Goal: Task Accomplishment & Management: Complete application form

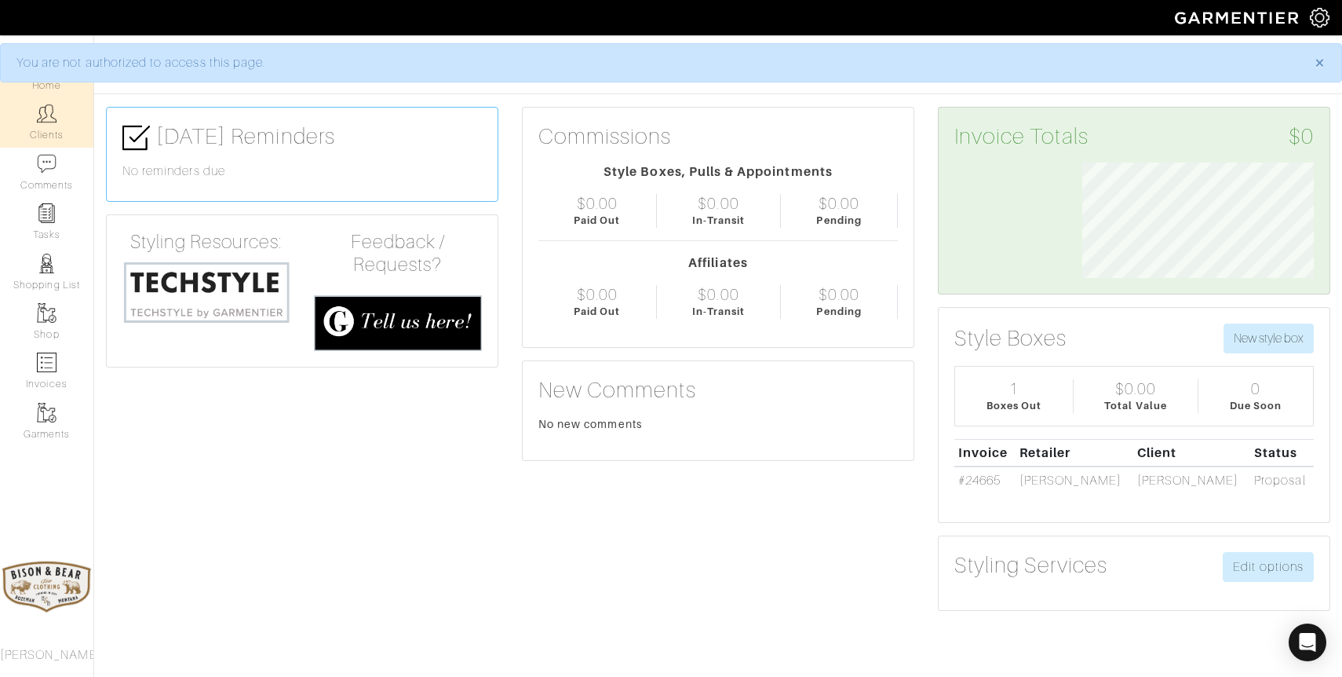
scroll to position [115, 255]
click at [53, 133] on link "Clients" at bounding box center [46, 121] width 93 height 49
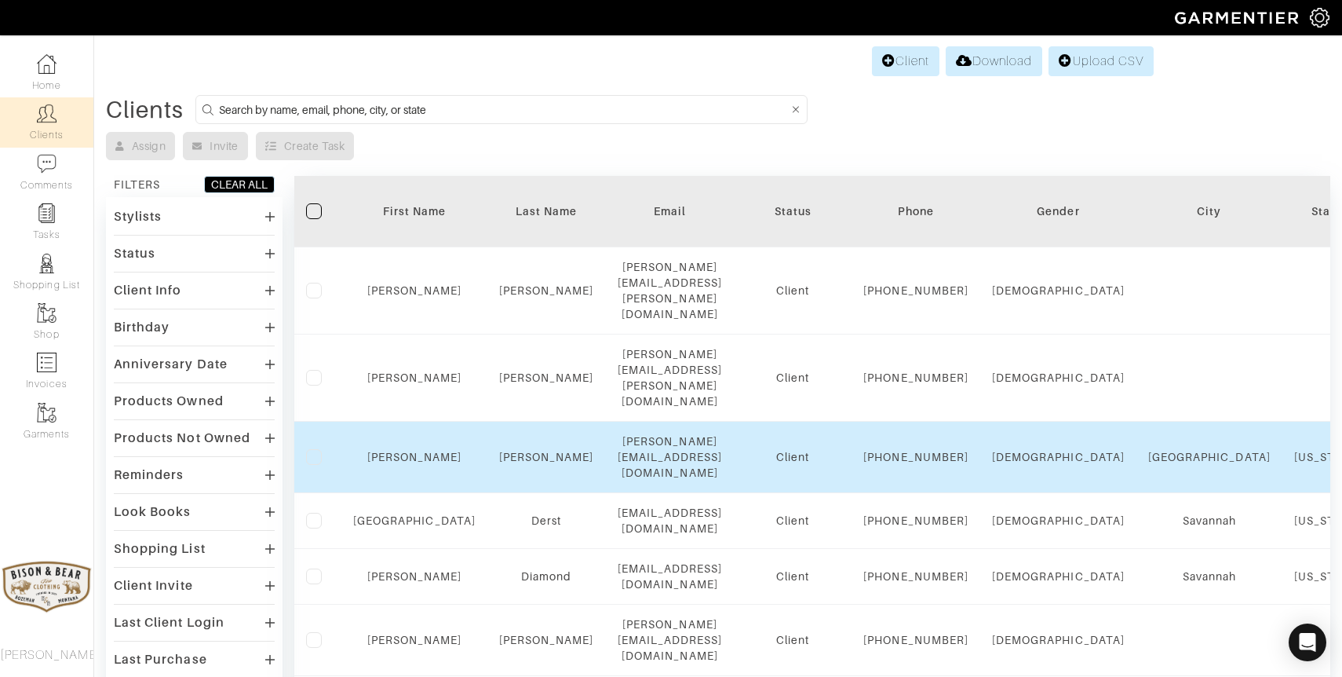
click at [517, 433] on td "Dawkins" at bounding box center [547, 457] width 119 height 71
click at [517, 451] on link "Dawkins" at bounding box center [546, 457] width 95 height 13
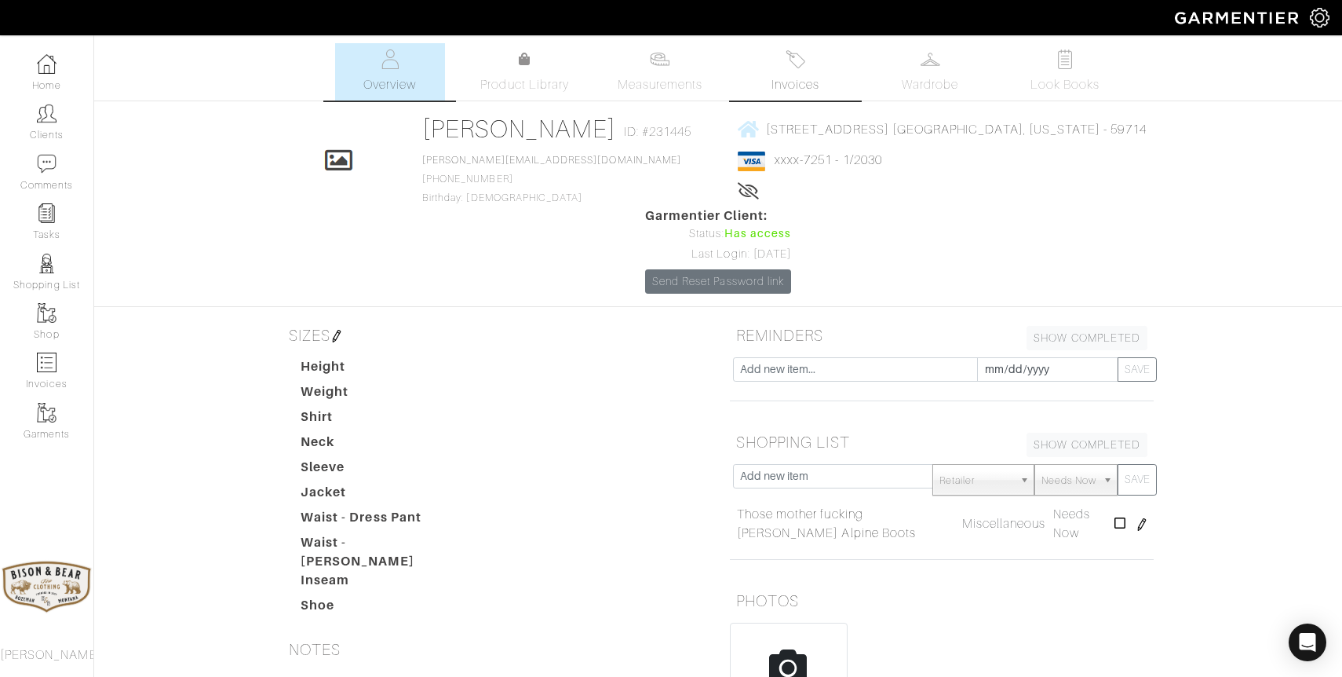
click at [797, 62] on img at bounding box center [796, 59] width 20 height 20
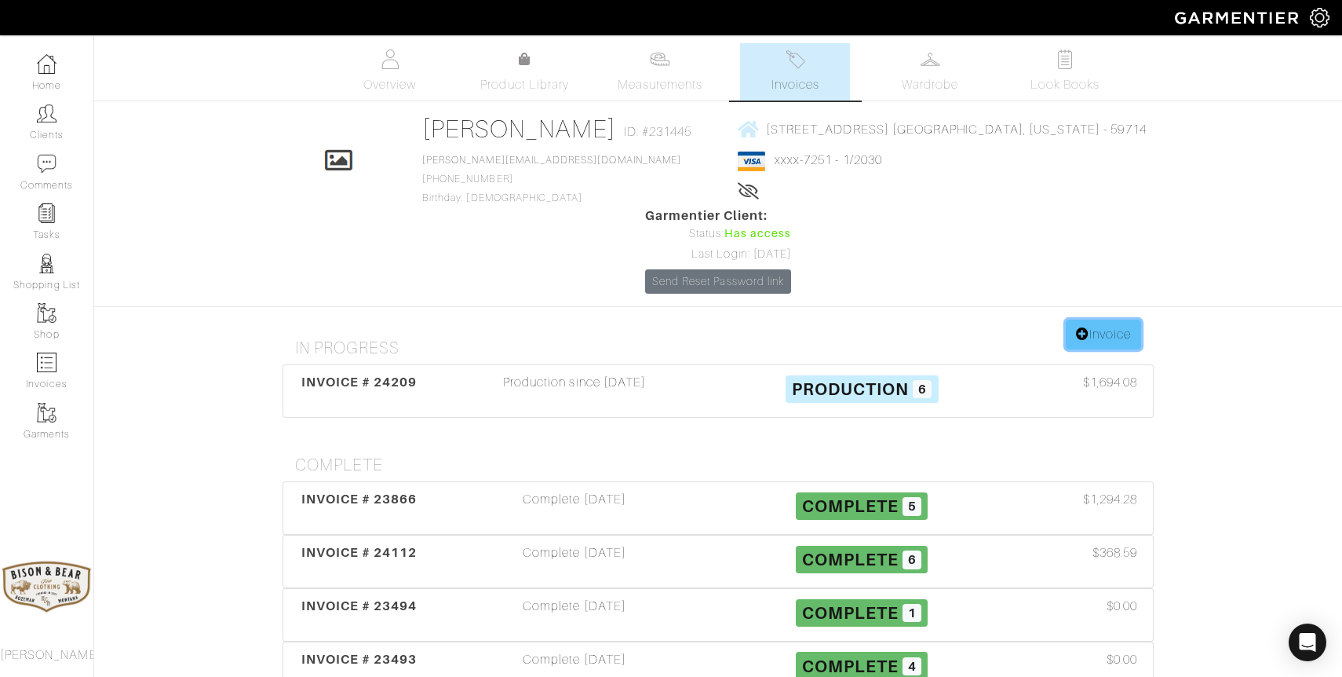
click at [1091, 320] on link "Invoice" at bounding box center [1103, 335] width 75 height 30
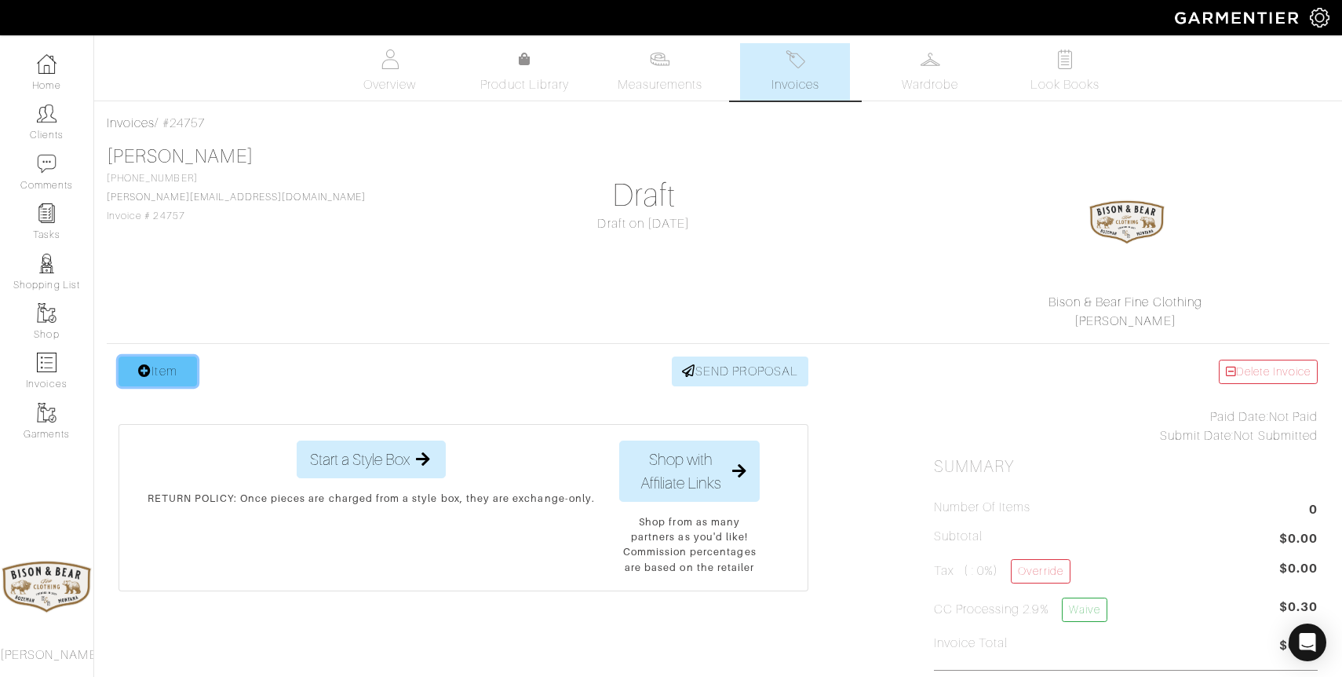
click at [155, 371] on link "Item" at bounding box center [158, 371] width 79 height 30
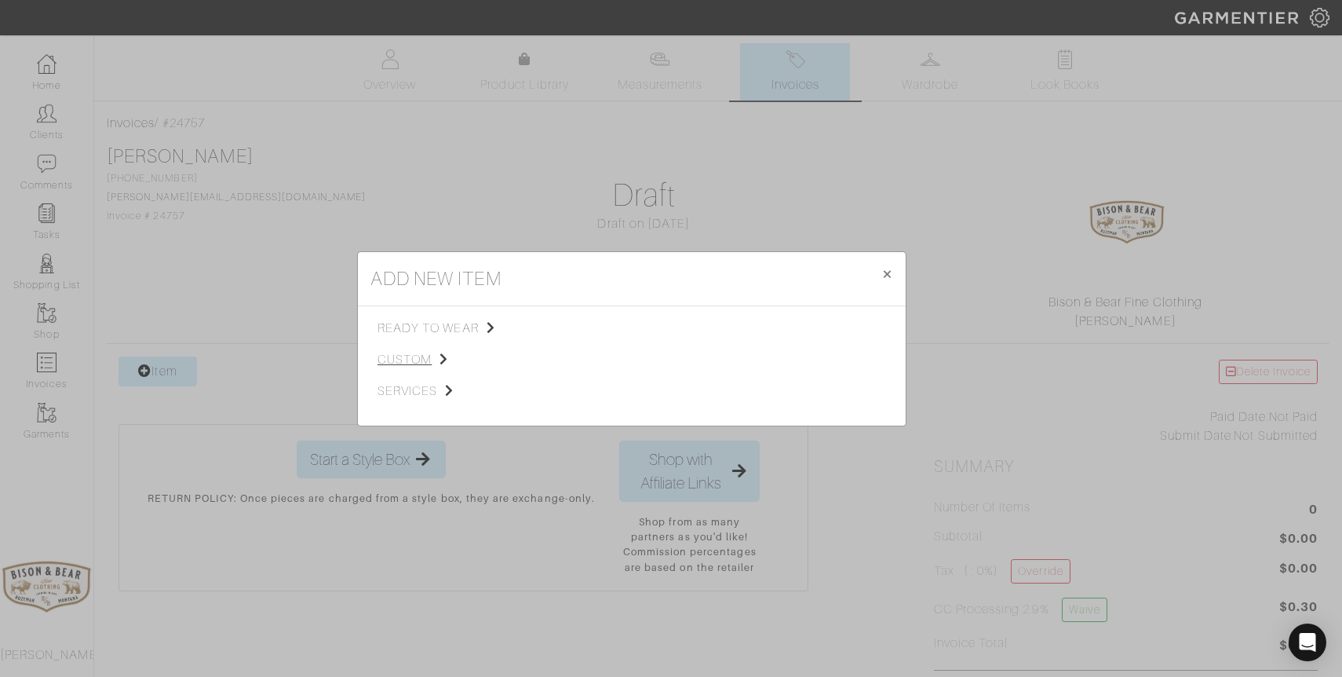
click at [418, 356] on span "custom" at bounding box center [457, 359] width 158 height 19
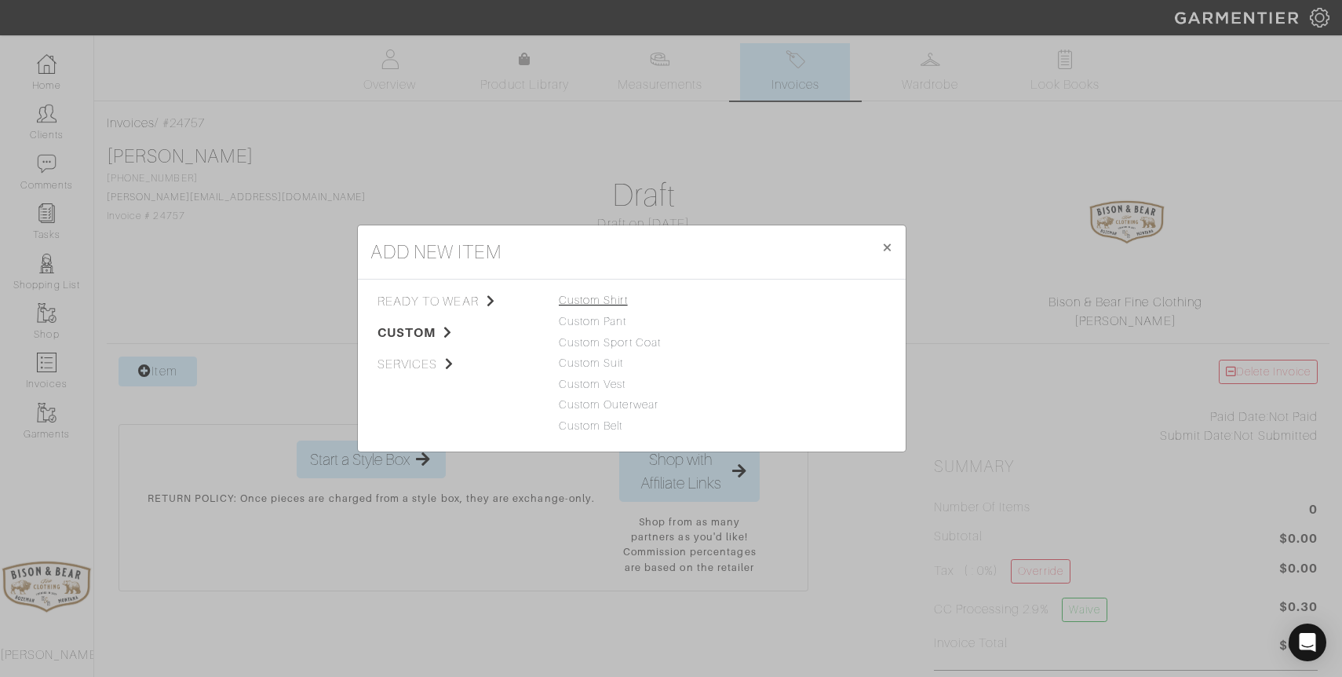
click at [610, 302] on link "Custom Shirt" at bounding box center [593, 300] width 69 height 13
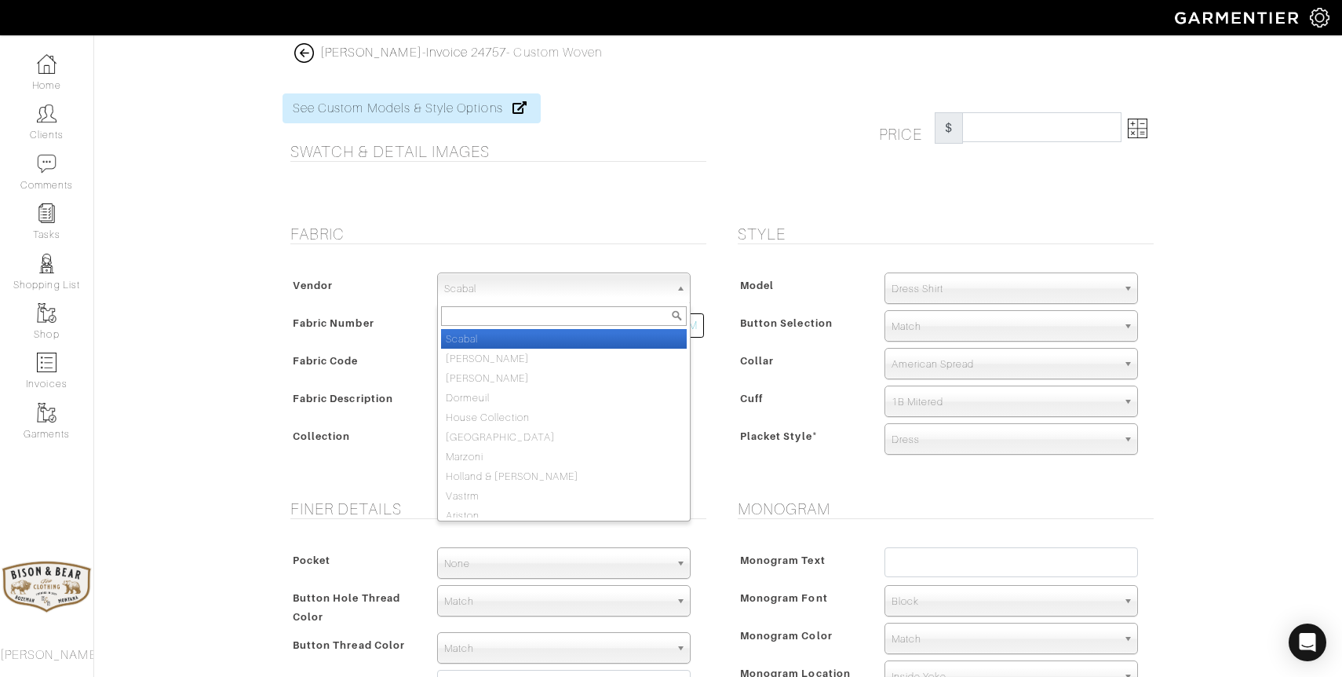
click at [564, 285] on span "Scabal" at bounding box center [556, 288] width 225 height 31
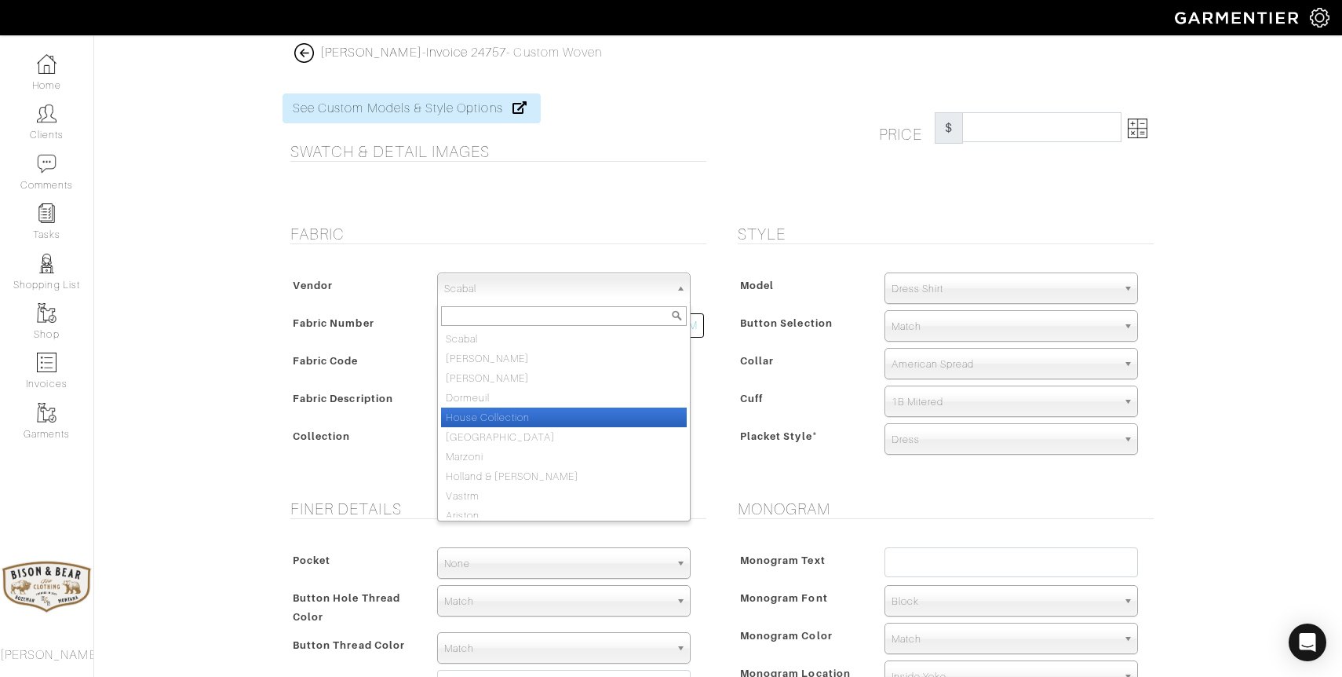
click at [516, 421] on li "House Collection" at bounding box center [564, 417] width 246 height 20
select select "75"
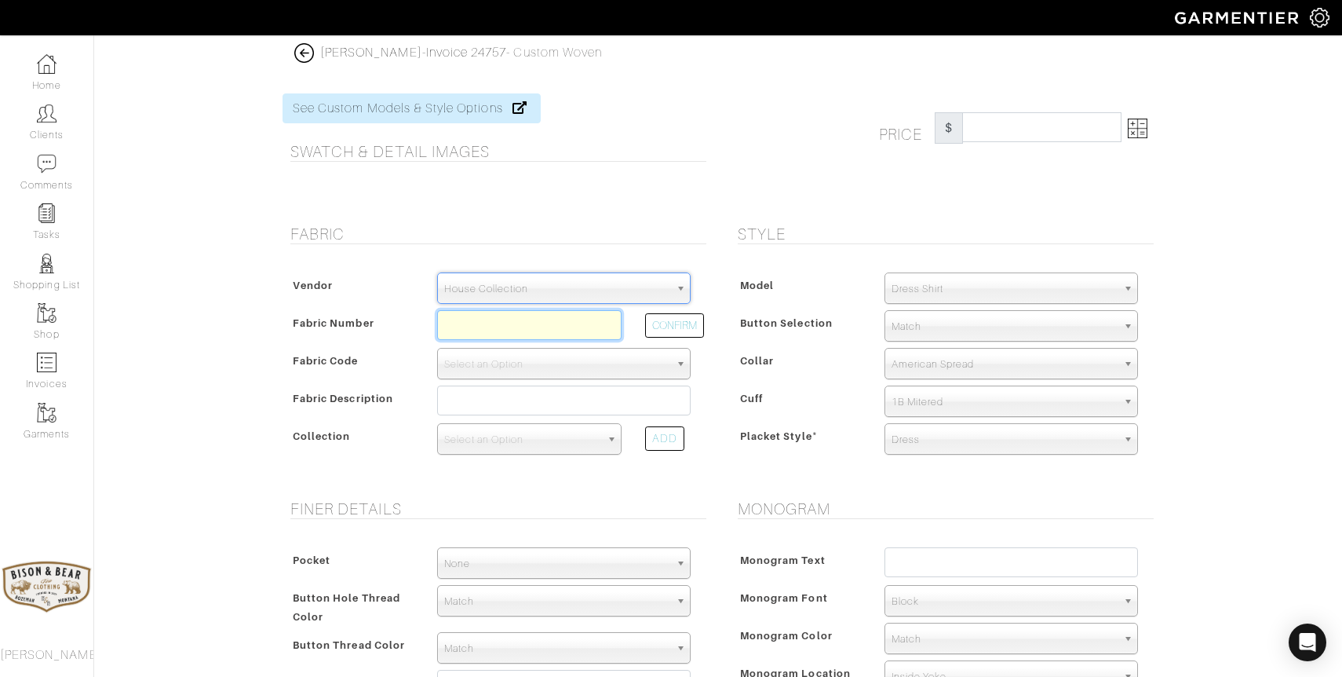
click at [499, 325] on input "text" at bounding box center [529, 325] width 184 height 30
click at [676, 326] on button "CONFIRM" at bounding box center [674, 325] width 59 height 24
type input "S2-50159821"
select select "5598"
type input "[PERSON_NAME]"
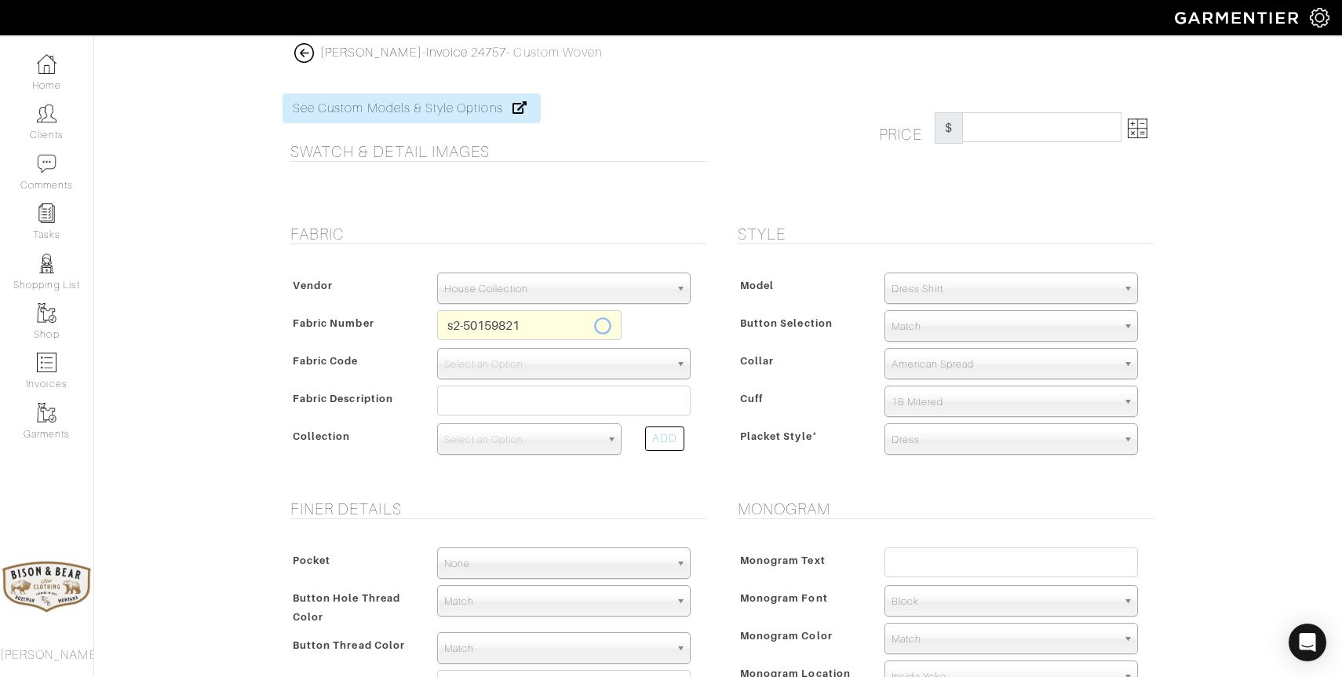
select select
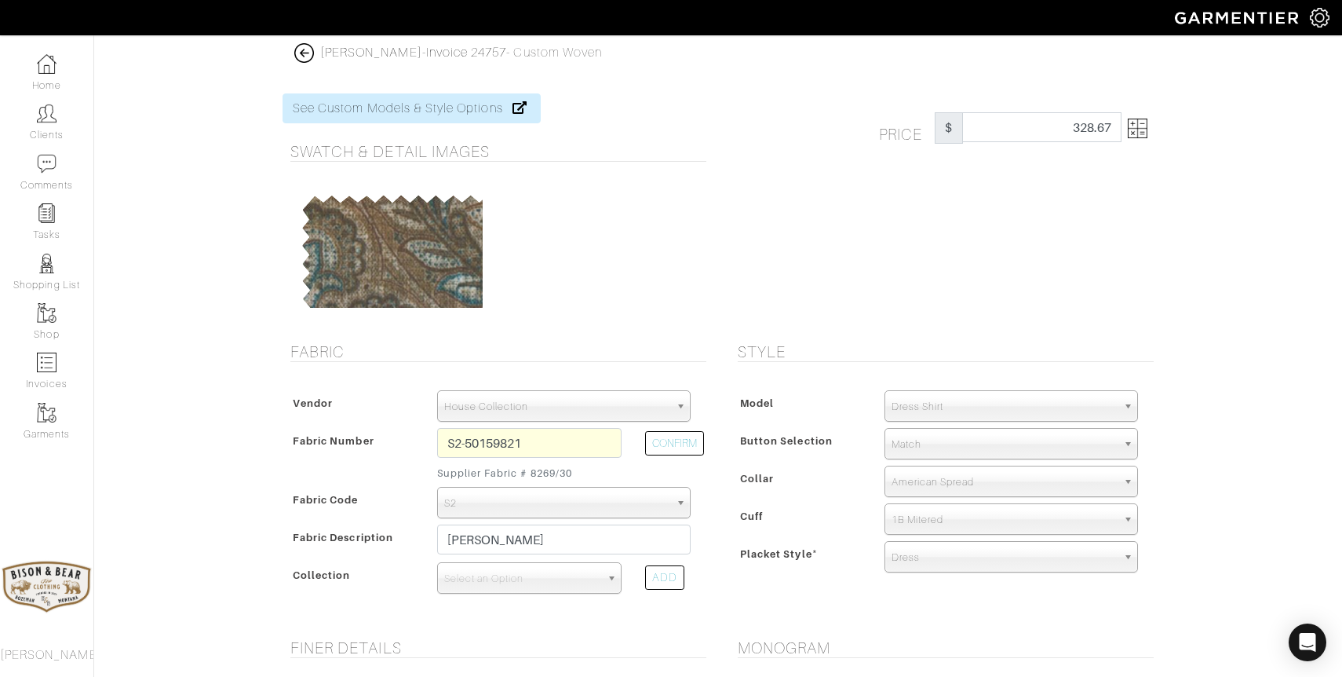
click at [1134, 123] on img at bounding box center [1138, 129] width 20 height 20
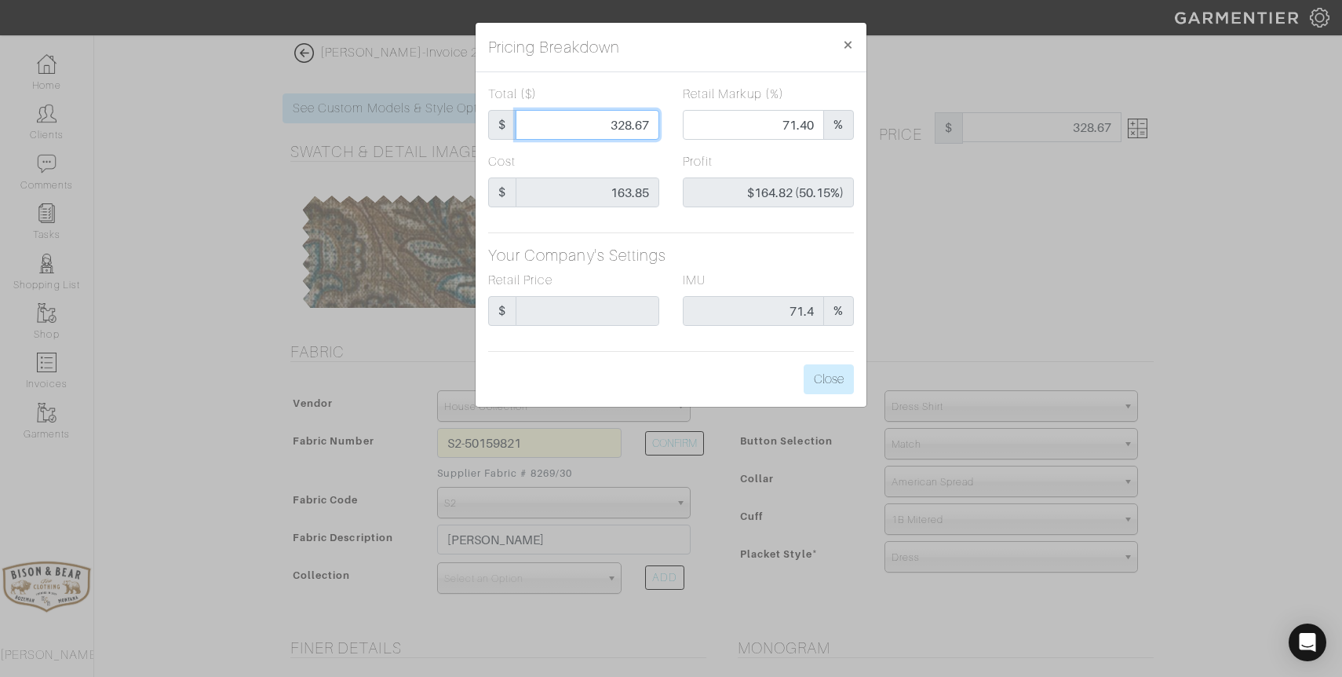
drag, startPoint x: 601, startPoint y: 128, endPoint x: 671, endPoint y: 123, distance: 70.8
click at [671, 123] on div "Total ($) $ 328.67 Retail Markup (%) 71.40 %" at bounding box center [671, 119] width 389 height 68
type input "1"
type input "0.00"
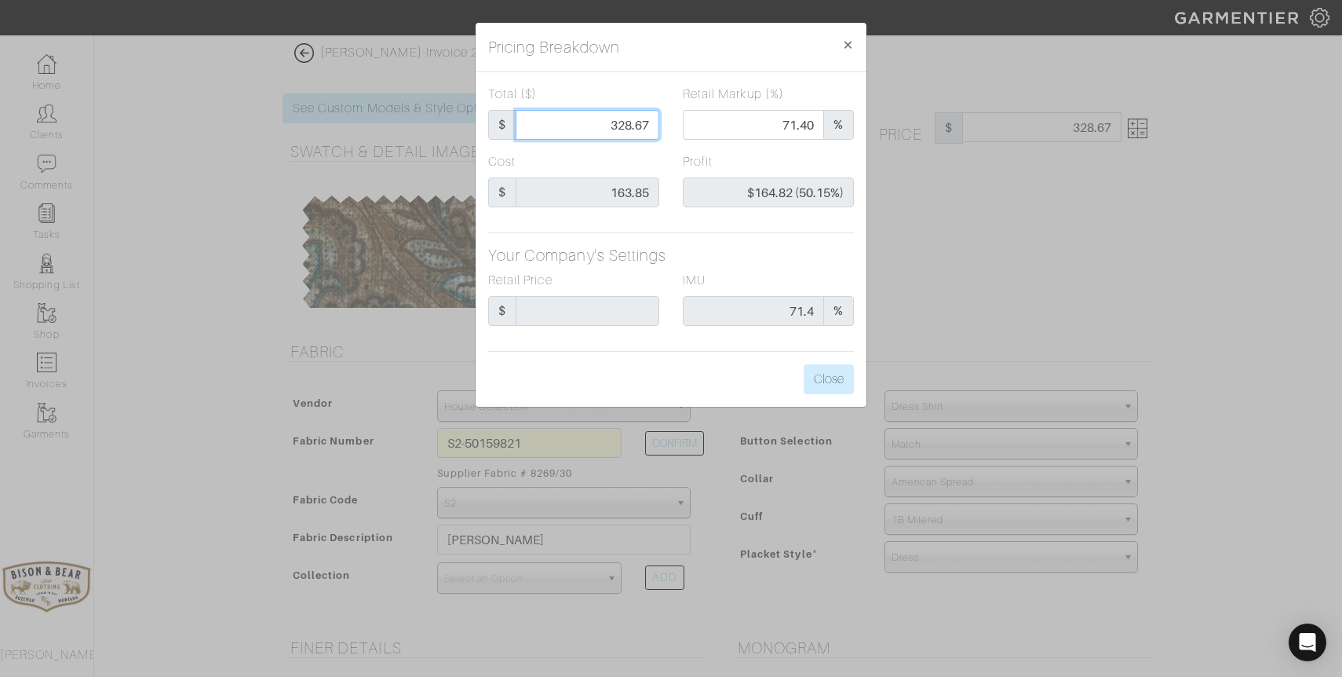
type input "-$162.85 (-16285.00%)"
type input "16"
type input "-$147.85 (-924.06%)"
type input "164"
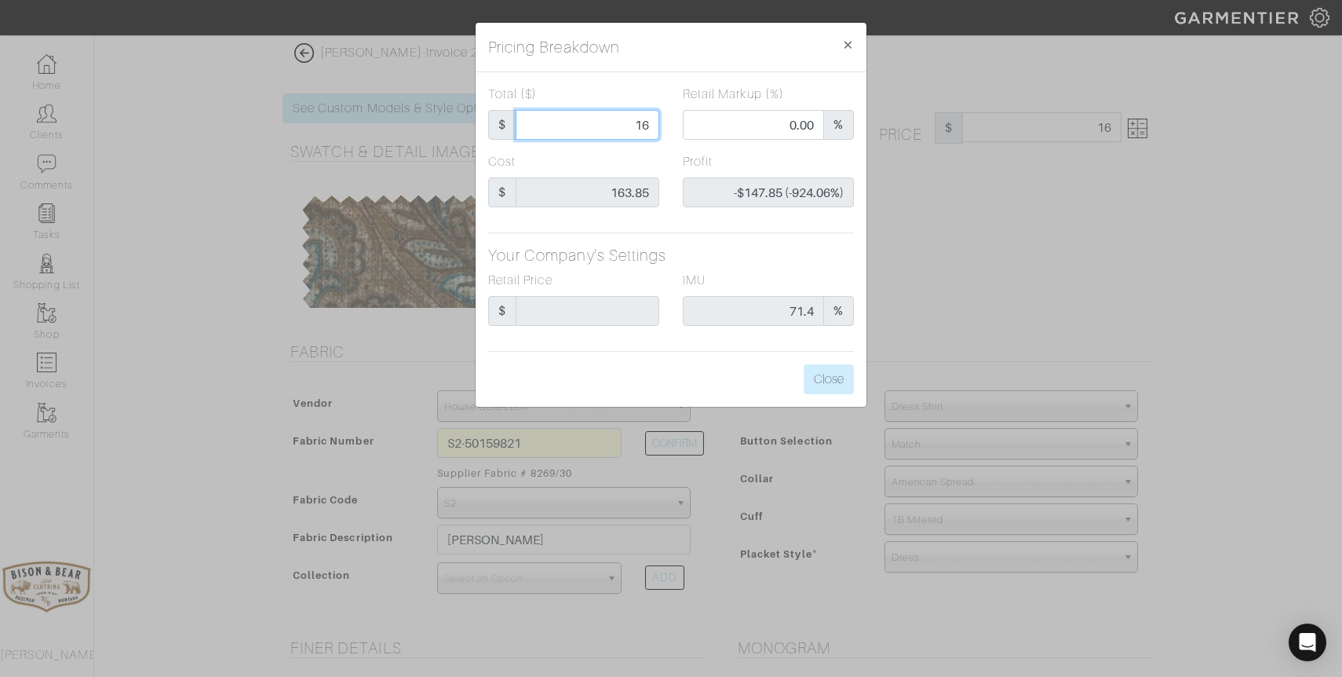
type input "164"
type input "42.68"
type input "$0.15 (0.09%)"
type input "16"
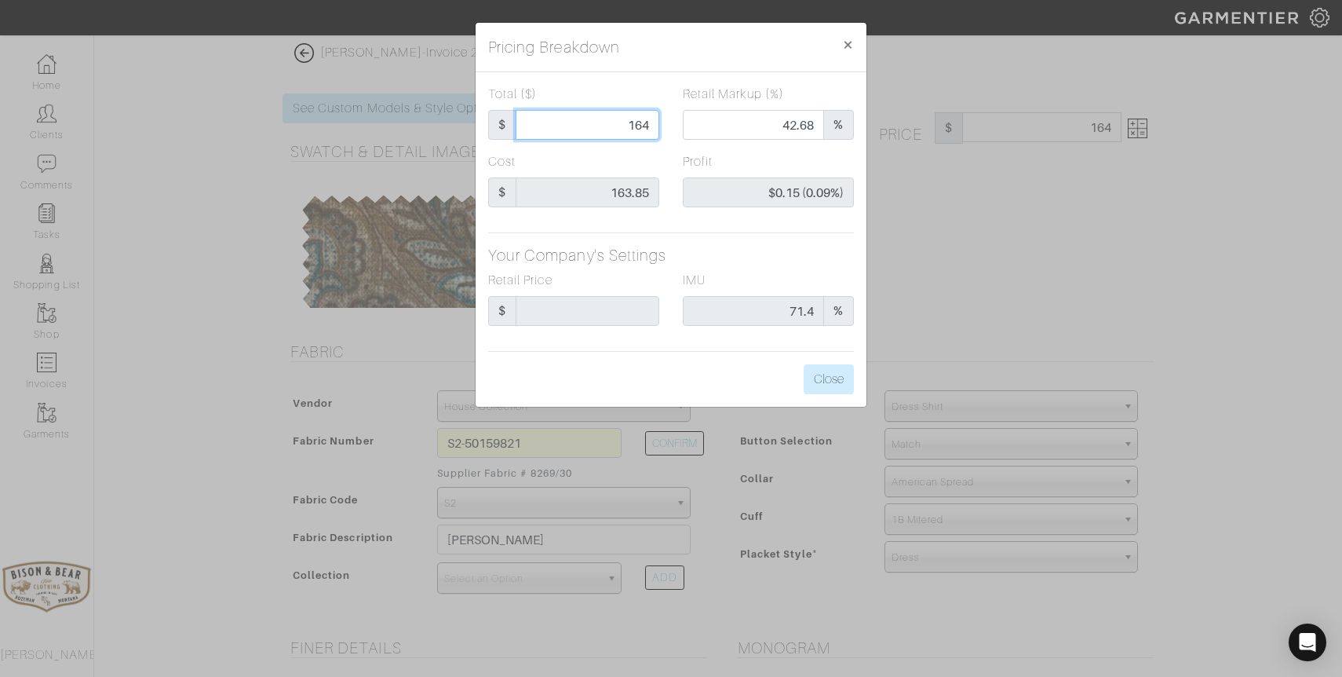
type input "0.00"
type input "-$147.85 (-924.06%)"
type input "163"
type input "42.33"
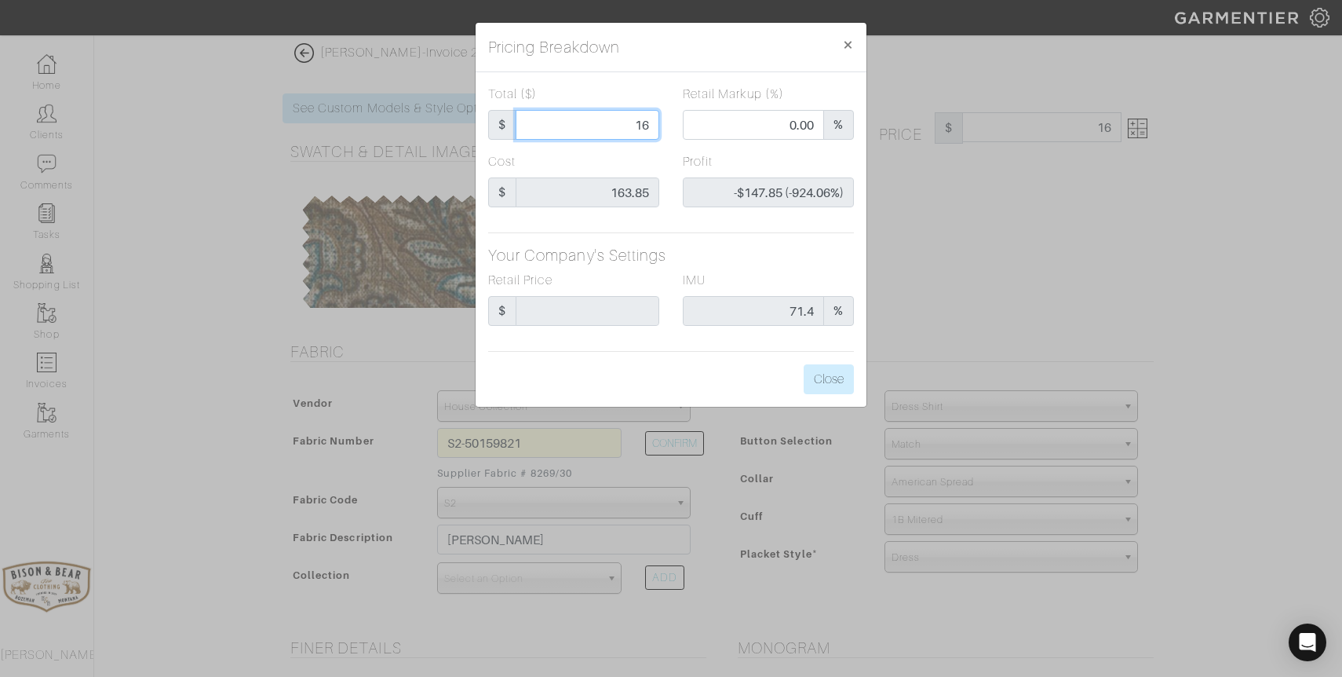
type input "-$0.85 (-0.52%)"
type input "163."
type input "163.8"
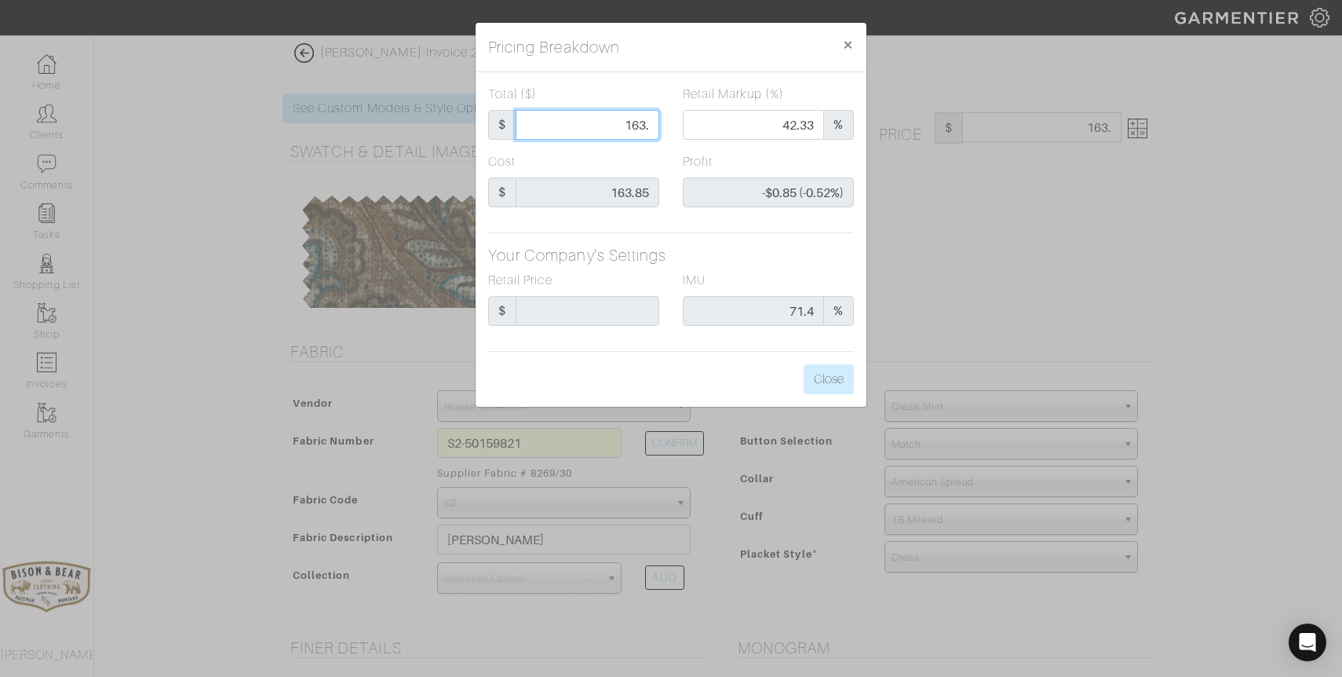
type input "42.61"
type input "-$0.05 (-0.03%)"
type input "163.85"
type input "42.63"
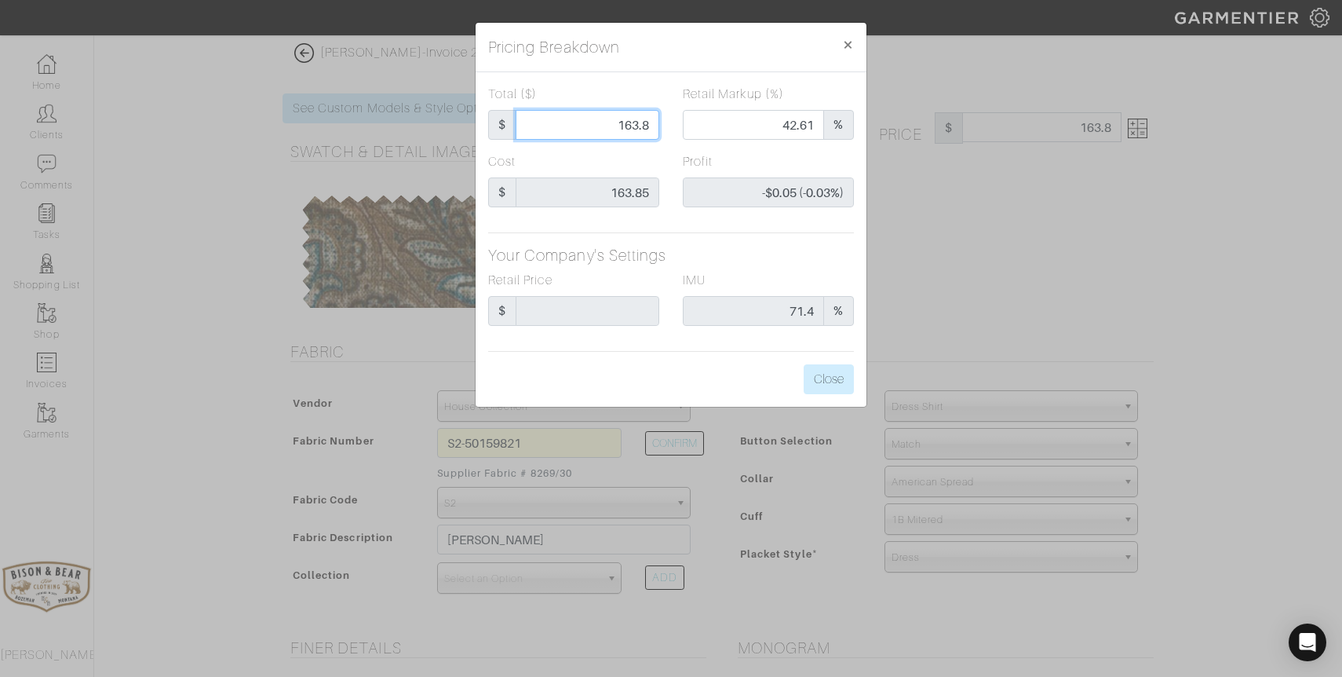
type input "$0.00 (0.00%)"
type input "163.85"
click at [822, 374] on button "Close" at bounding box center [829, 379] width 50 height 30
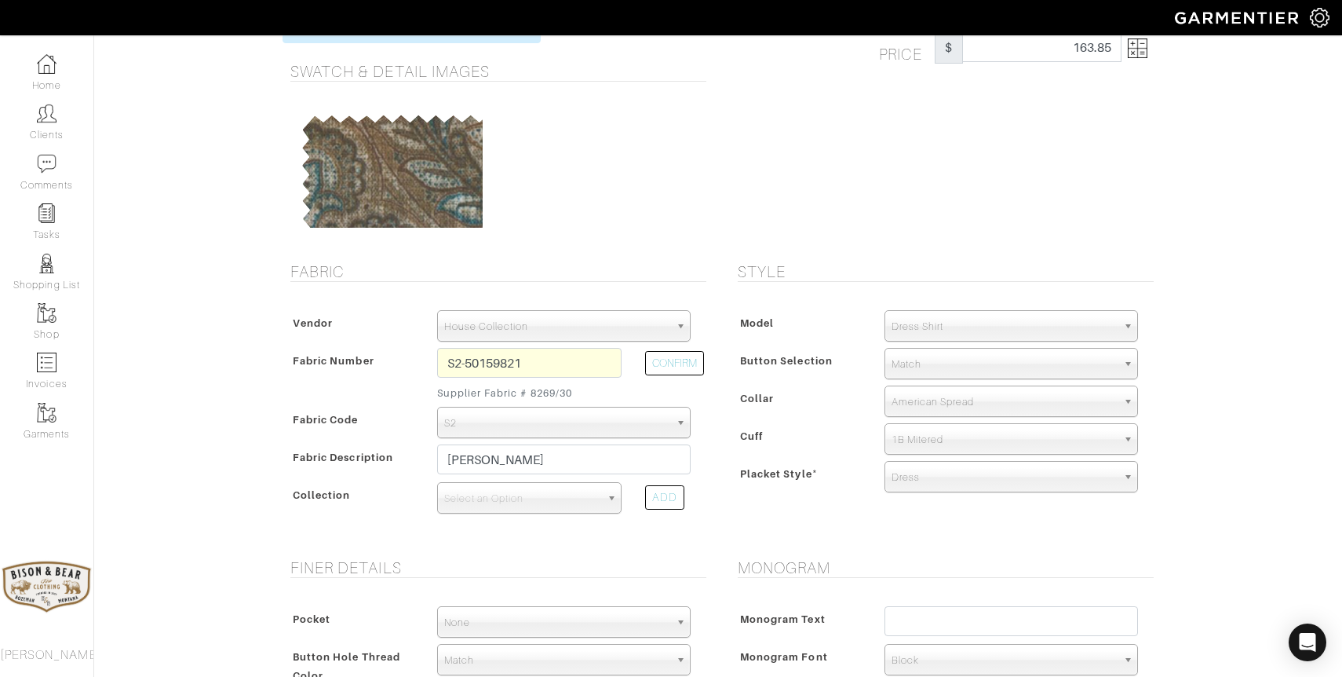
scroll to position [82, 0]
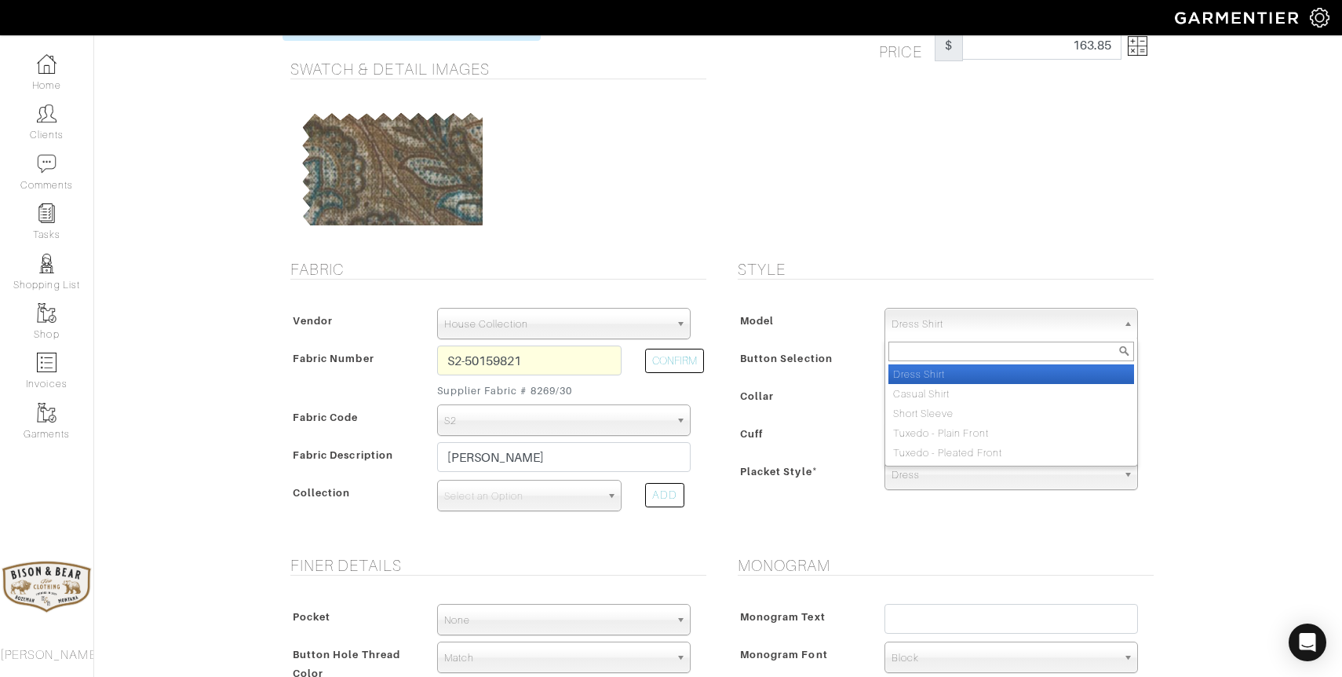
click at [917, 326] on span "Dress Shirt" at bounding box center [1004, 324] width 225 height 31
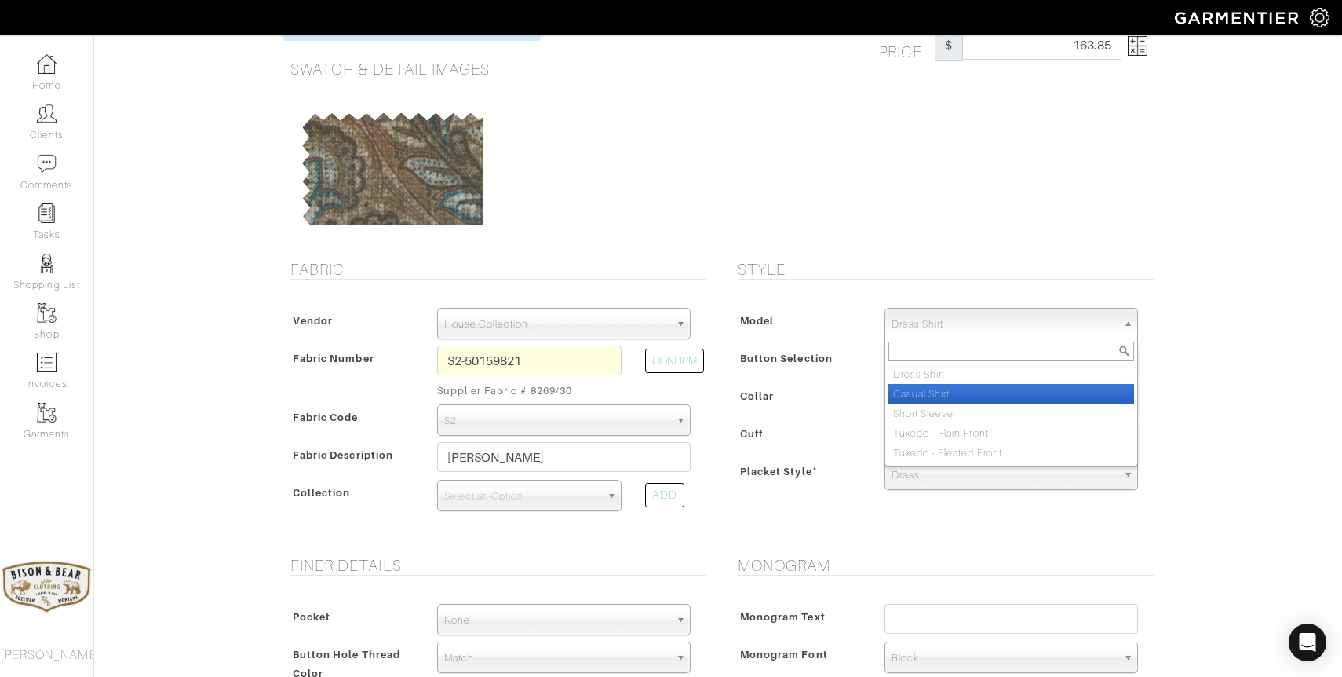
click at [920, 390] on li "Casual Shirt" at bounding box center [1012, 394] width 246 height 20
select select "2"
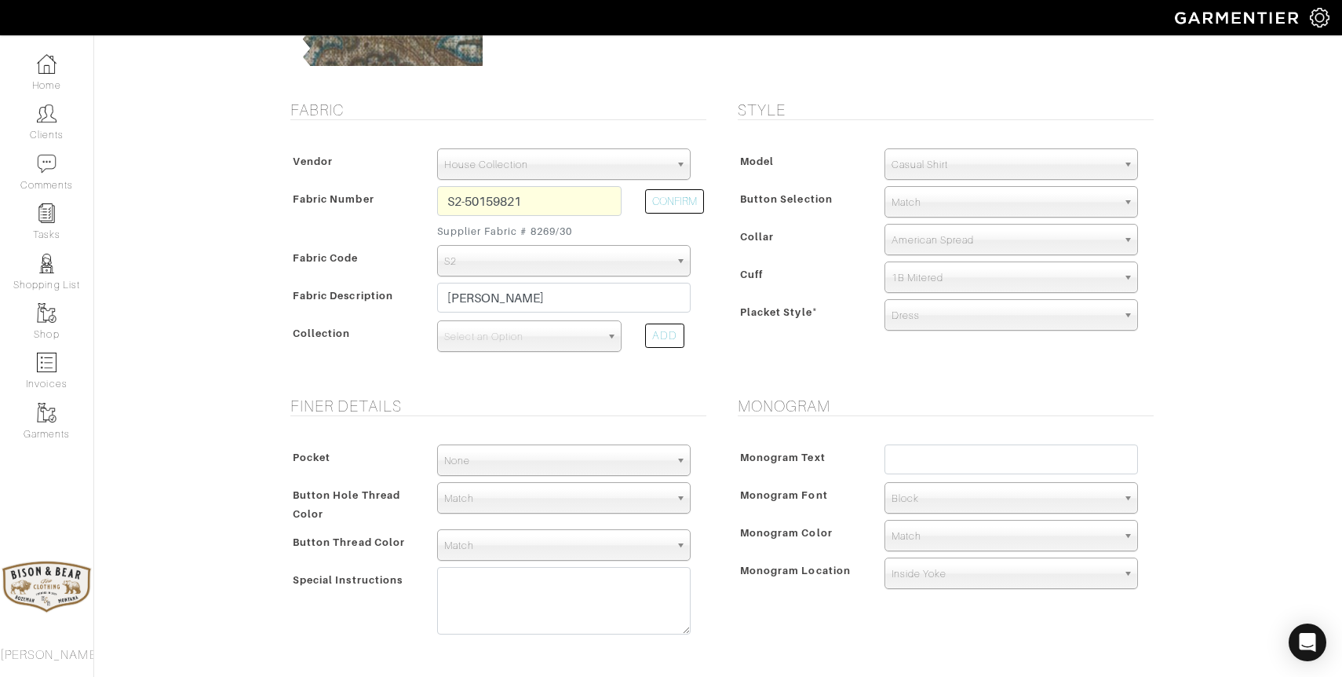
scroll to position [243, 0]
click at [476, 599] on textarea at bounding box center [564, 600] width 254 height 68
paste textarea "Tan pearl snaps Western style pockets both chest (half panhandle flap with butt…"
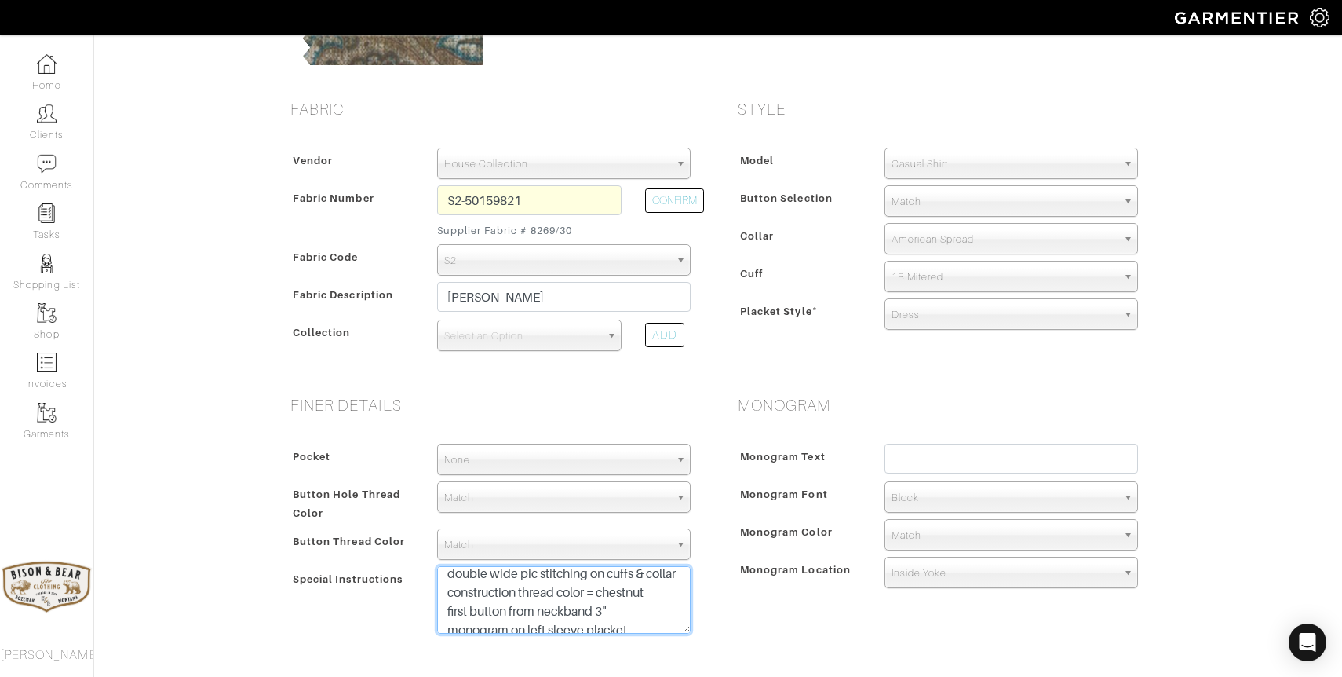
scroll to position [57, 0]
click at [536, 603] on textarea "Tan pearl snaps Western style pockets both chest (half panhandle flap with butt…" at bounding box center [564, 600] width 254 height 68
click at [572, 604] on textarea "Tan pearl snaps Western style pockets both chest (half panhandle flap with butt…" at bounding box center [564, 600] width 254 height 68
type textarea "Tan pearl snaps Western style pockets both chest (half panhandle flap with butt…"
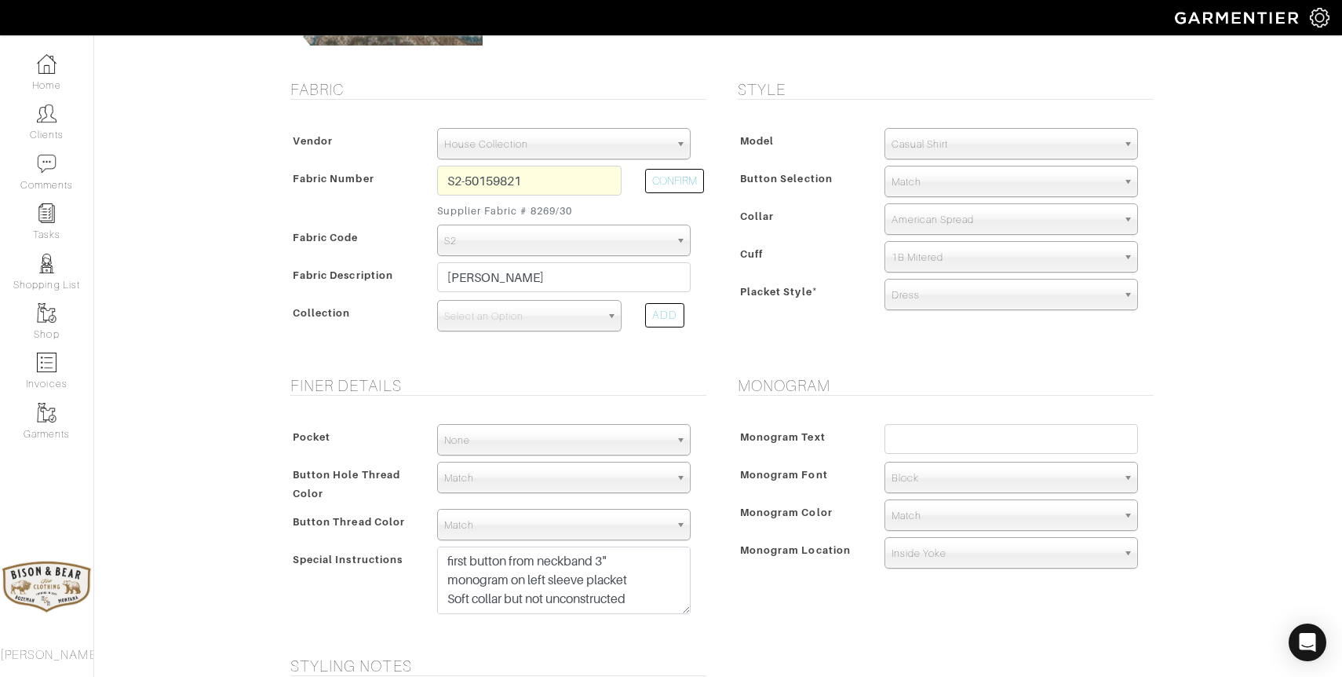
scroll to position [283, 0]
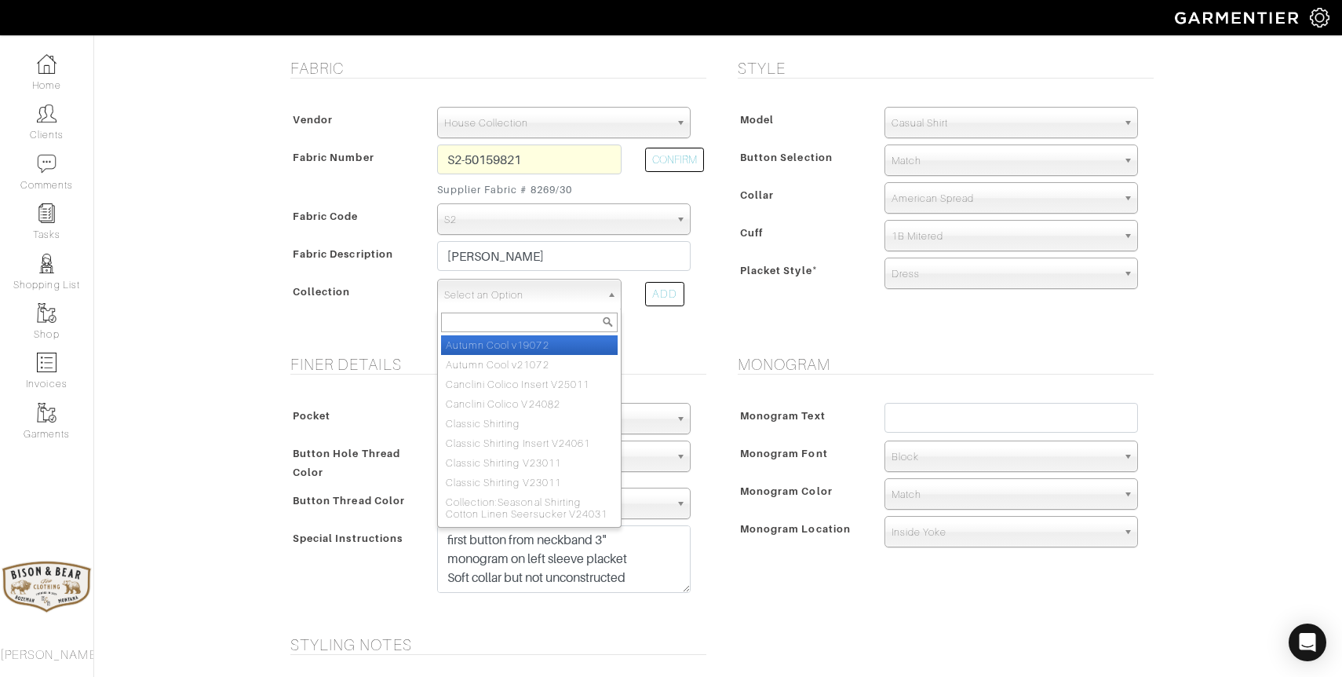
click at [538, 301] on span "Select an Option" at bounding box center [522, 294] width 156 height 31
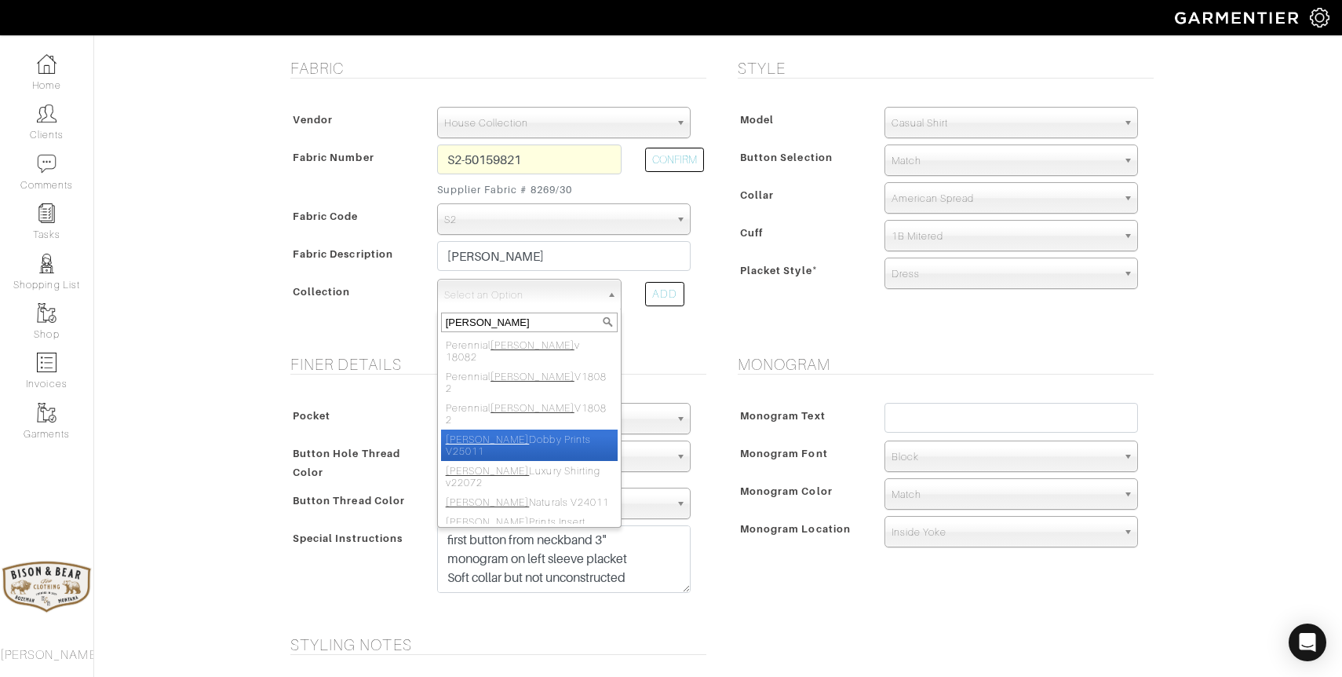
type input "stoffa"
click at [529, 429] on li "Stoffa Dobby Prints V25011" at bounding box center [529, 444] width 177 height 31
select select "1069"
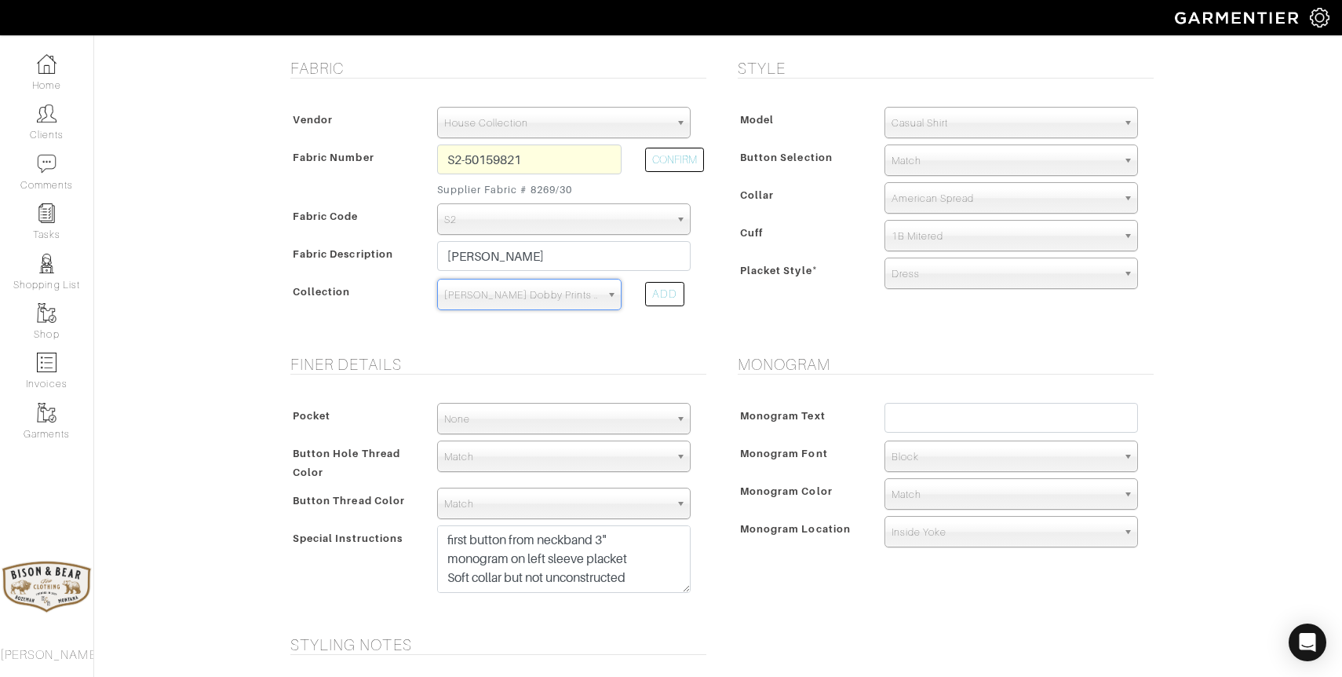
click at [561, 417] on span "None" at bounding box center [556, 419] width 225 height 31
click at [586, 436] on div "Pocket None V-Hem Left V-Hem Right None None V-Hem Left V-Hem Right Button Hole…" at bounding box center [495, 501] width 424 height 229
click at [586, 429] on span "None" at bounding box center [556, 419] width 225 height 31
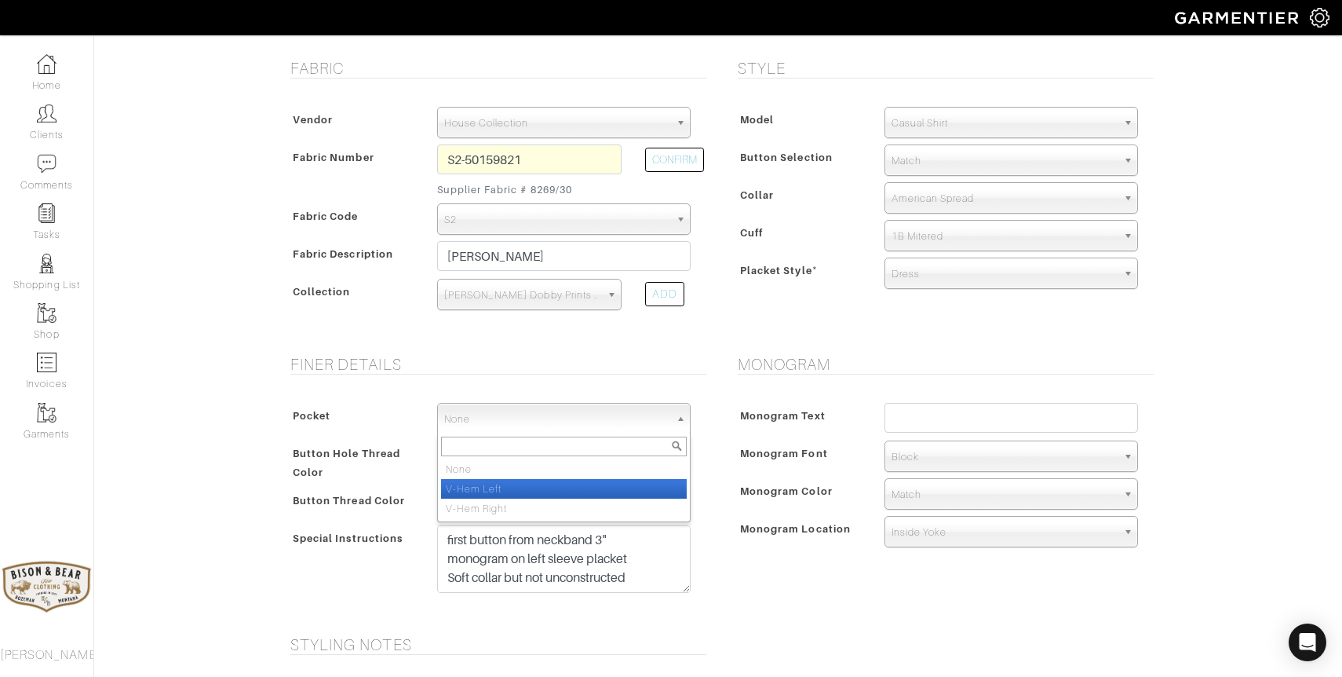
click at [550, 487] on li "V-Hem Left" at bounding box center [564, 489] width 246 height 20
select select "V-Hem Left"
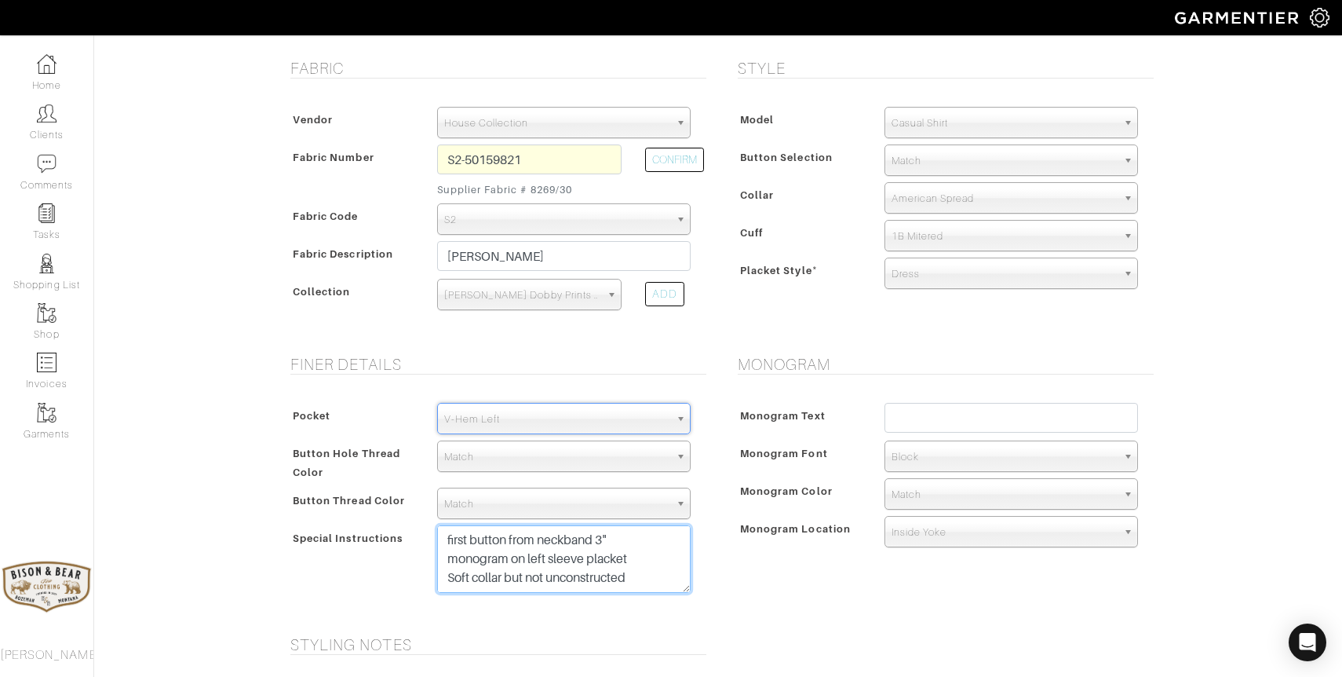
click at [523, 560] on textarea "Tan pearl snaps Western style pockets both chest (half panhandle flap with butt…" at bounding box center [564, 559] width 254 height 68
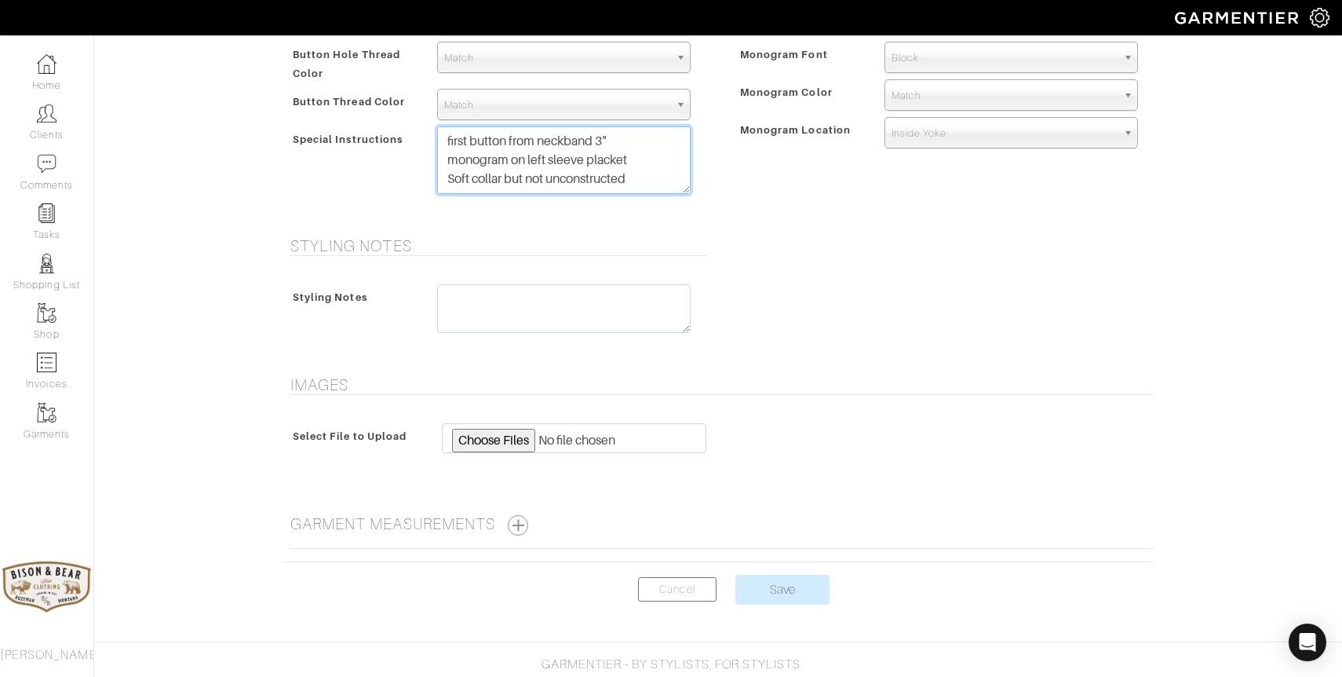
scroll to position [678, 0]
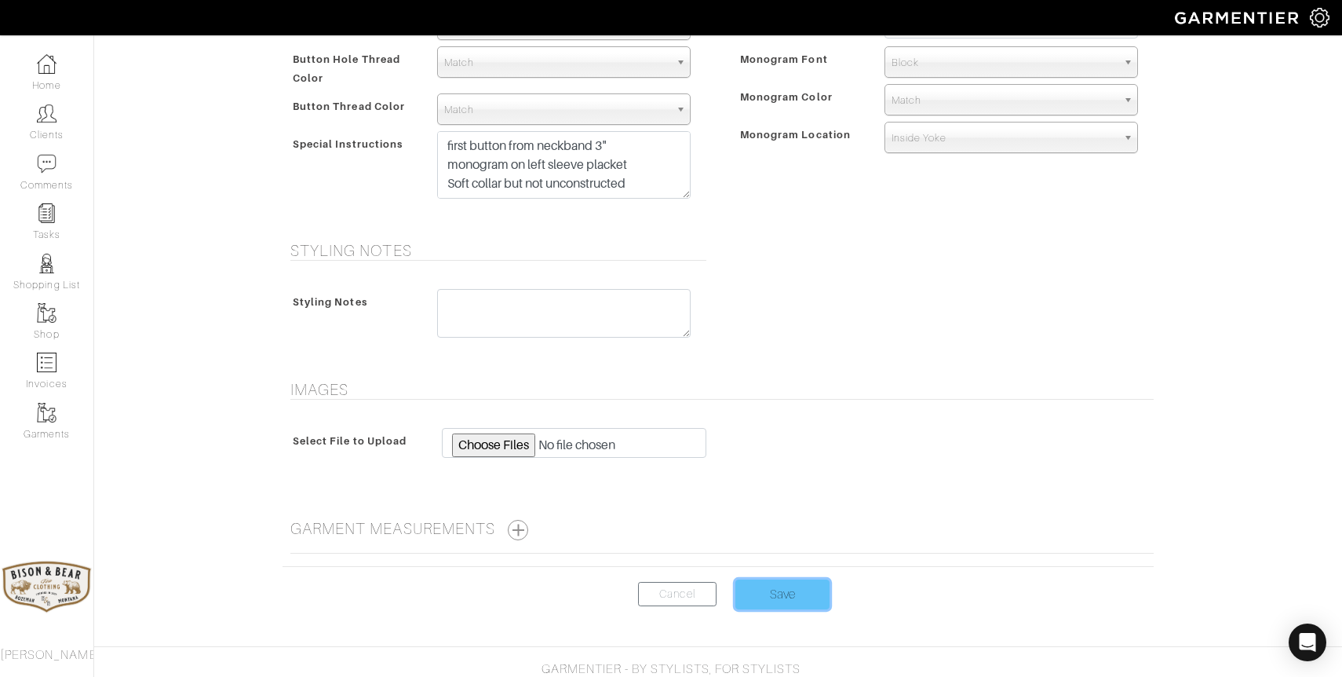
click at [791, 604] on input "Save" at bounding box center [783, 594] width 94 height 30
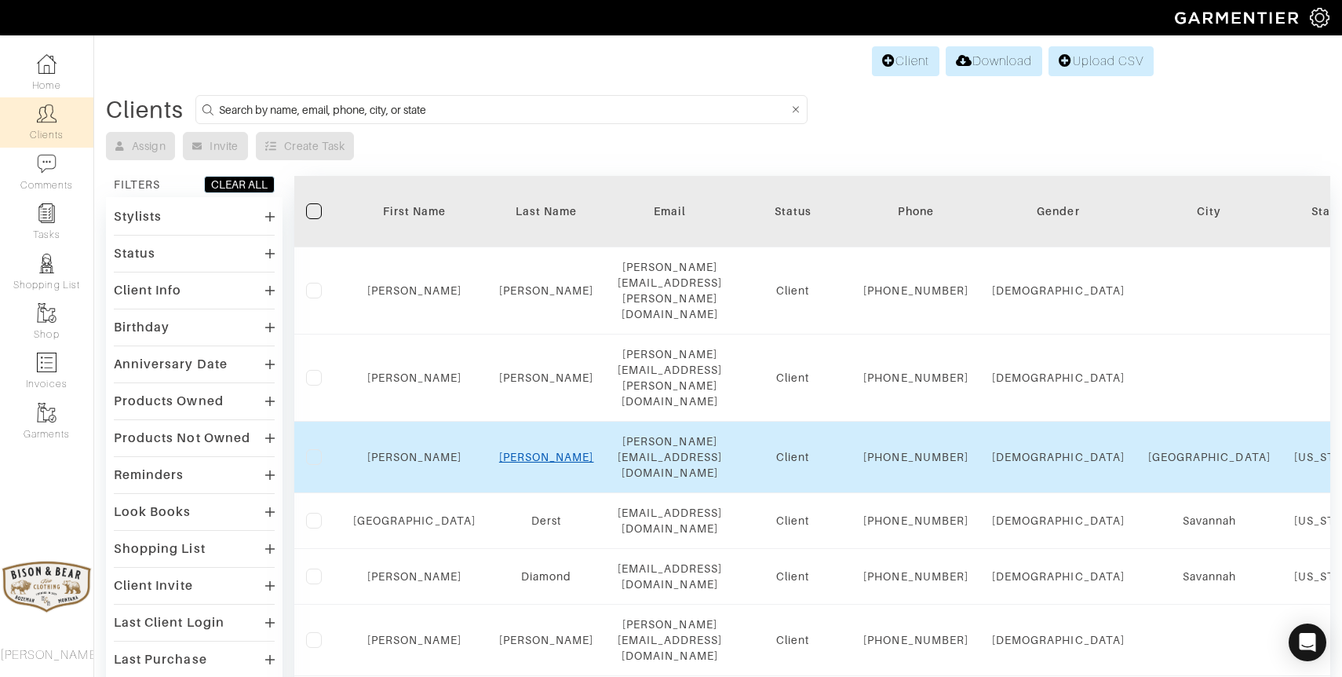
click at [516, 451] on link "Dawkins" at bounding box center [546, 457] width 95 height 13
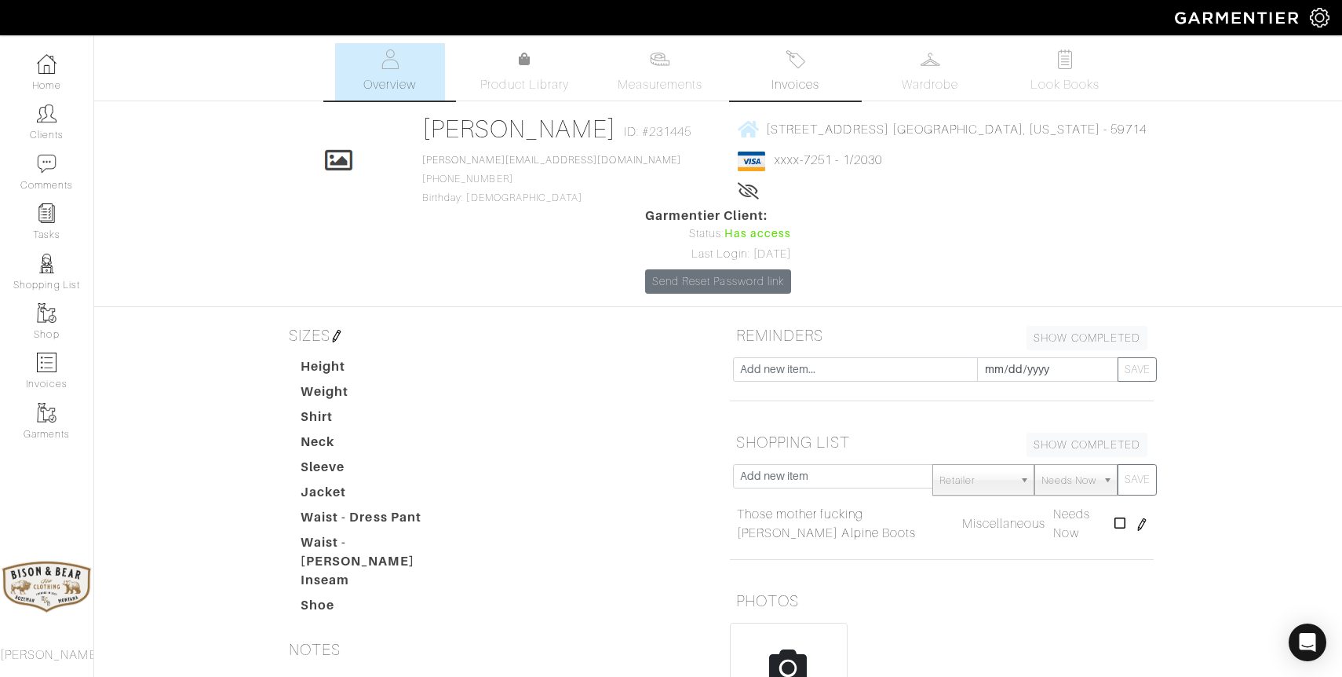
click at [791, 68] on img at bounding box center [796, 59] width 20 height 20
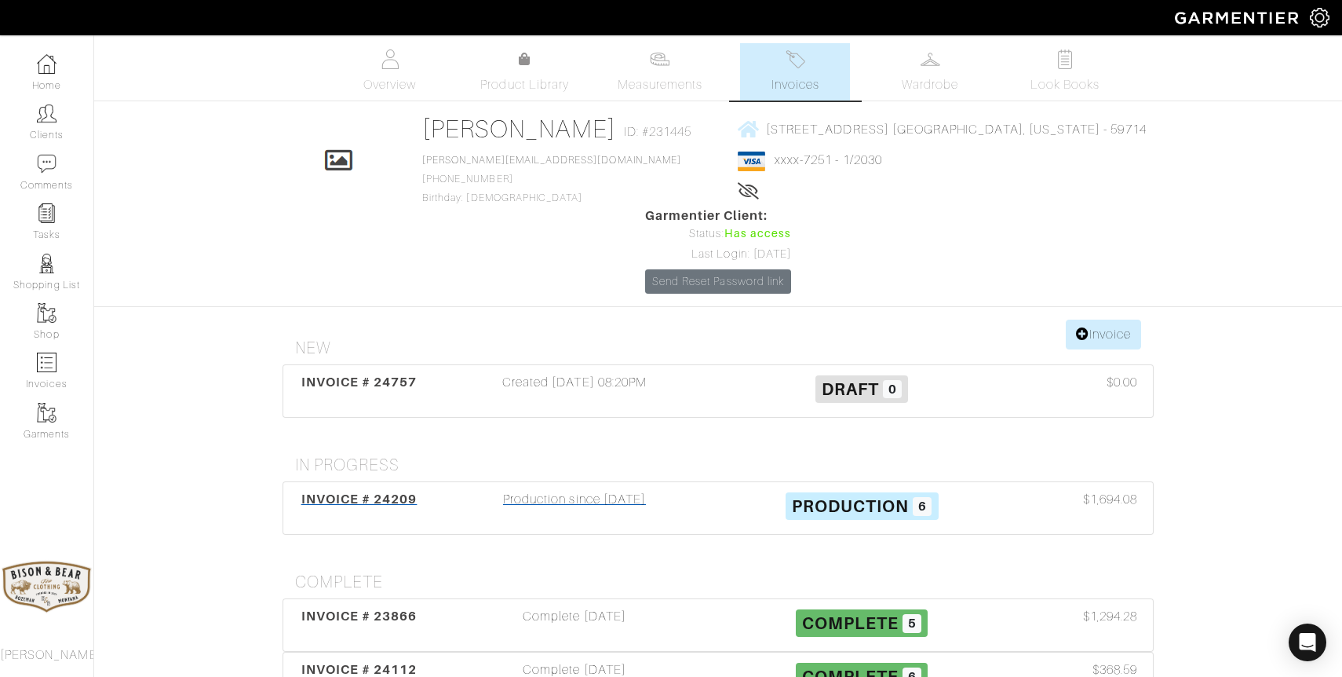
click at [573, 490] on div "Production since 08/30/25" at bounding box center [574, 508] width 287 height 36
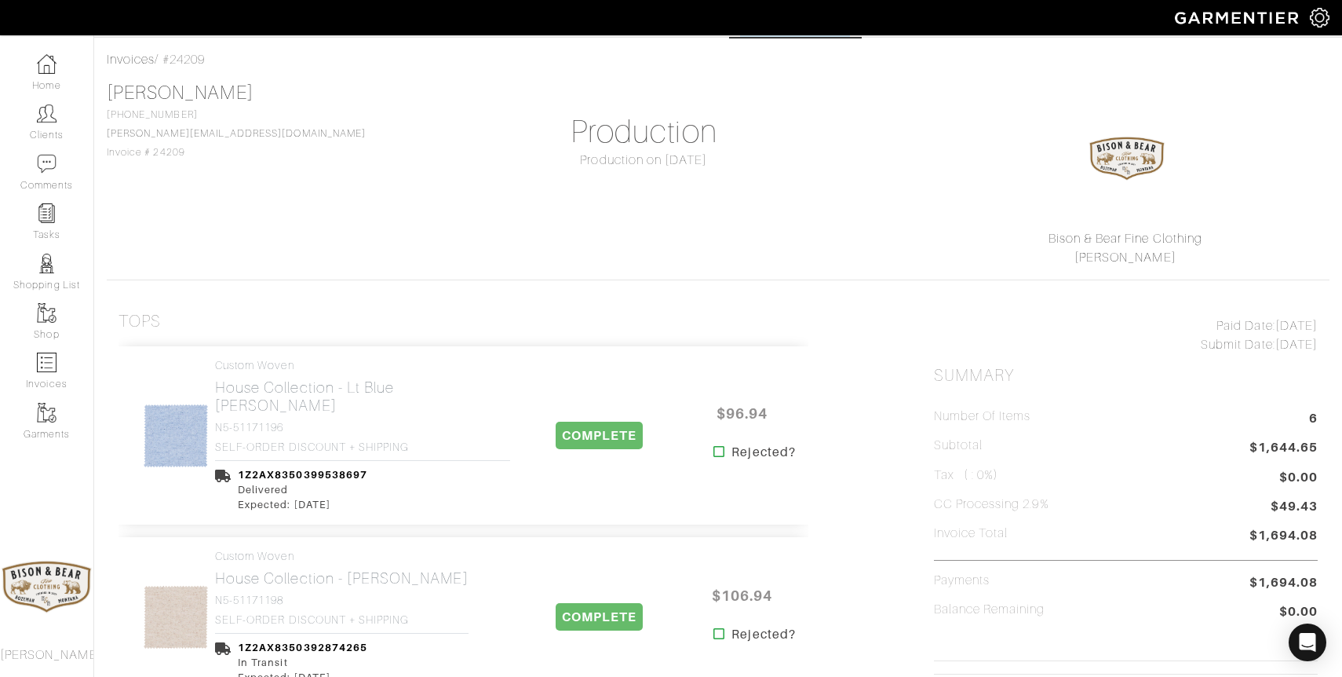
scroll to position [190, 0]
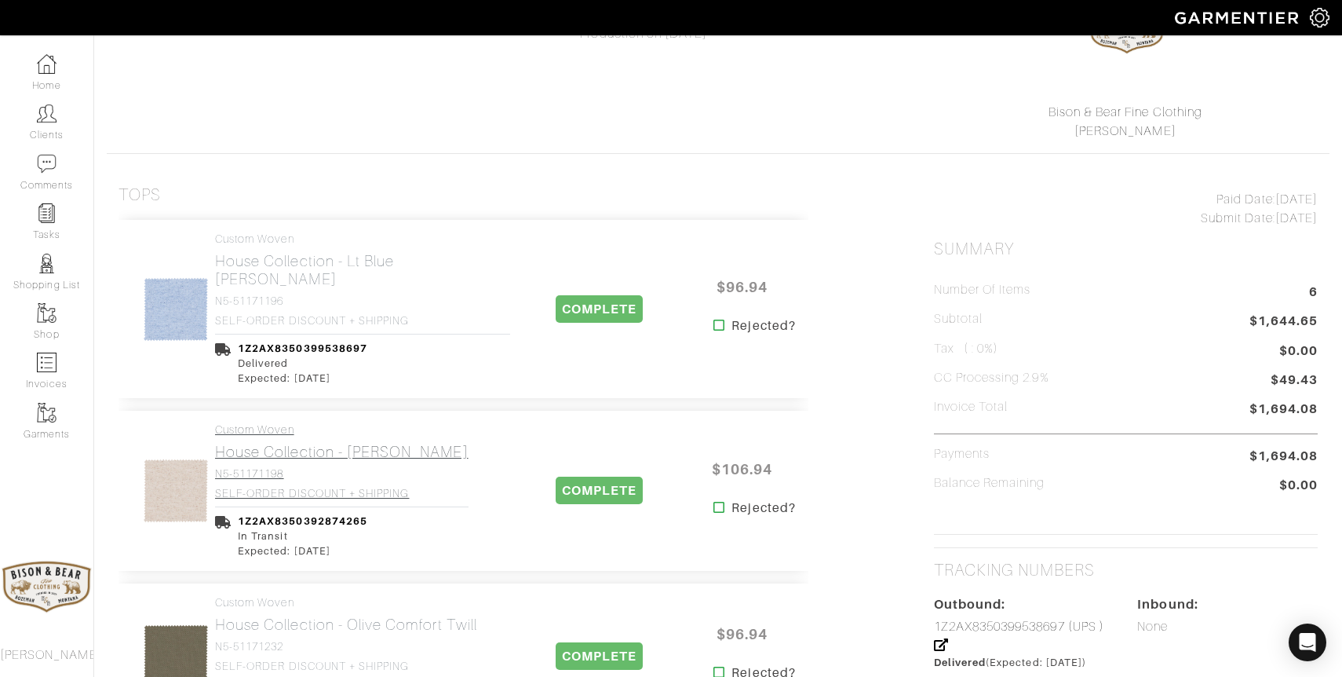
click at [340, 443] on h2 "House Collection - Tan Melange Twill" at bounding box center [342, 452] width 254 height 18
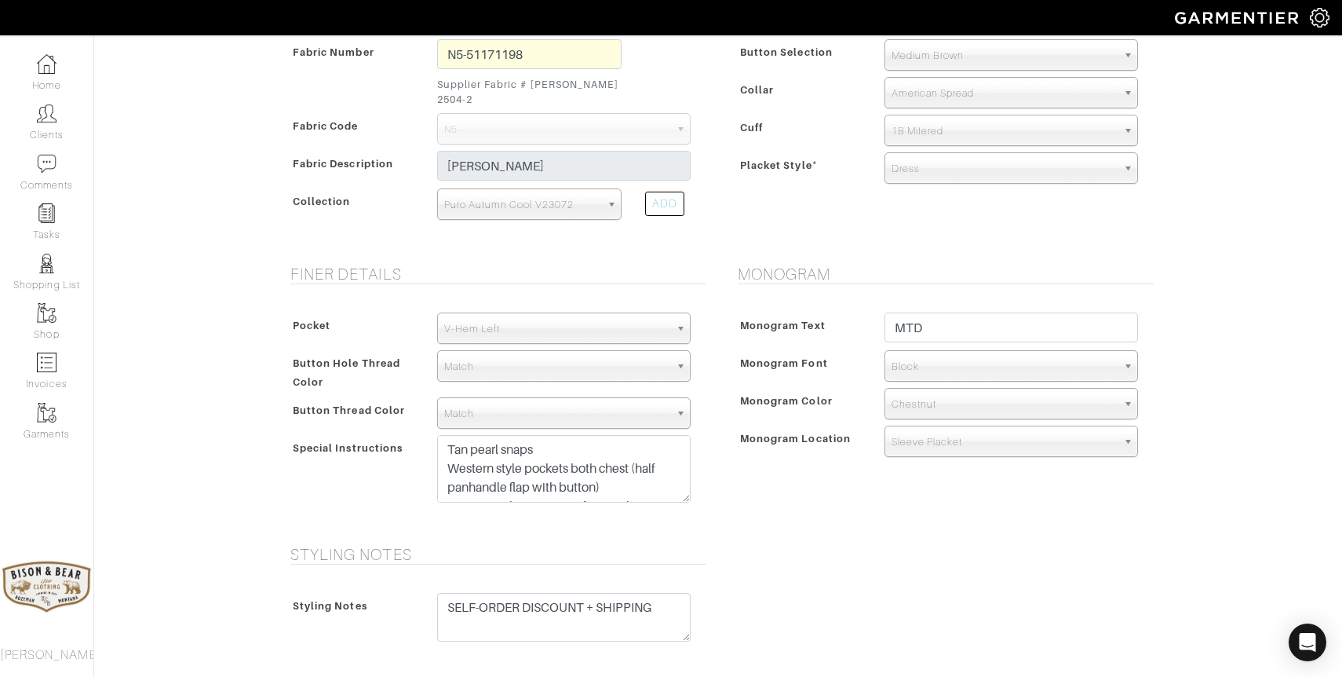
scroll to position [393, 0]
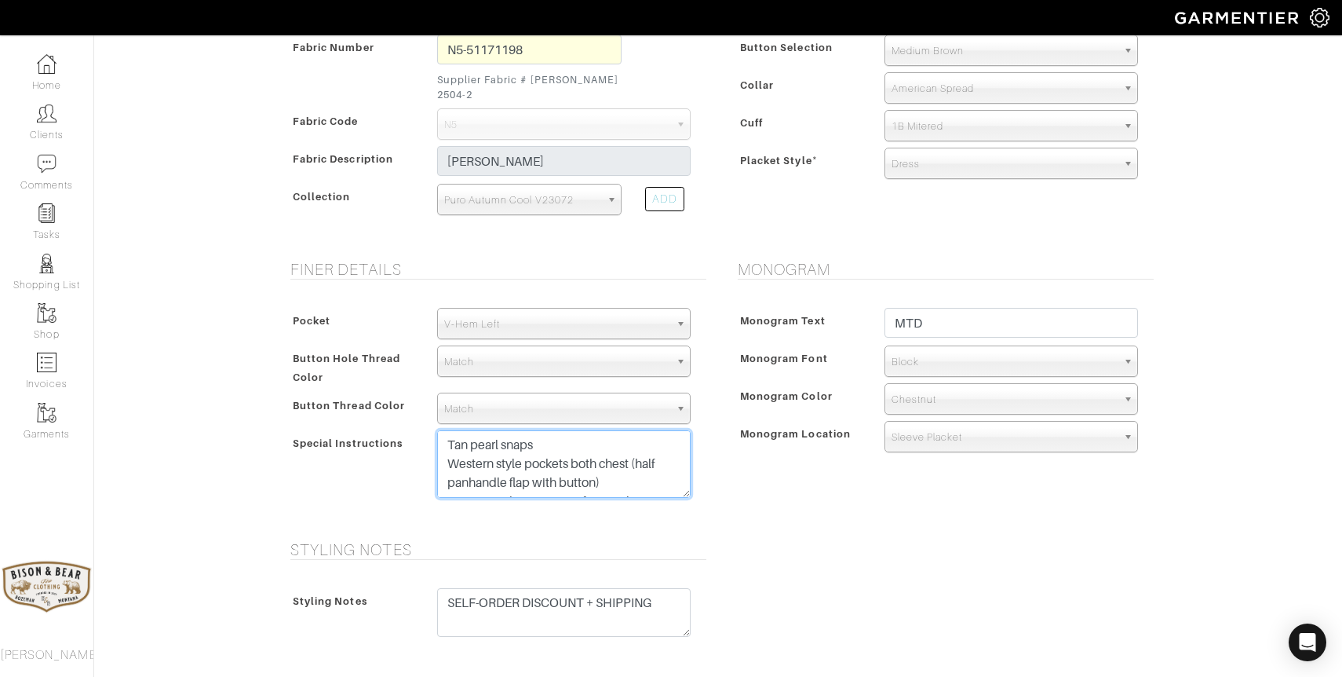
click at [626, 469] on textarea "Tan pearl snaps Western style pockets both chest (half panhandle flap with butt…" at bounding box center [564, 464] width 254 height 68
drag, startPoint x: 659, startPoint y: 462, endPoint x: 386, endPoint y: 397, distance: 280.7
click at [387, 398] on div "Pocket None V-Hem Left V-Hem Right V-Hem Left Button Hole Thread Color Match Au…" at bounding box center [495, 406] width 424 height 229
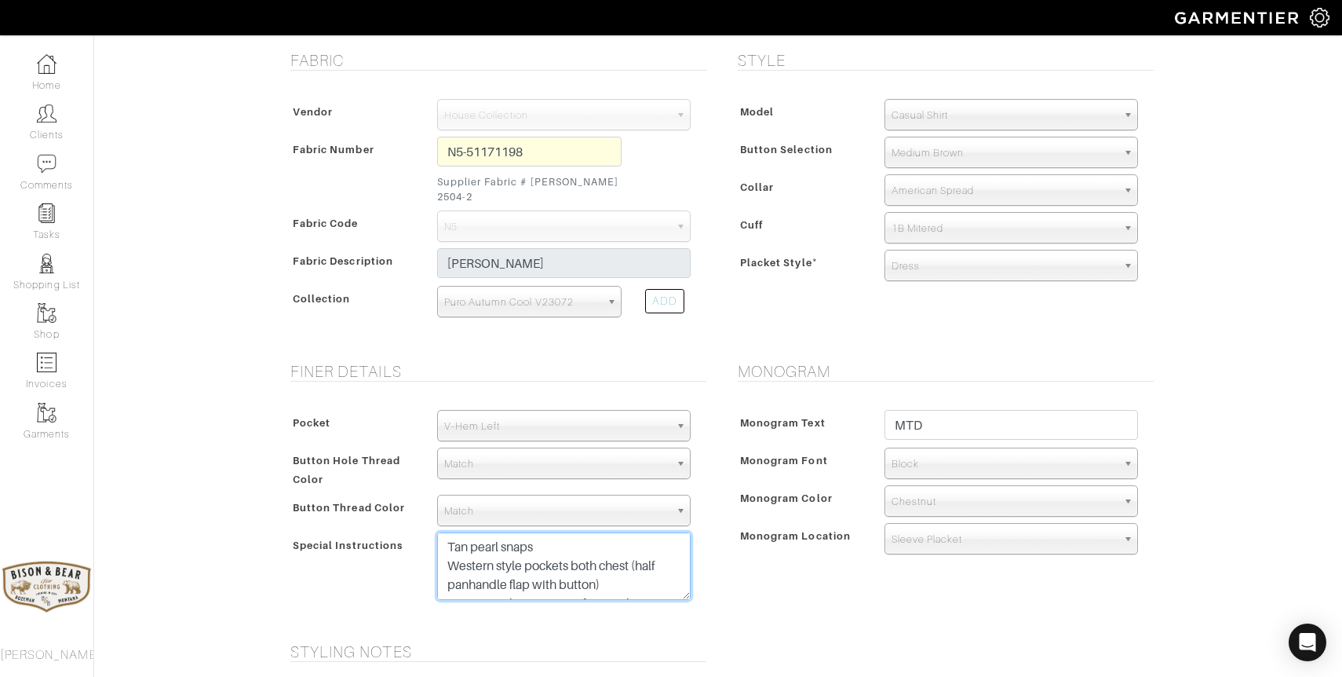
scroll to position [284, 0]
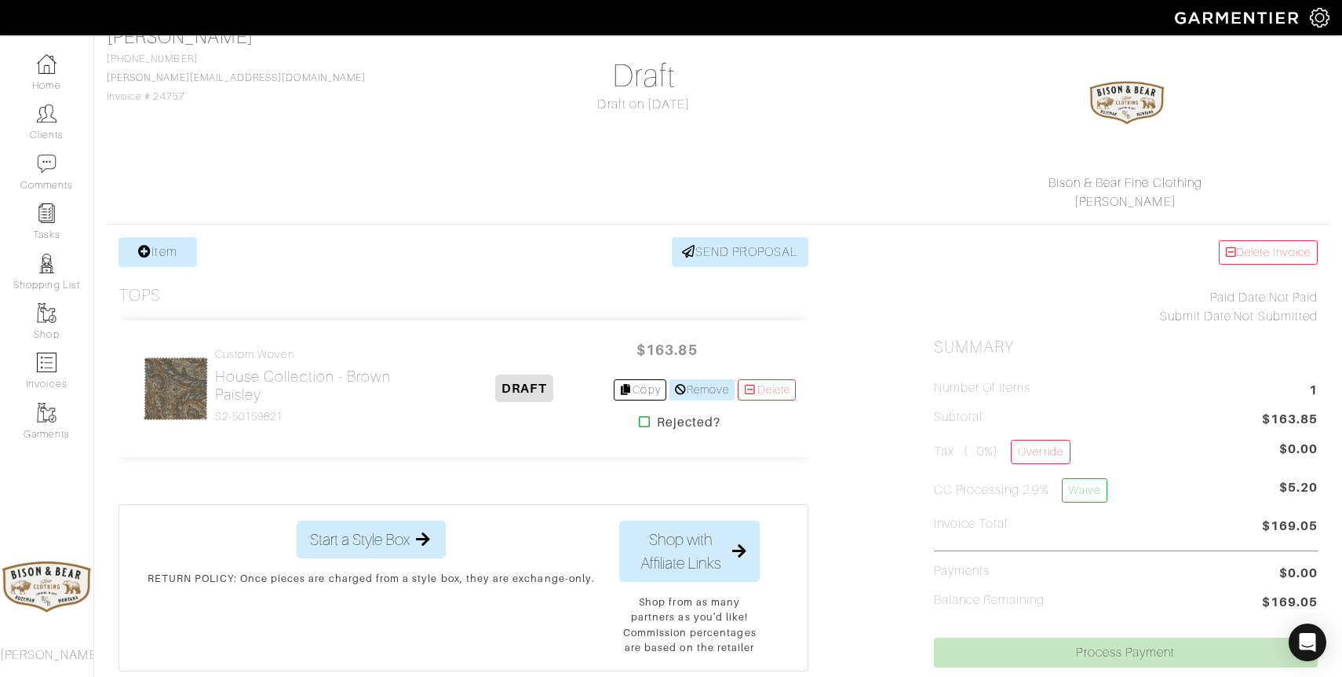
scroll to position [122, 0]
click at [641, 392] on link "Copy" at bounding box center [640, 387] width 53 height 21
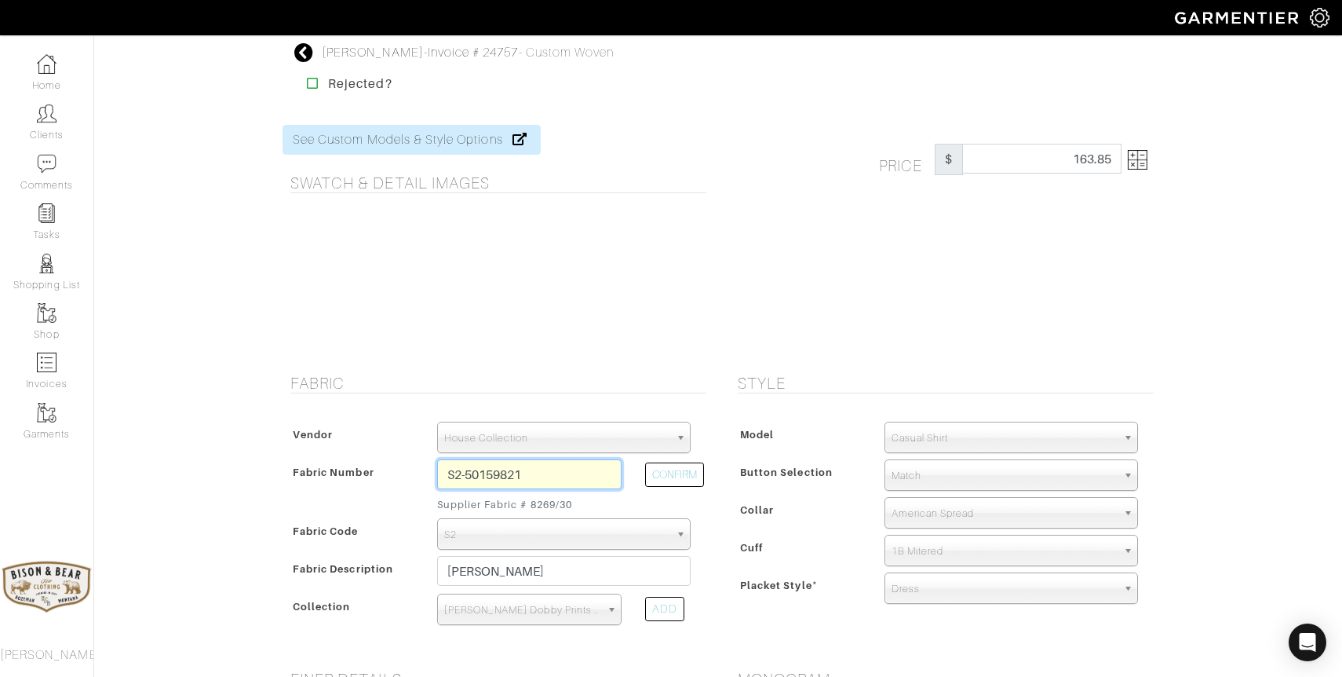
click at [547, 471] on input "S2-50159821" at bounding box center [529, 474] width 184 height 30
type input "S2-50159820"
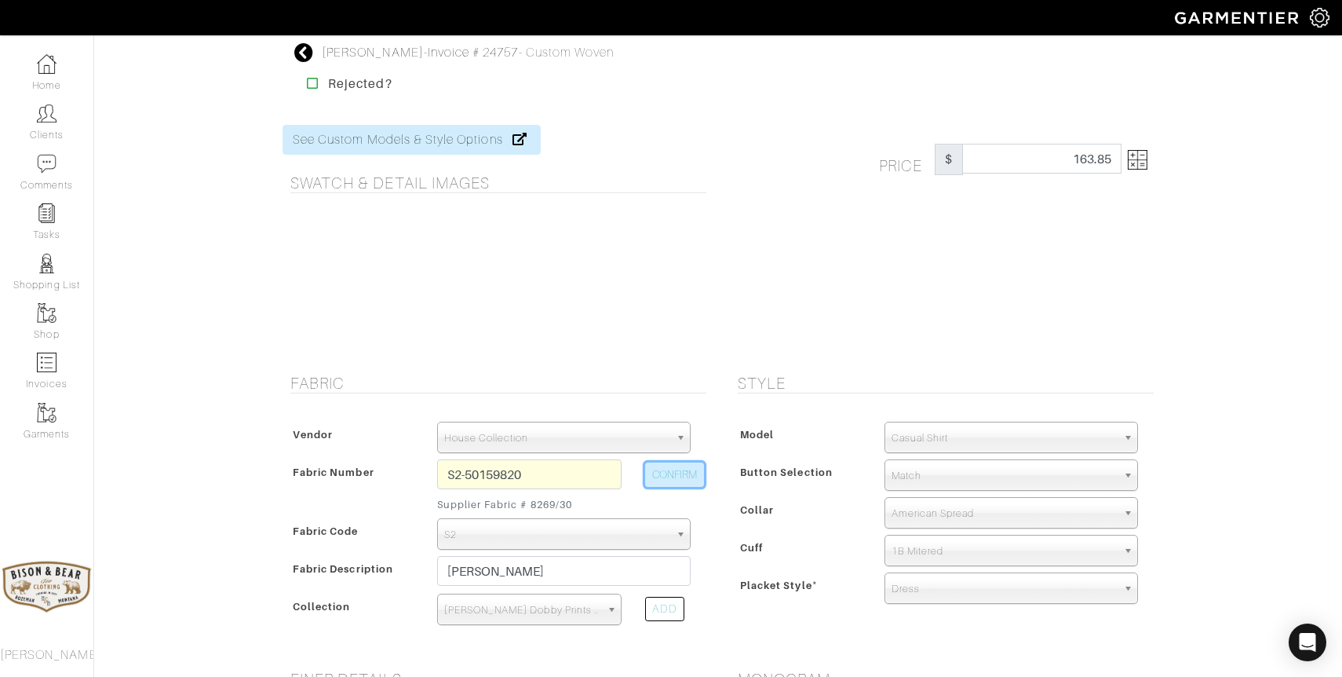
click at [676, 469] on button "CONFIRM" at bounding box center [674, 474] width 59 height 24
select select
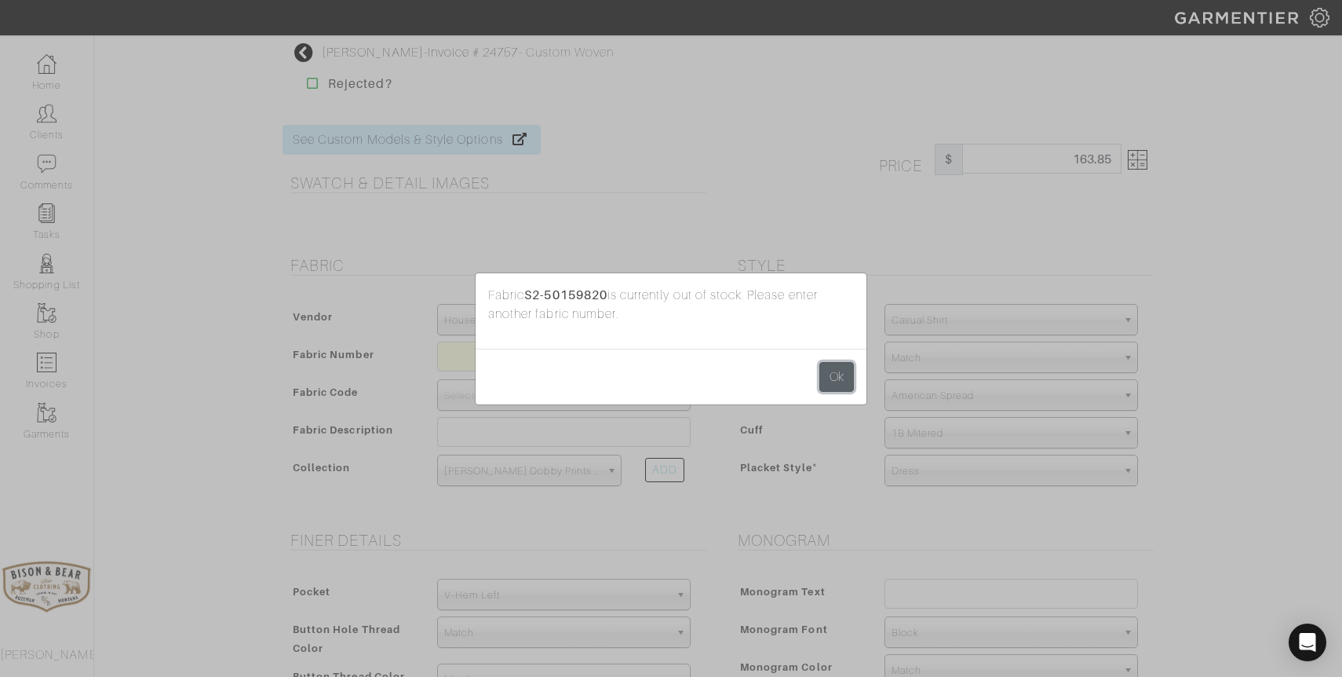
click at [848, 373] on button "Ok" at bounding box center [837, 377] width 35 height 30
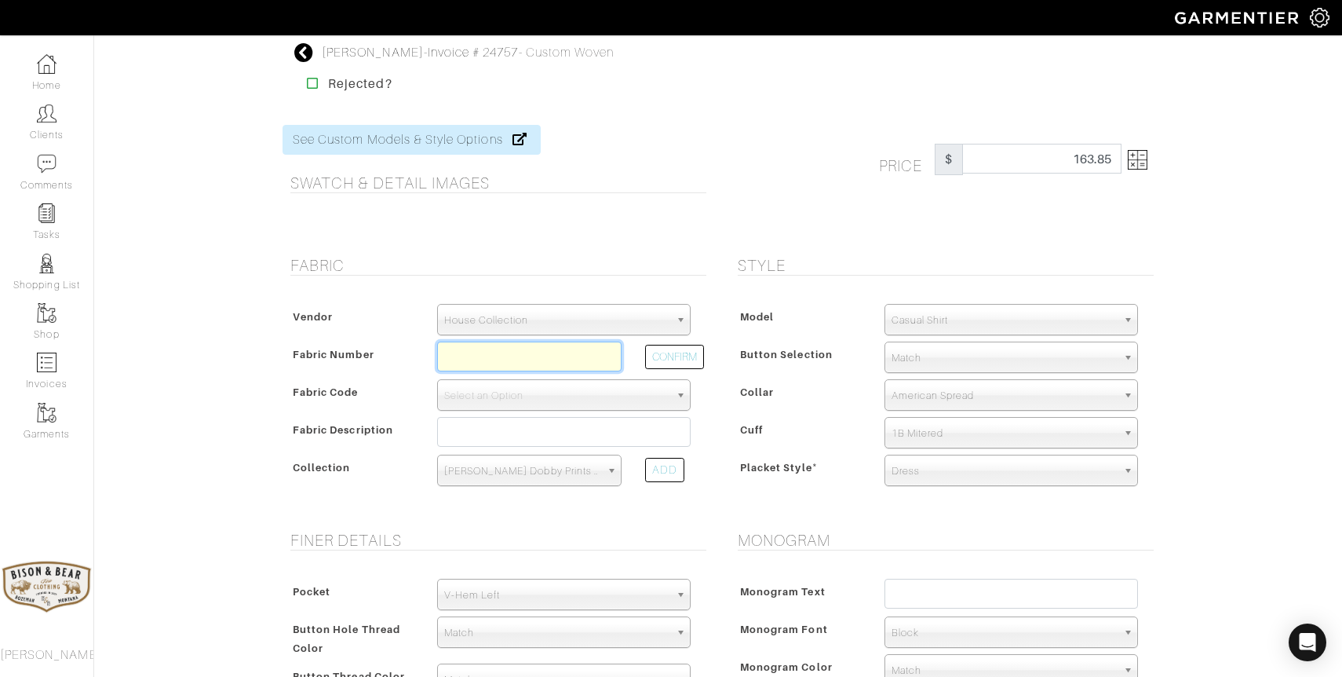
click at [554, 366] on input "text" at bounding box center [529, 356] width 184 height 30
click at [692, 362] on button "CONFIRM" at bounding box center [674, 357] width 59 height 24
type input "S2-50159822"
select select "5598"
type input "[PERSON_NAME]"
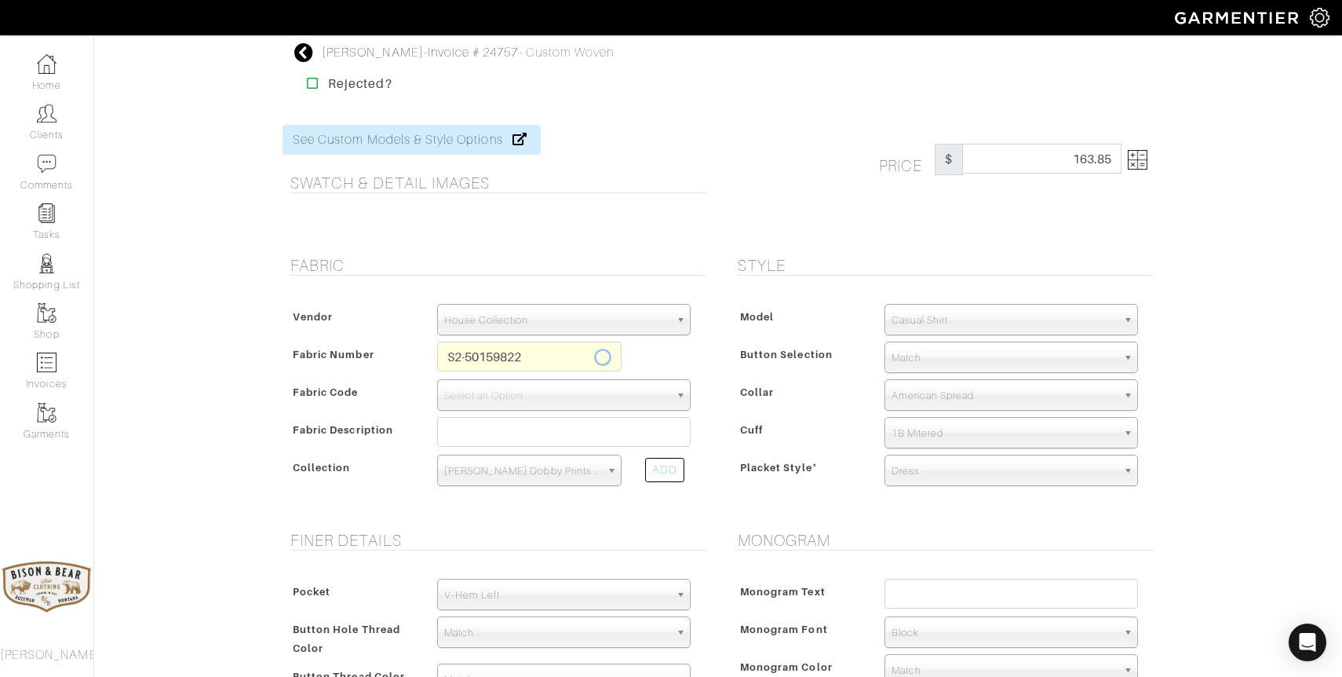
select select
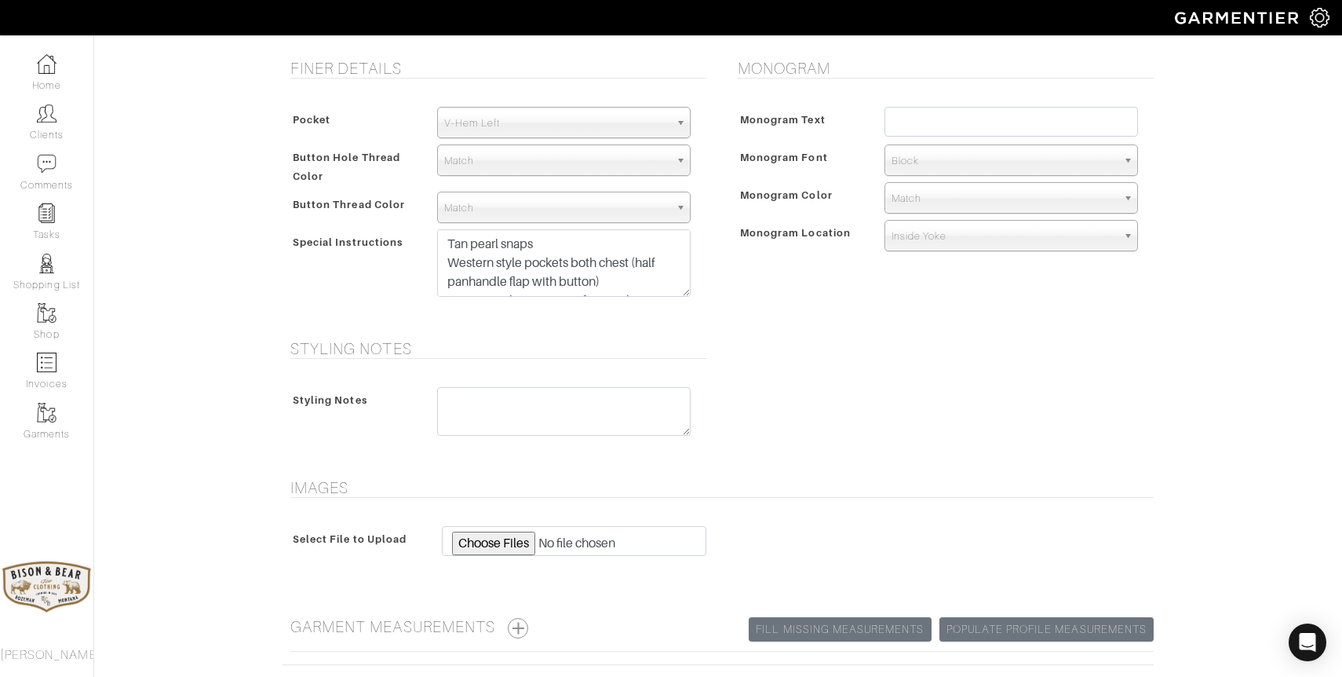
scroll to position [735, 0]
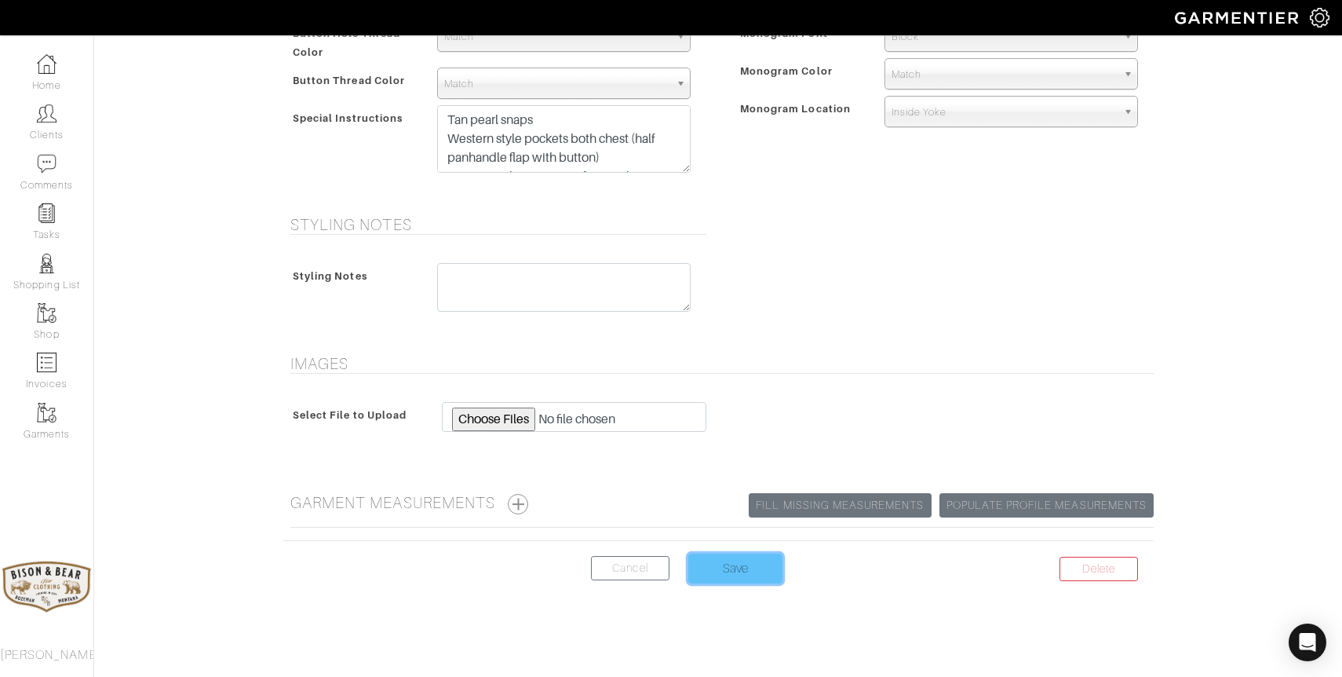
click at [735, 563] on input "Save" at bounding box center [735, 568] width 94 height 30
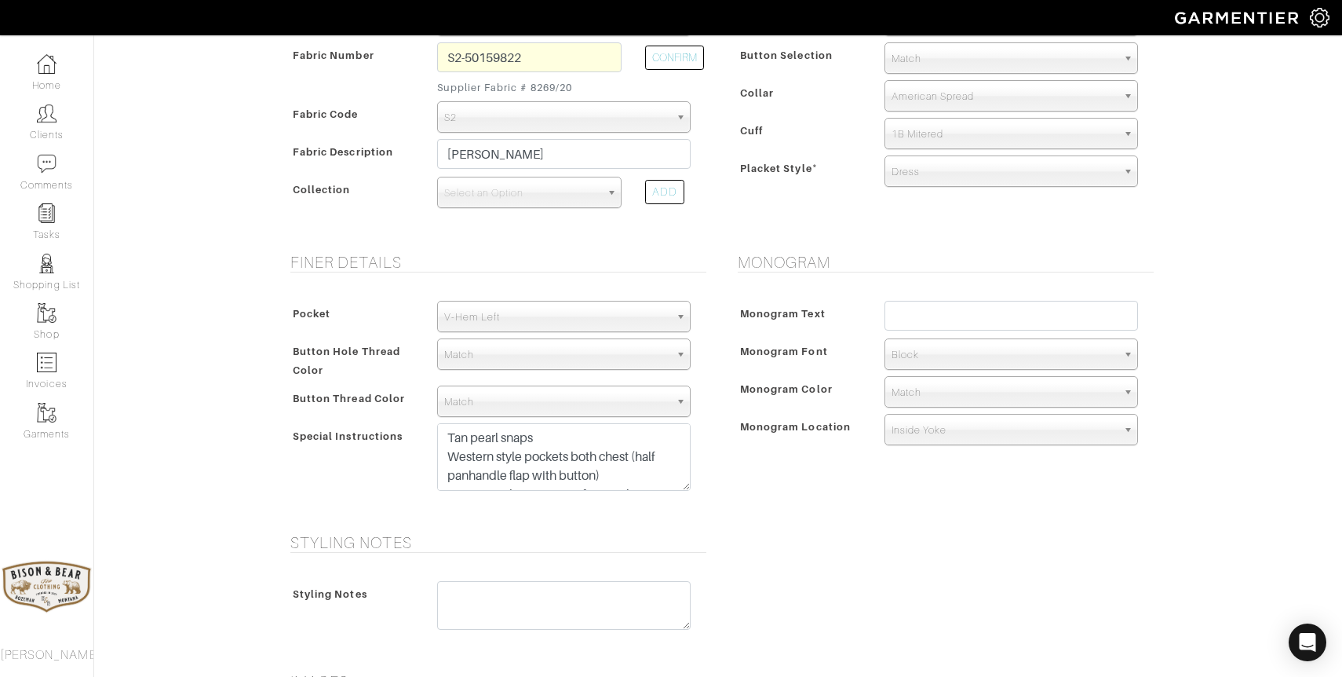
scroll to position [384, 0]
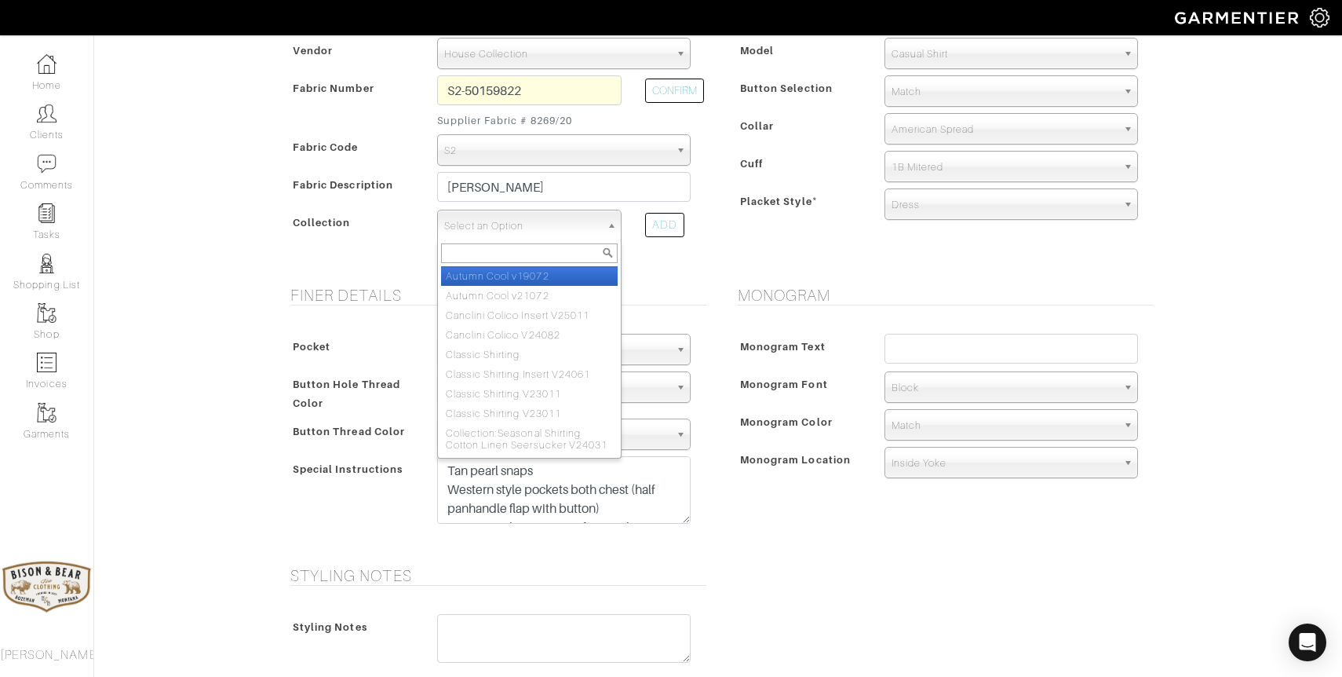
click at [580, 225] on span "Select an Option" at bounding box center [522, 225] width 156 height 31
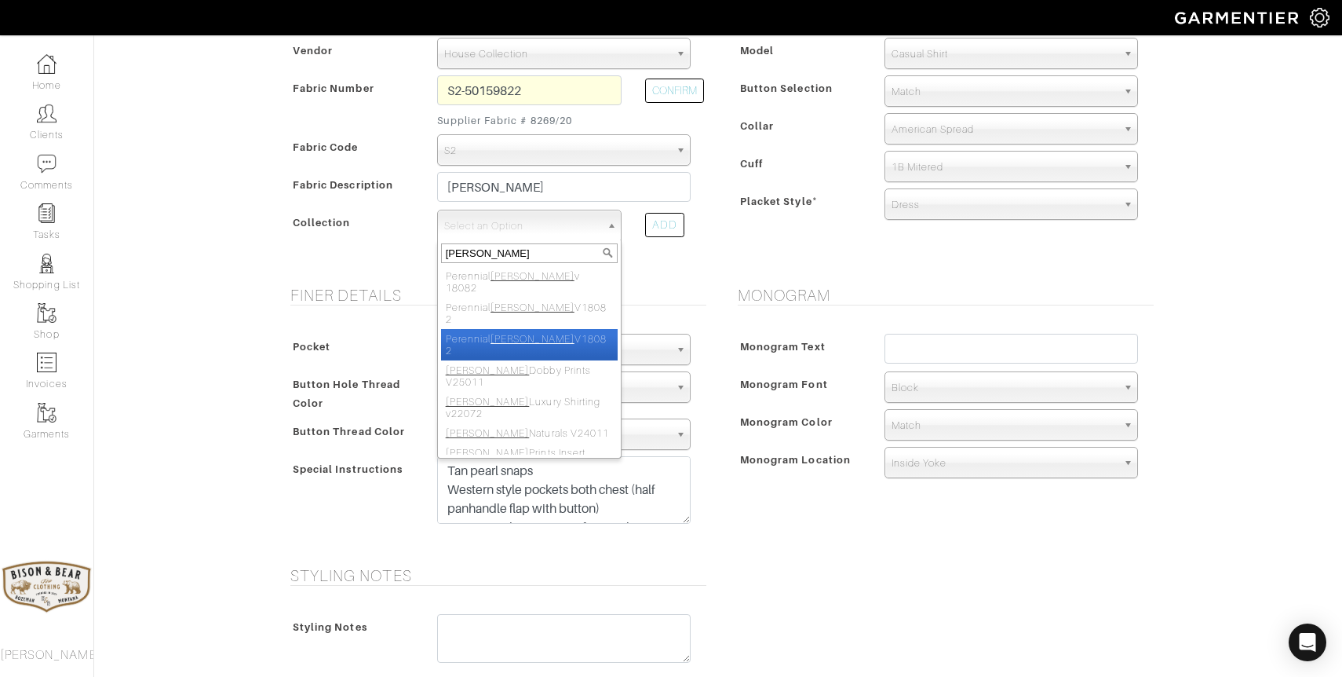
type input "[PERSON_NAME]"
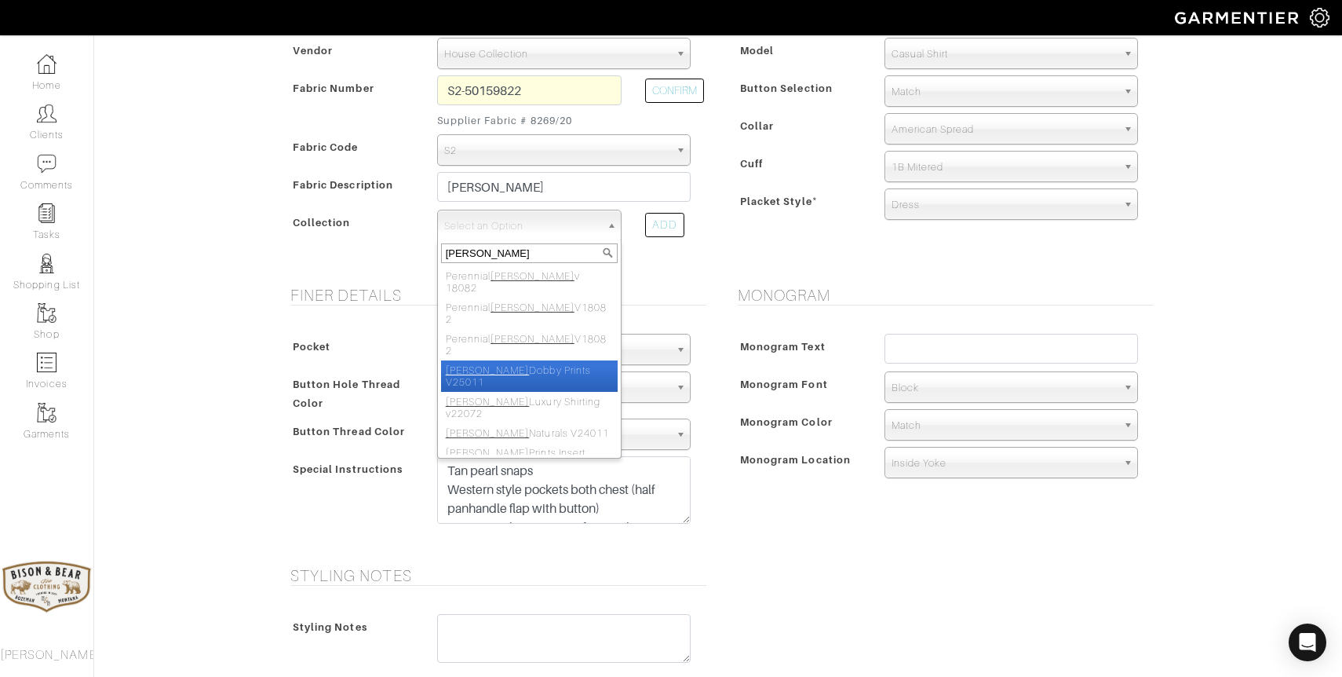
click at [556, 360] on li "[PERSON_NAME] Dobby Prints V25011" at bounding box center [529, 375] width 177 height 31
select select "1069"
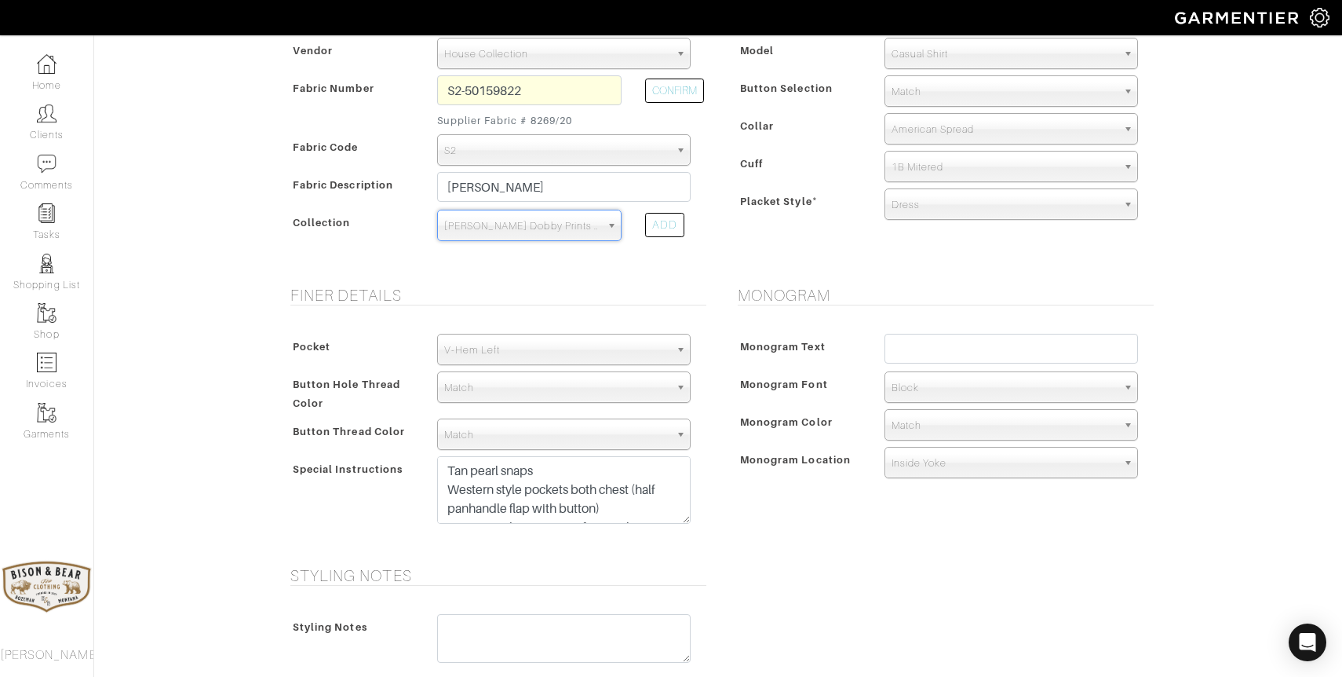
scroll to position [735, 0]
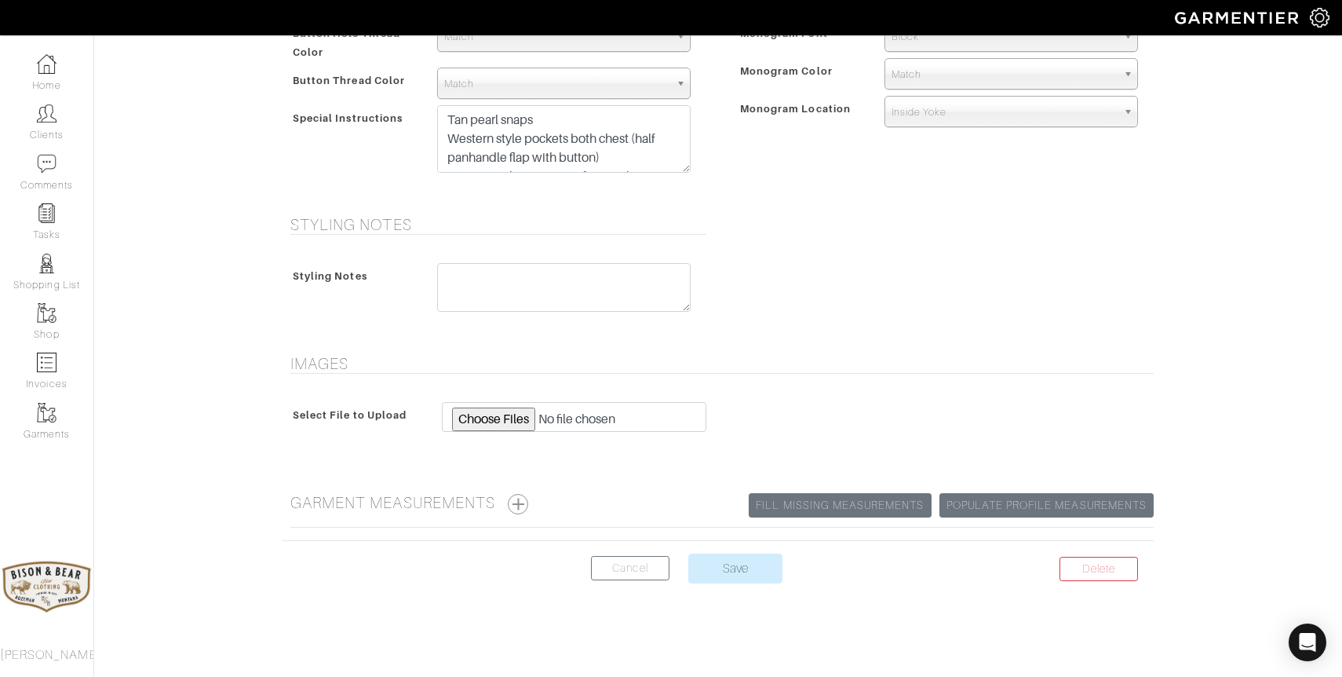
click at [741, 583] on center "Delete Cancel Save" at bounding box center [718, 577] width 871 height 49
click at [741, 573] on input "Save" at bounding box center [735, 568] width 94 height 30
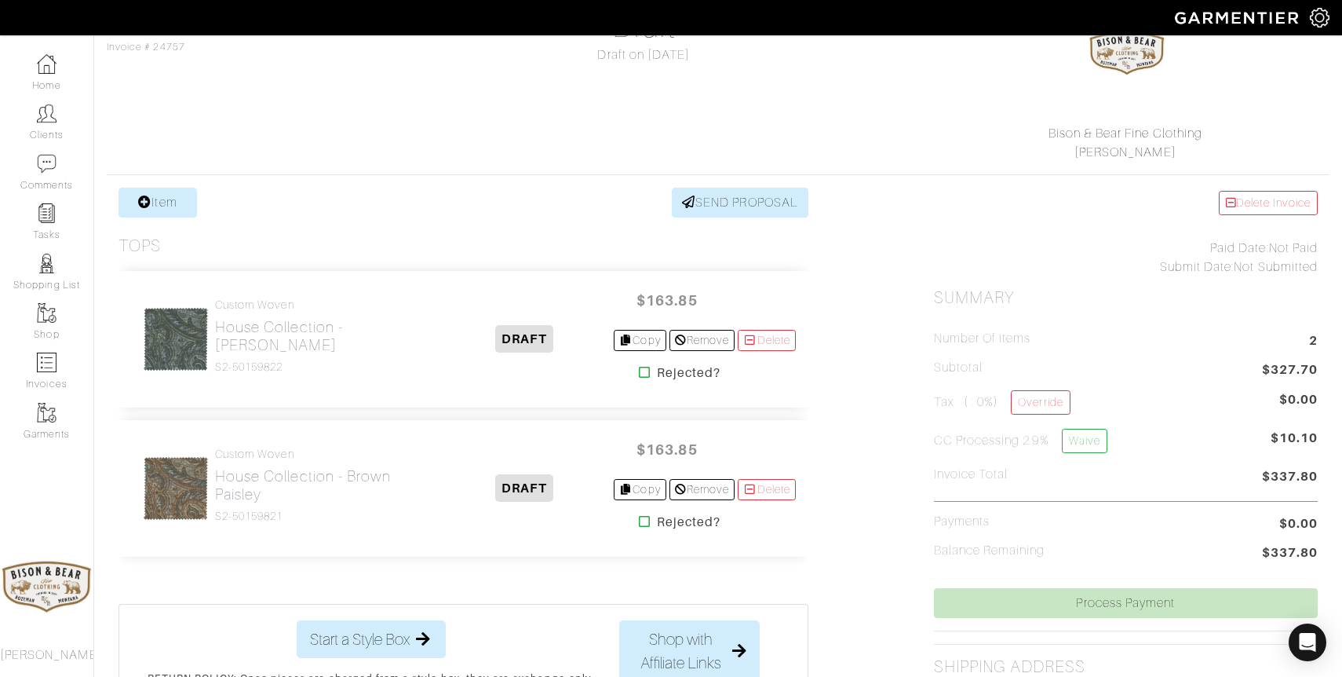
scroll to position [170, 0]
click at [627, 486] on link "Copy" at bounding box center [640, 488] width 53 height 21
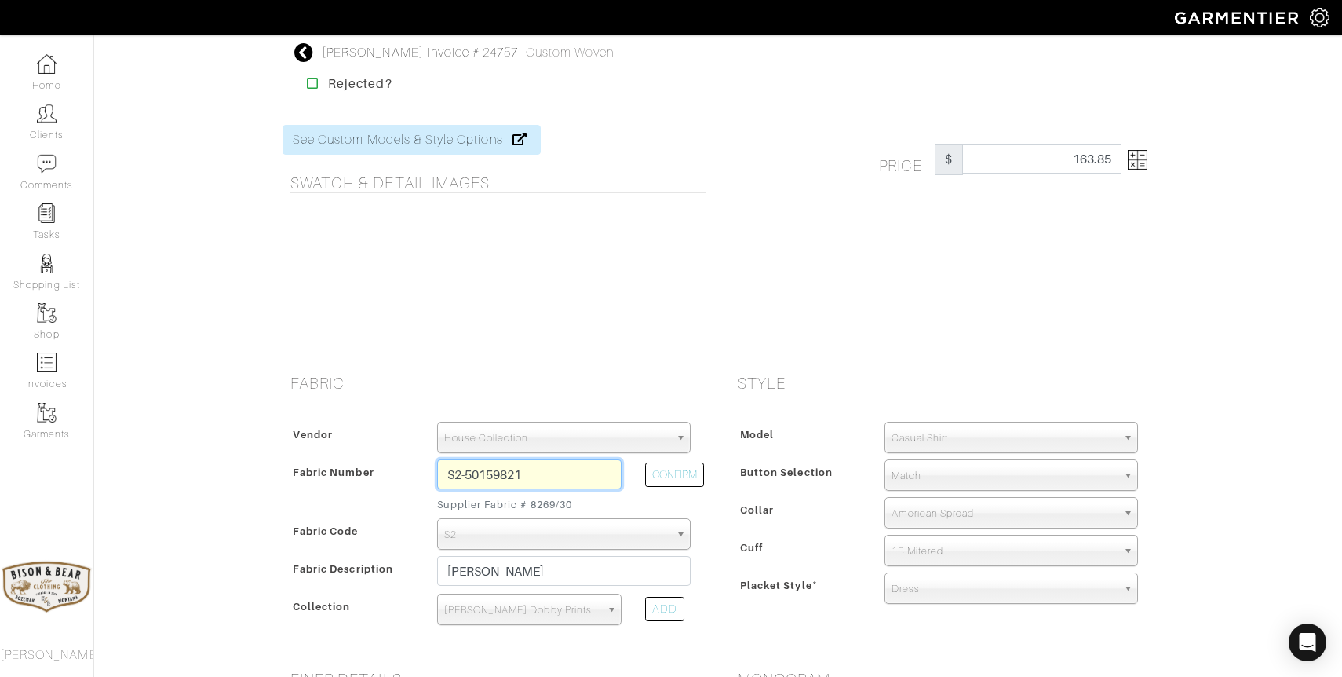
click at [556, 474] on input "S2-50159821" at bounding box center [529, 474] width 184 height 30
type input "S2-50159830"
click at [662, 484] on button "CONFIRM" at bounding box center [674, 474] width 59 height 24
type input "Blue Tan Mini Neat"
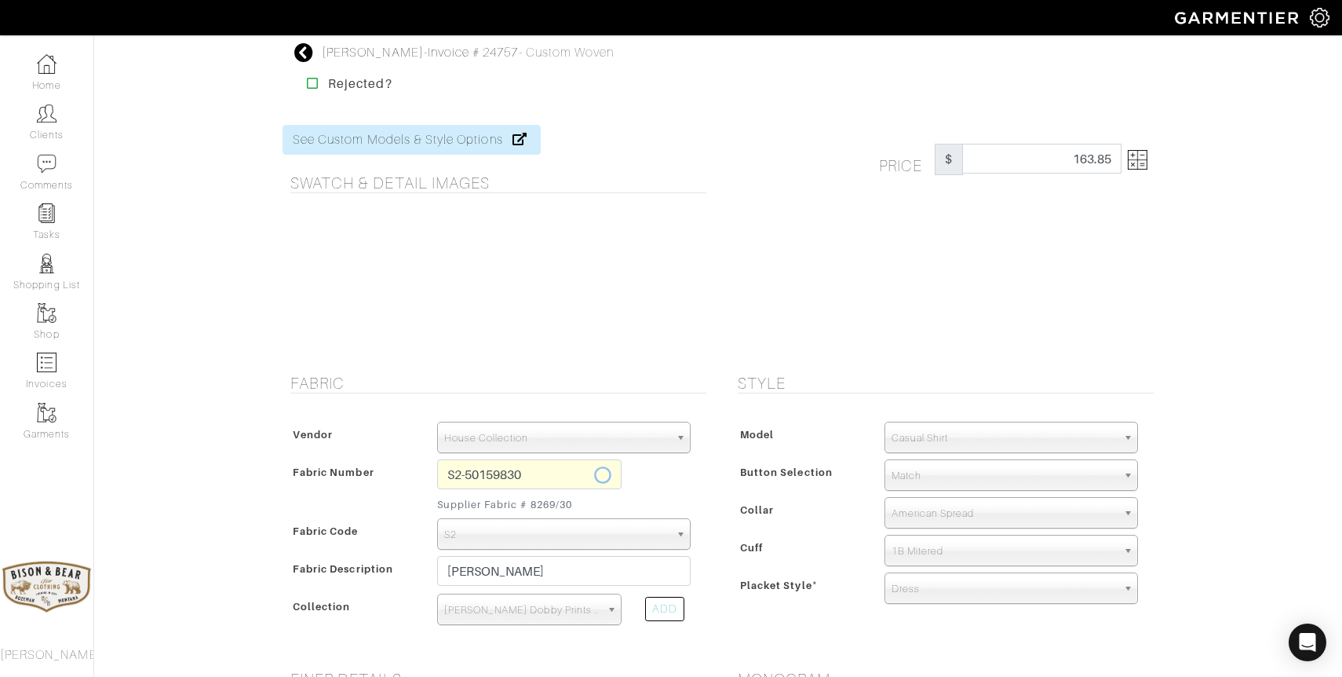
select select
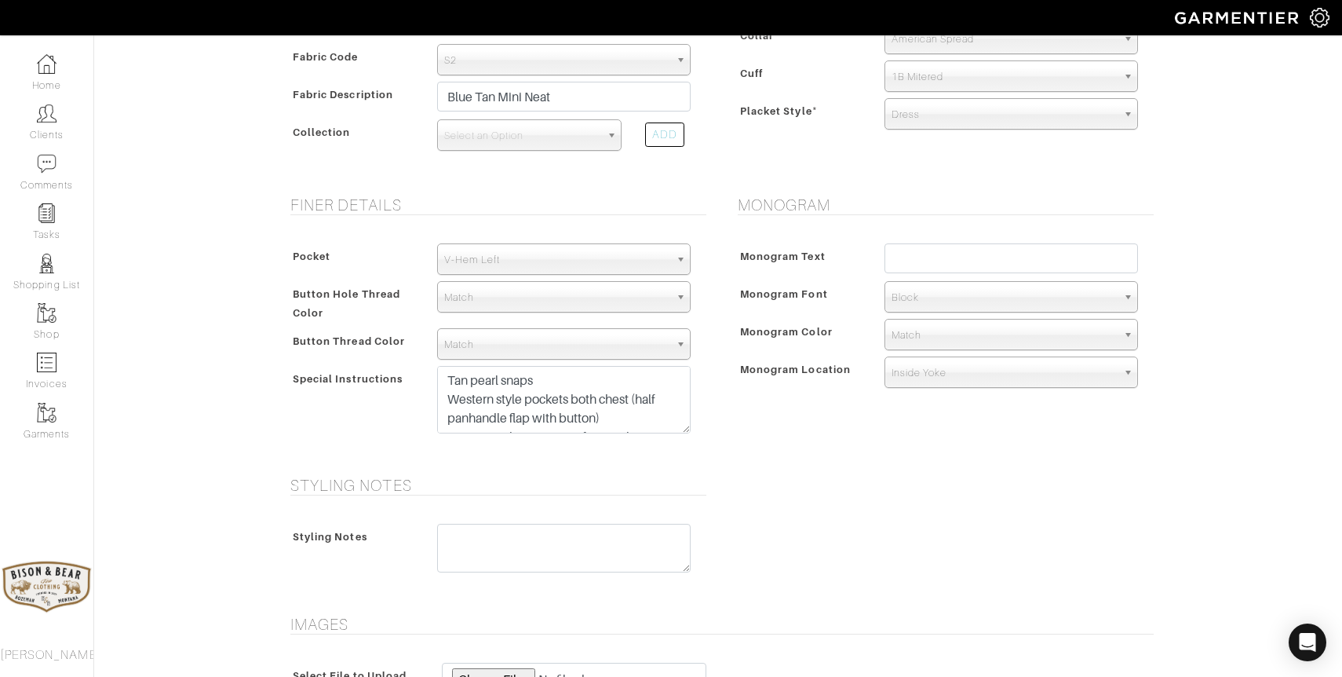
scroll to position [473, 0]
click at [922, 260] on input "text" at bounding box center [1012, 259] width 254 height 30
type input "MTD"
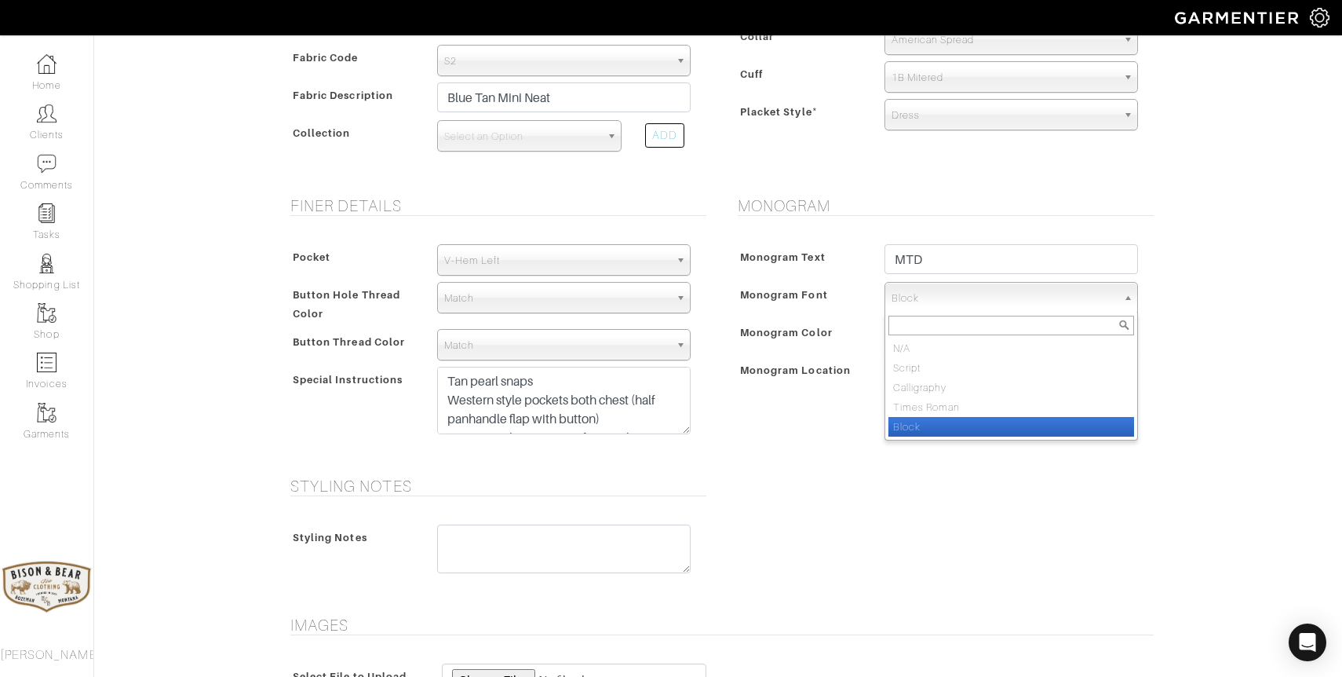
click at [924, 301] on span "Block" at bounding box center [1004, 298] width 225 height 31
click at [925, 425] on li "Block" at bounding box center [1012, 427] width 246 height 20
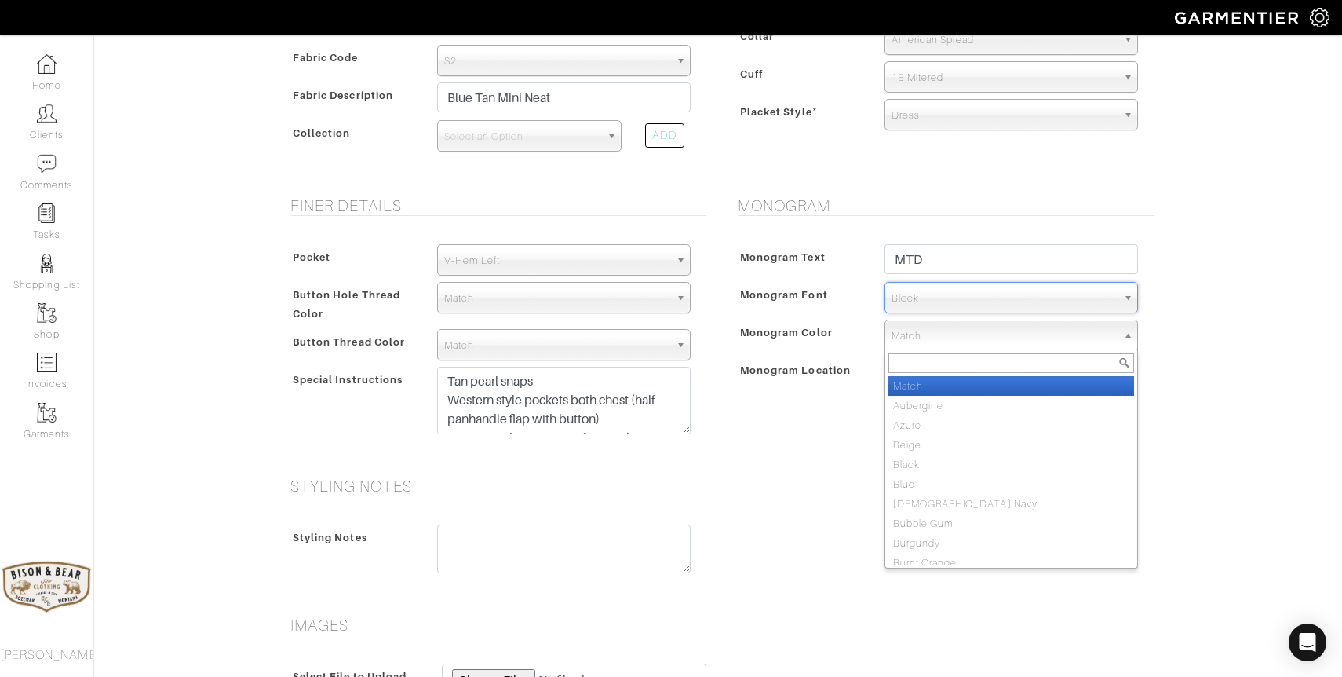
click at [926, 333] on span "Match" at bounding box center [1004, 335] width 225 height 31
type input "chest"
click at [923, 382] on li "Chest nut" at bounding box center [1012, 386] width 246 height 20
select select "47"
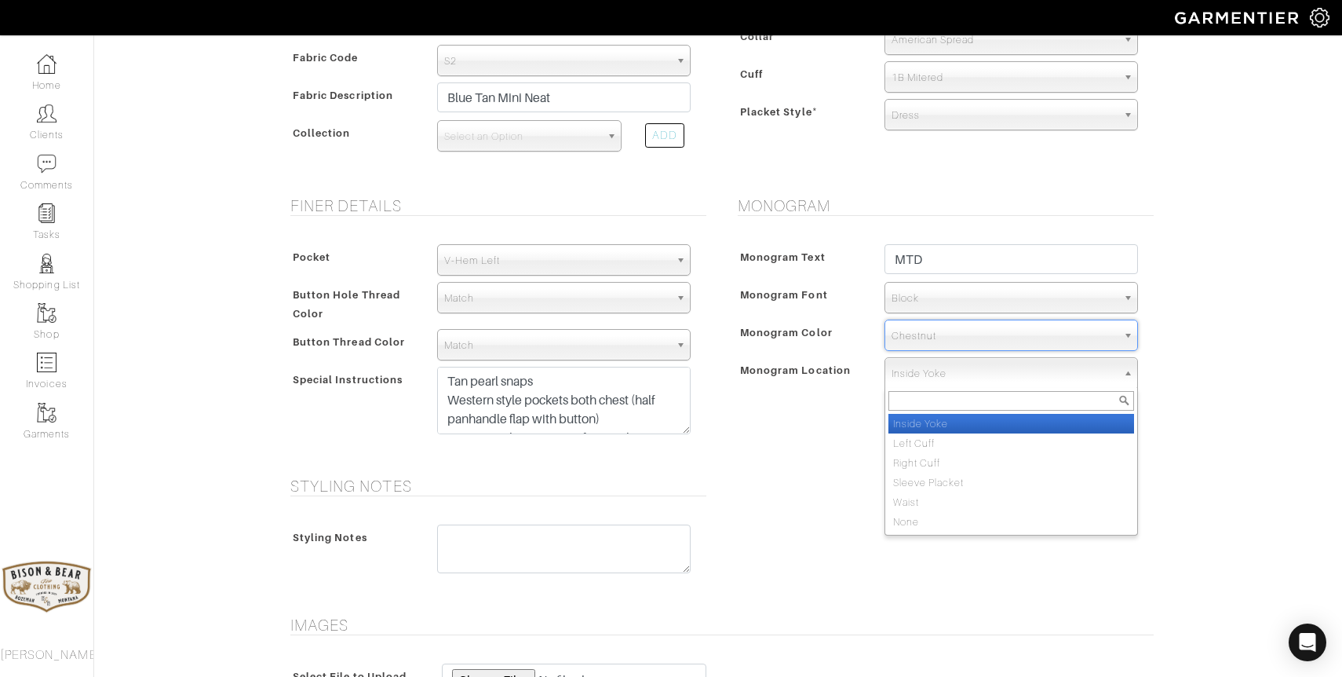
click at [923, 382] on span "Inside Yoke" at bounding box center [1004, 373] width 225 height 31
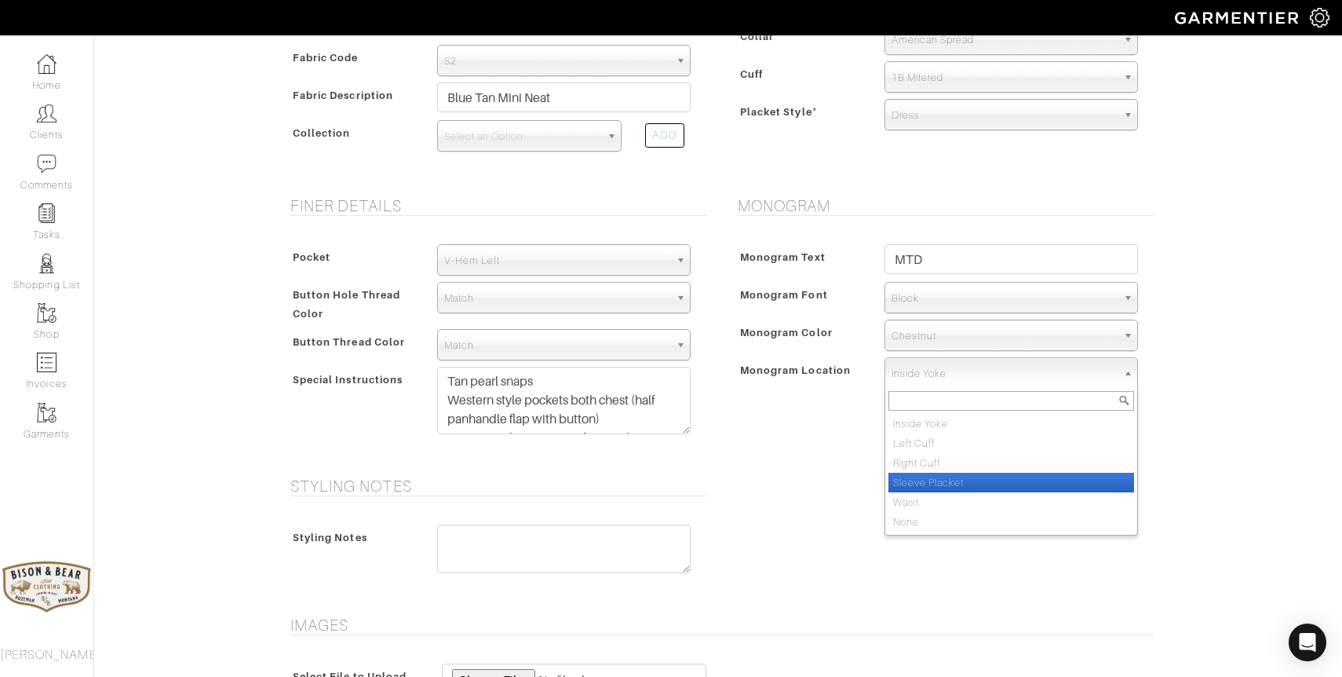
click at [934, 477] on li "Sleeve Placket" at bounding box center [1012, 483] width 246 height 20
select select "Sleeve Placket"
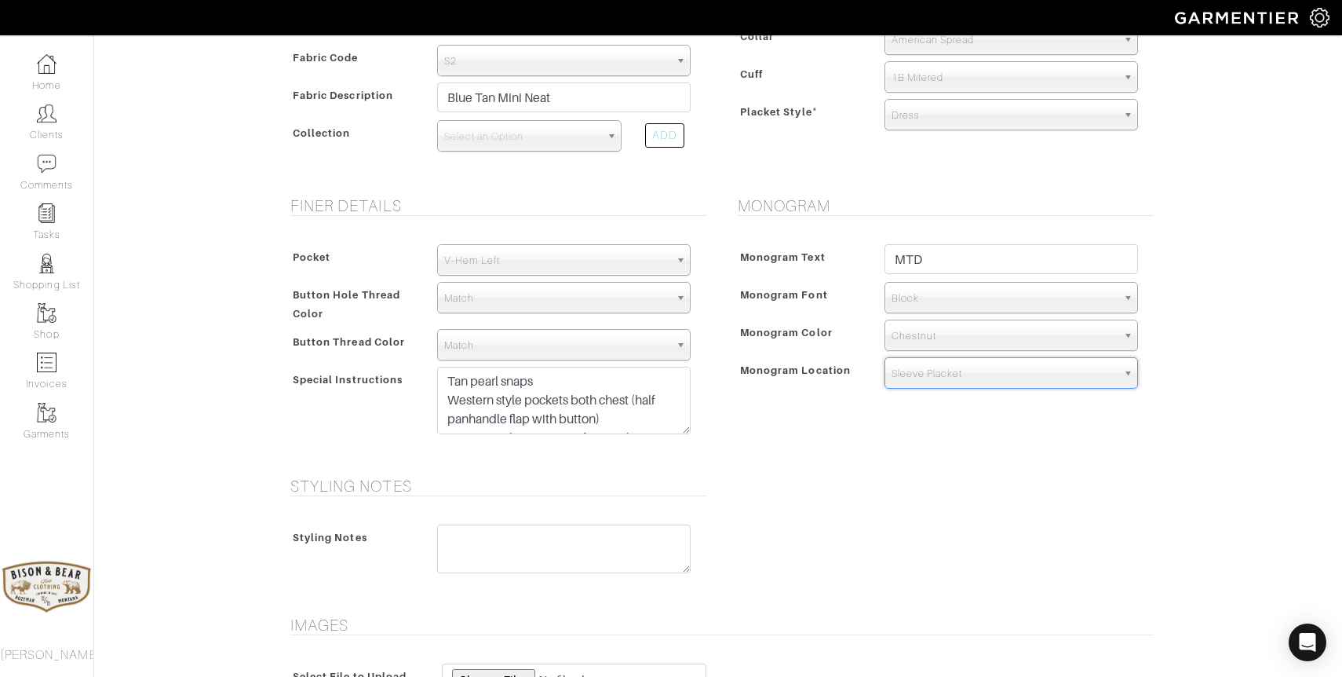
scroll to position [735, 0]
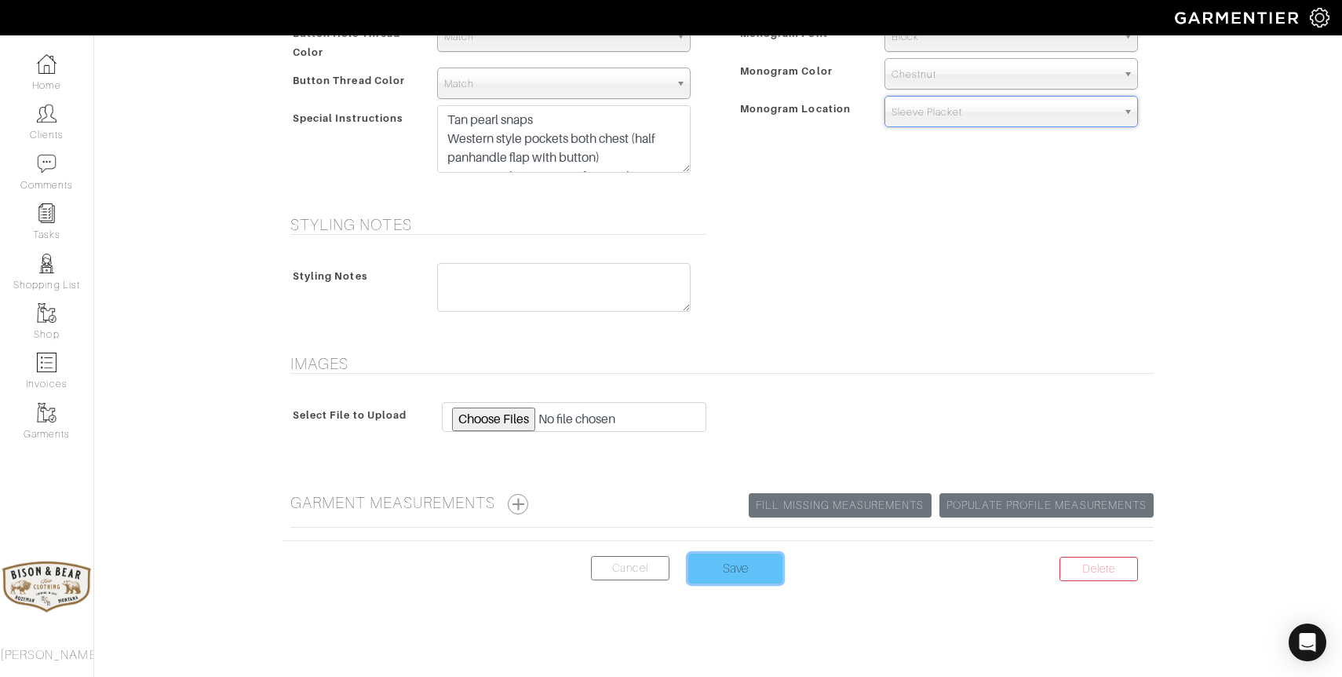
click at [737, 563] on input "Save" at bounding box center [735, 568] width 94 height 30
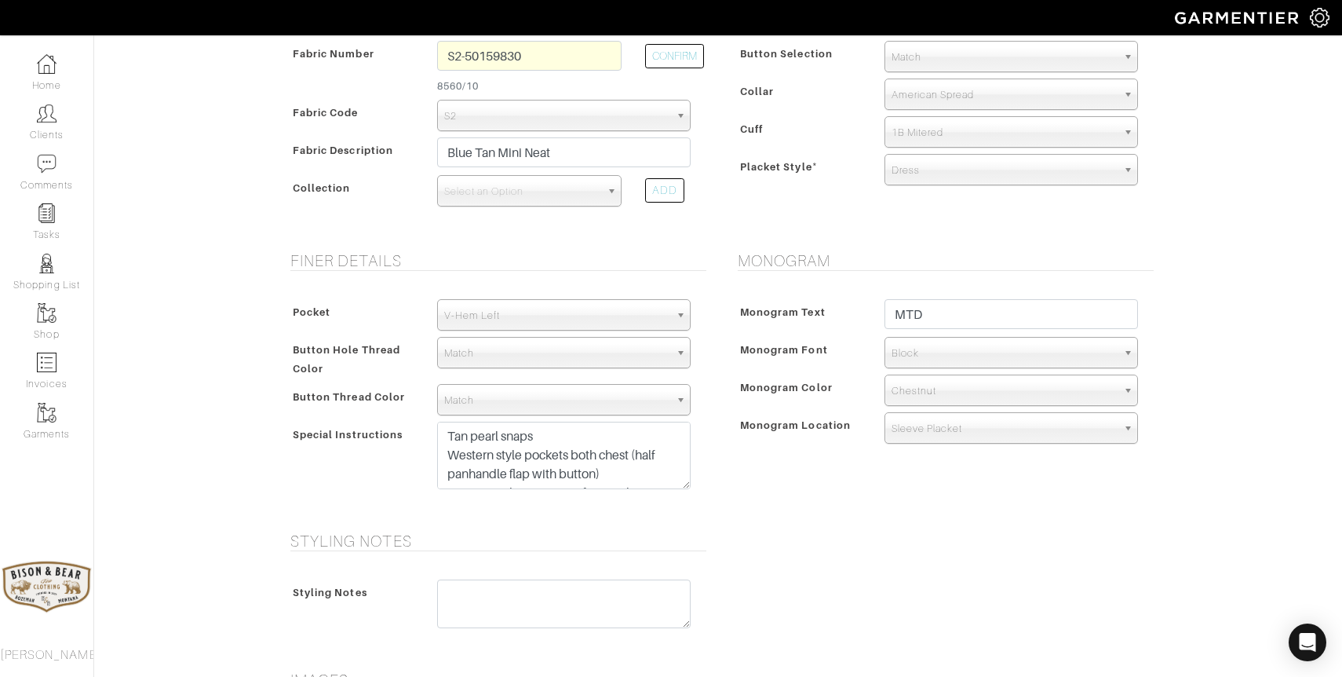
scroll to position [378, 0]
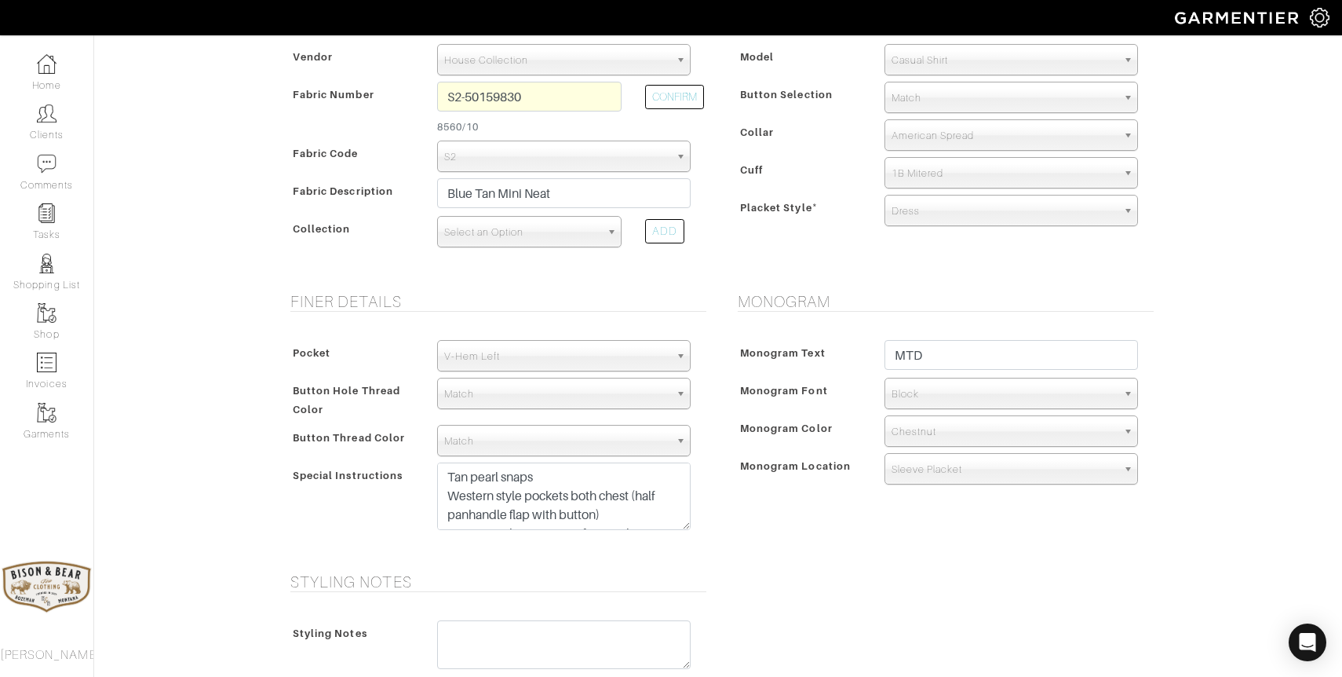
click at [587, 229] on span "Select an Option" at bounding box center [522, 232] width 156 height 31
type input "stoff"
click at [562, 346] on li "Stoff a Dobby Prints V25011" at bounding box center [529, 341] width 177 height 20
select select "1069"
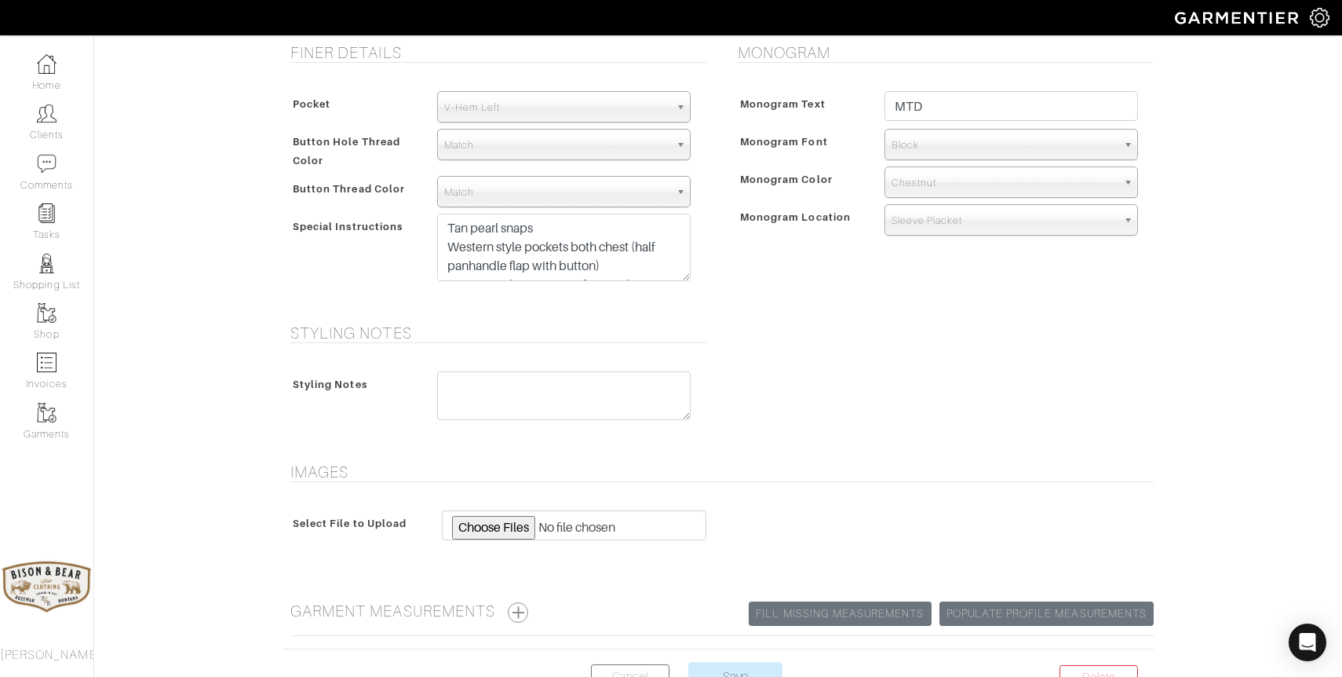
scroll to position [735, 0]
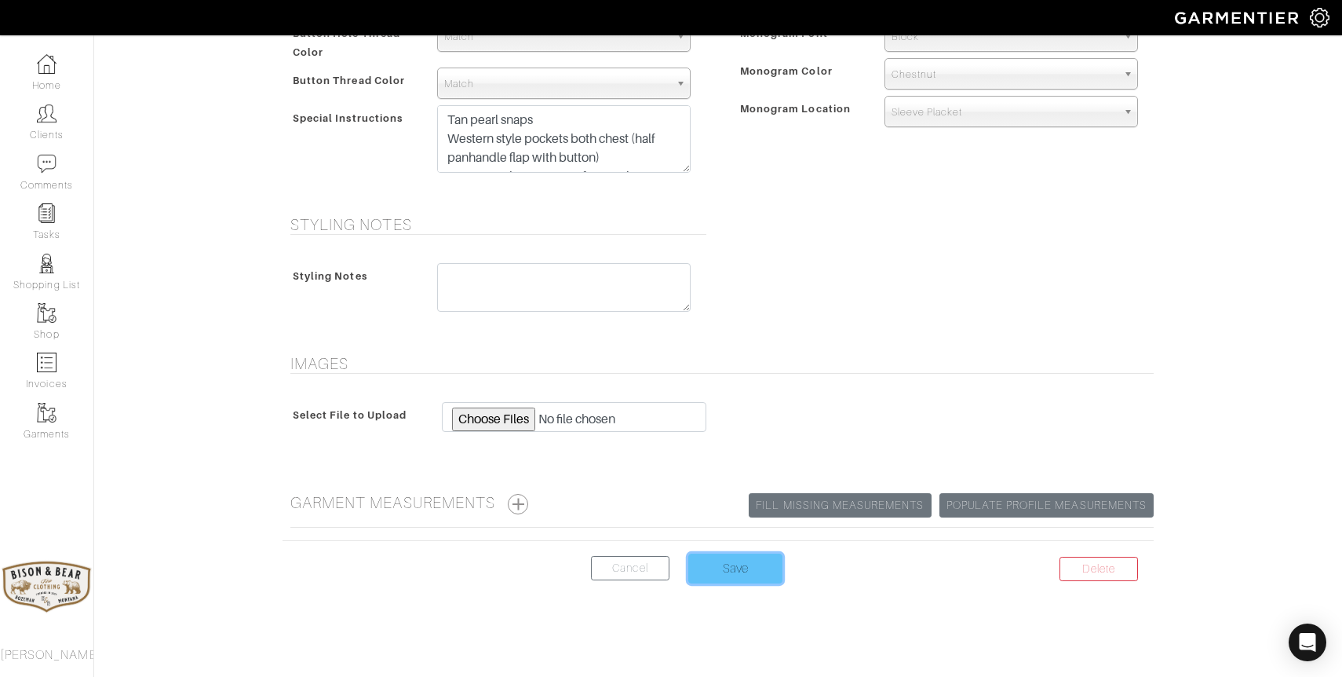
click at [722, 575] on input "Save" at bounding box center [735, 568] width 94 height 30
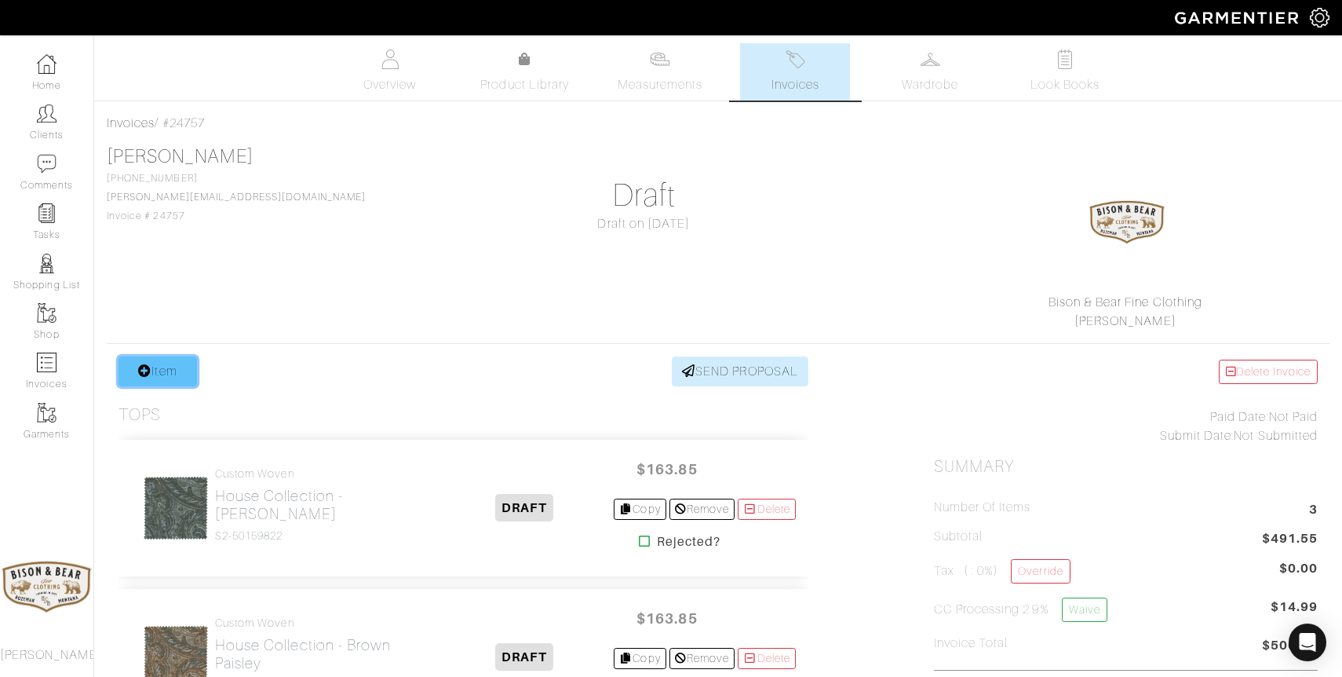
click at [169, 371] on link "Item" at bounding box center [158, 371] width 79 height 30
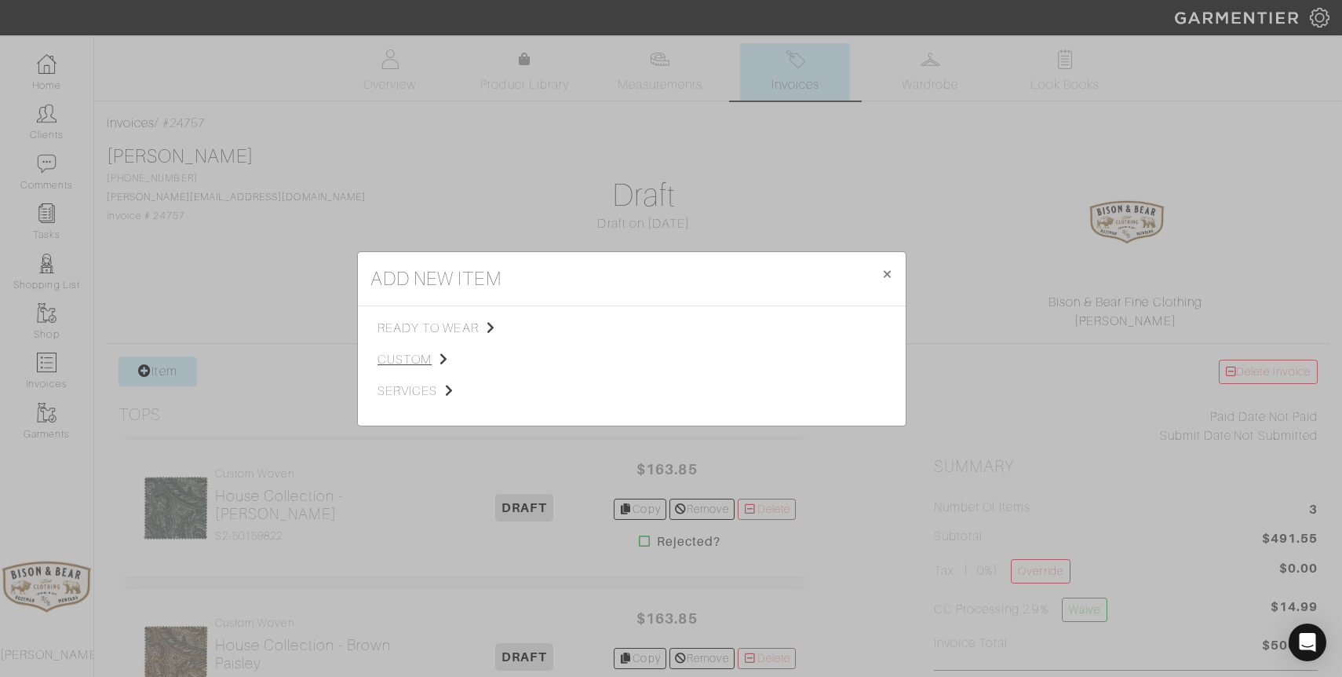
click at [418, 358] on span "custom" at bounding box center [457, 359] width 158 height 19
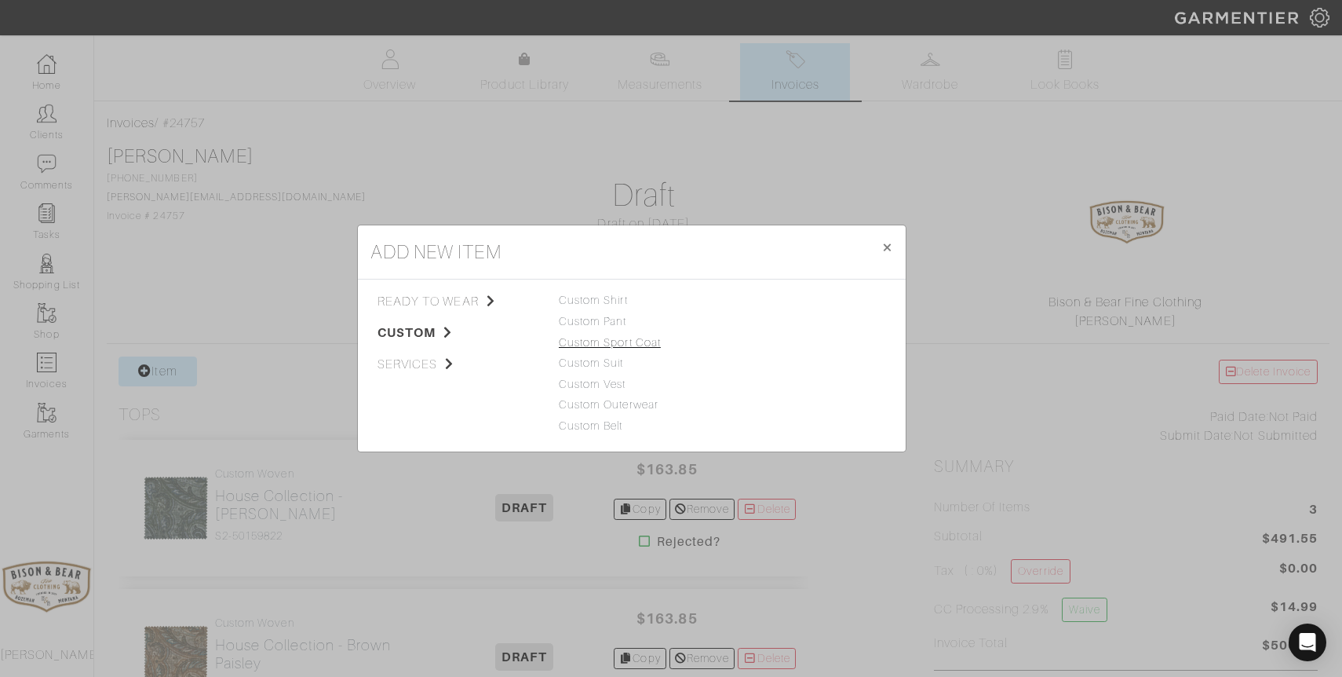
click at [612, 341] on link "Custom Sport Coat" at bounding box center [610, 342] width 102 height 13
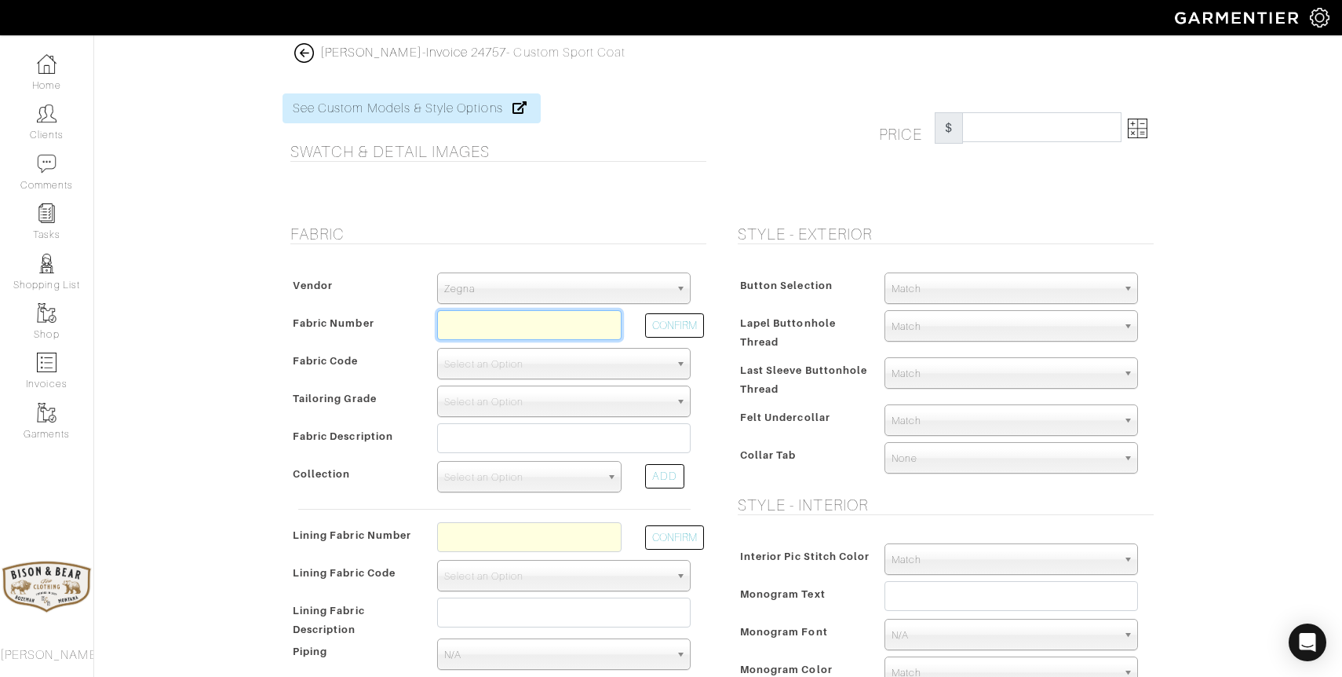
click at [562, 321] on input "text" at bounding box center [529, 325] width 184 height 30
type input "261211"
click at [609, 289] on span "Zegna" at bounding box center [556, 288] width 225 height 31
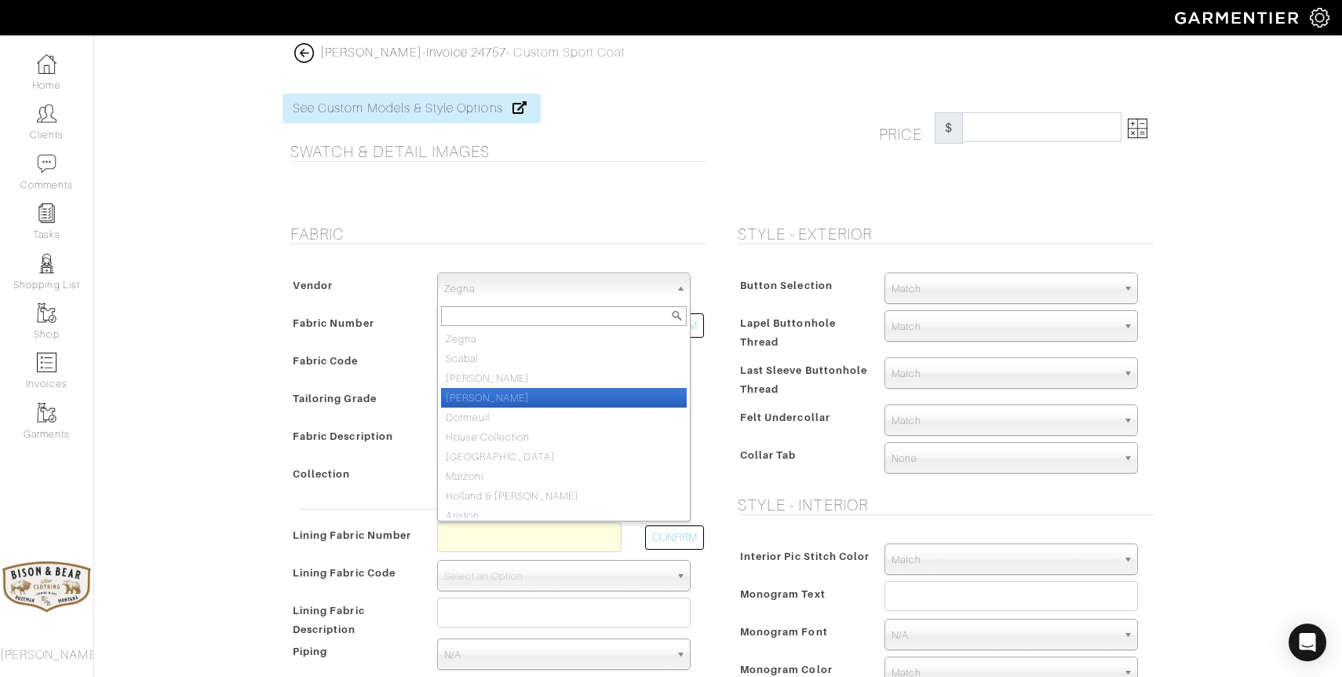
click at [563, 396] on li "Gladson" at bounding box center [564, 398] width 246 height 20
select select "74"
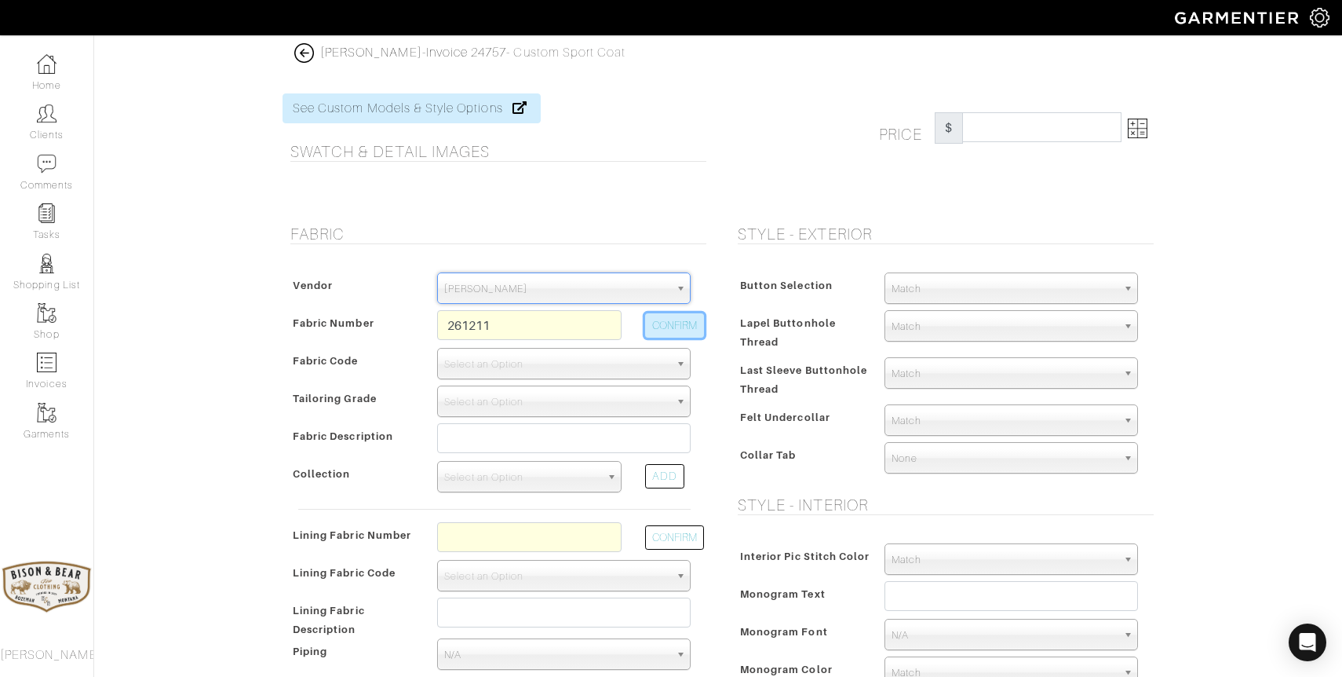
click at [674, 325] on button "CONFIRM" at bounding box center [674, 325] width 59 height 24
type input "XG5-49158751"
select select "1195"
type input "Muted Brown Plaid - ANDIAMO KNIT 612 612"
select select
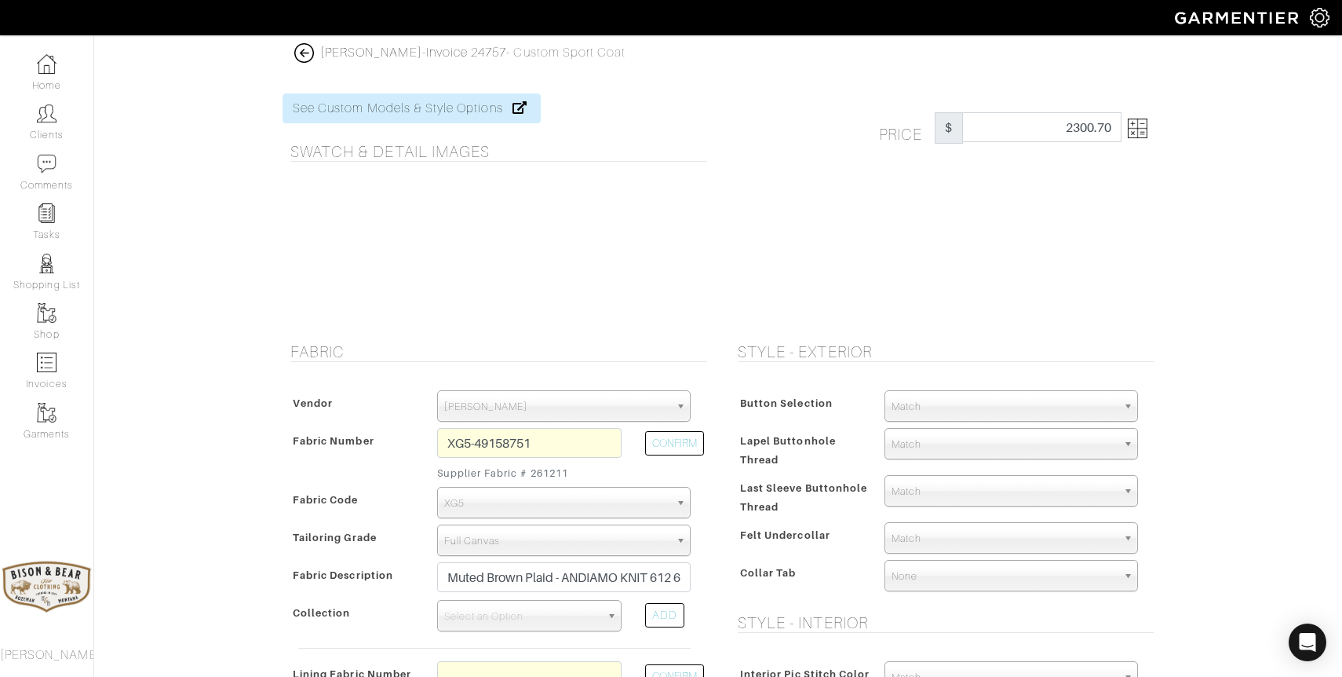
click at [1141, 126] on img at bounding box center [1138, 129] width 20 height 20
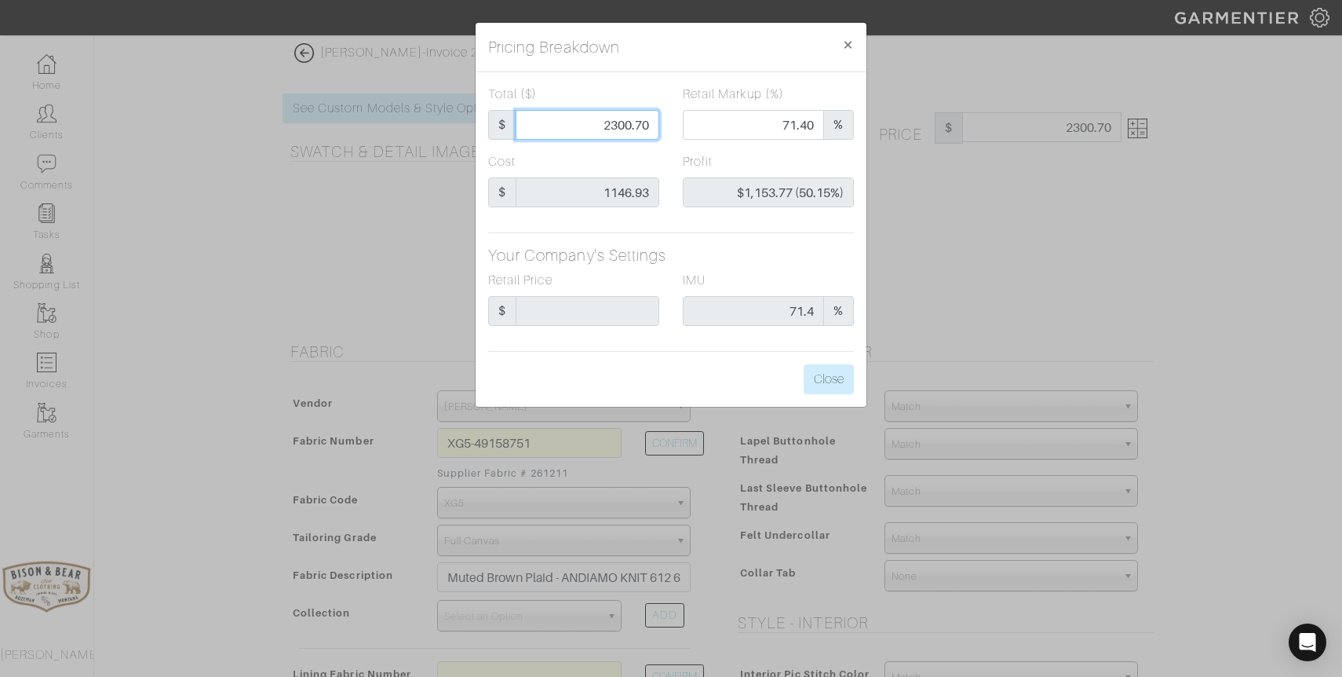
click at [594, 122] on input "2300.70" at bounding box center [588, 125] width 144 height 30
type input "1"
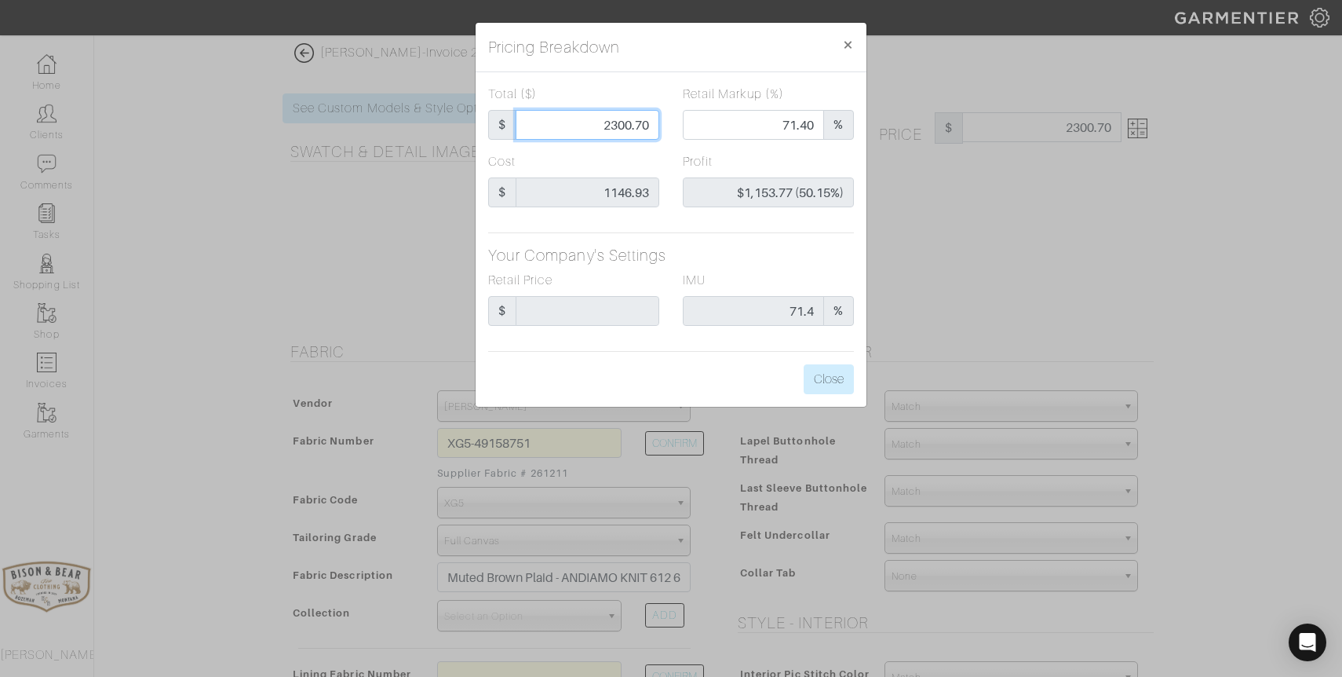
type input "0.00"
type input "-$1,145.93 (-114593.00%)"
type input "11"
type input "-$1,135.93 (-10326.64%)"
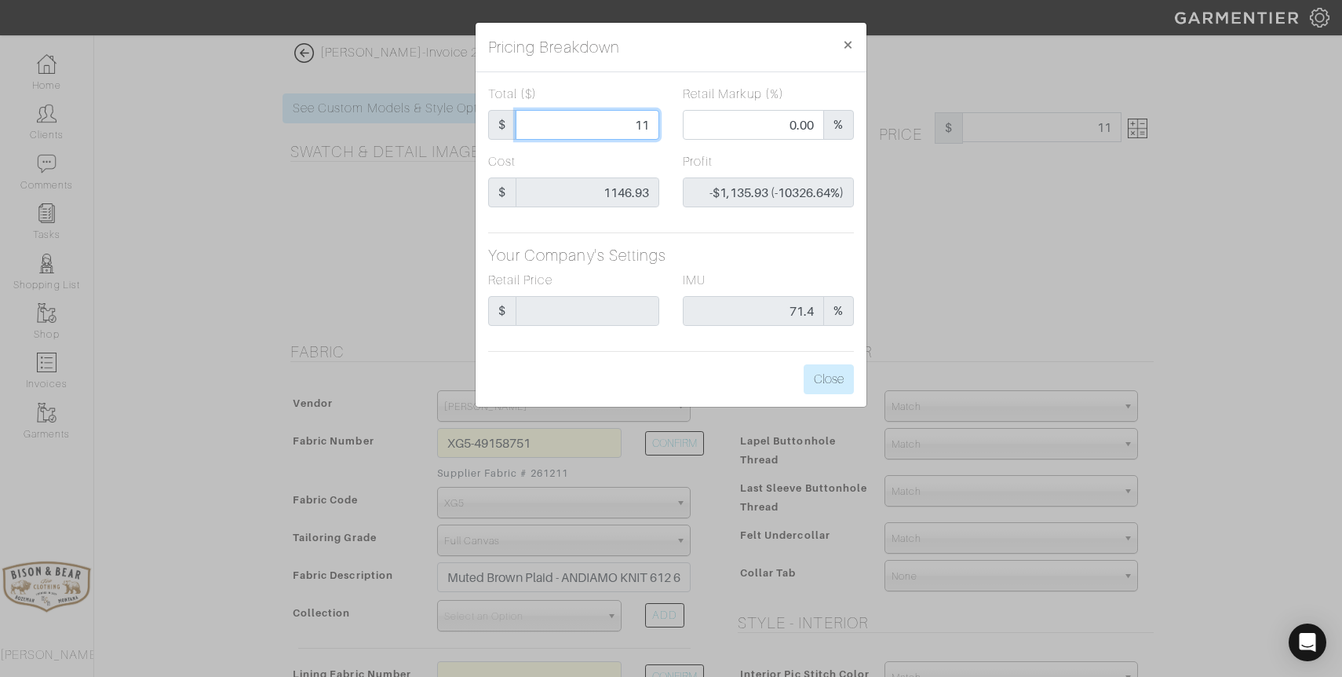
type input "114"
type input "-$1,032.93 (-906.08%)"
type input "1146"
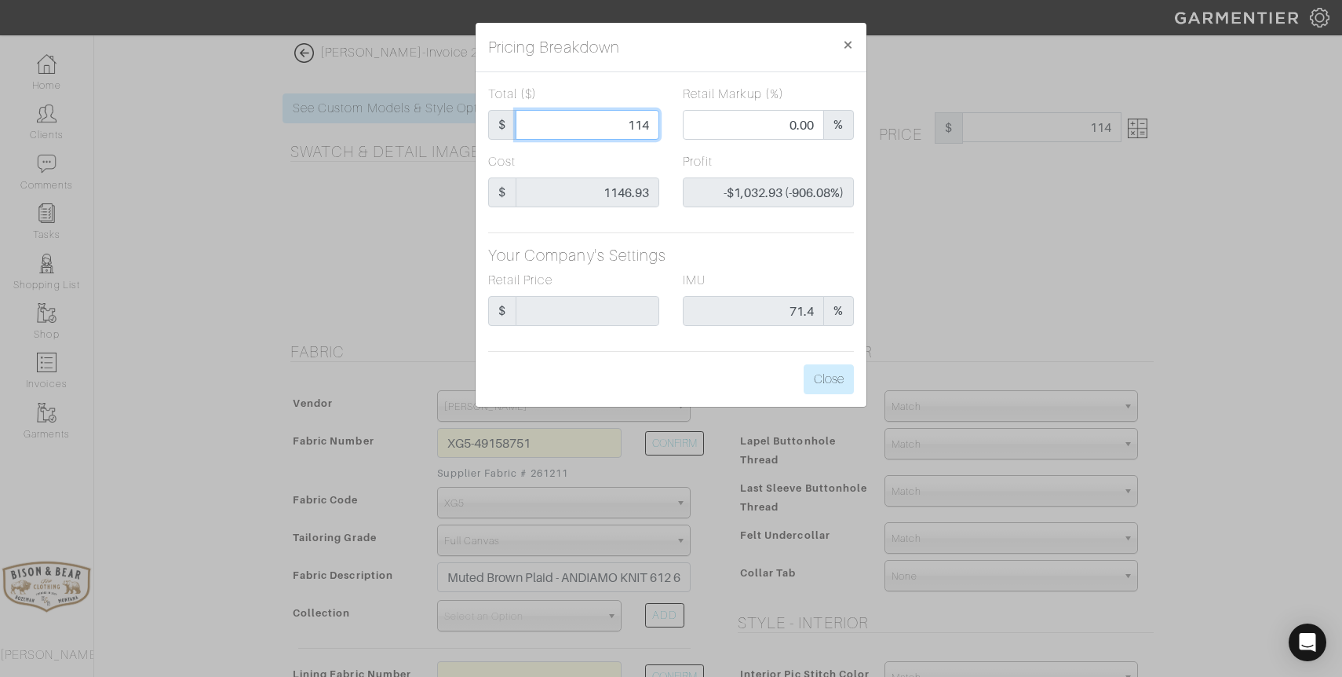
type input "42.58"
type input "-$0.93 (-0.08%)"
type input "1146."
type input "1146.9"
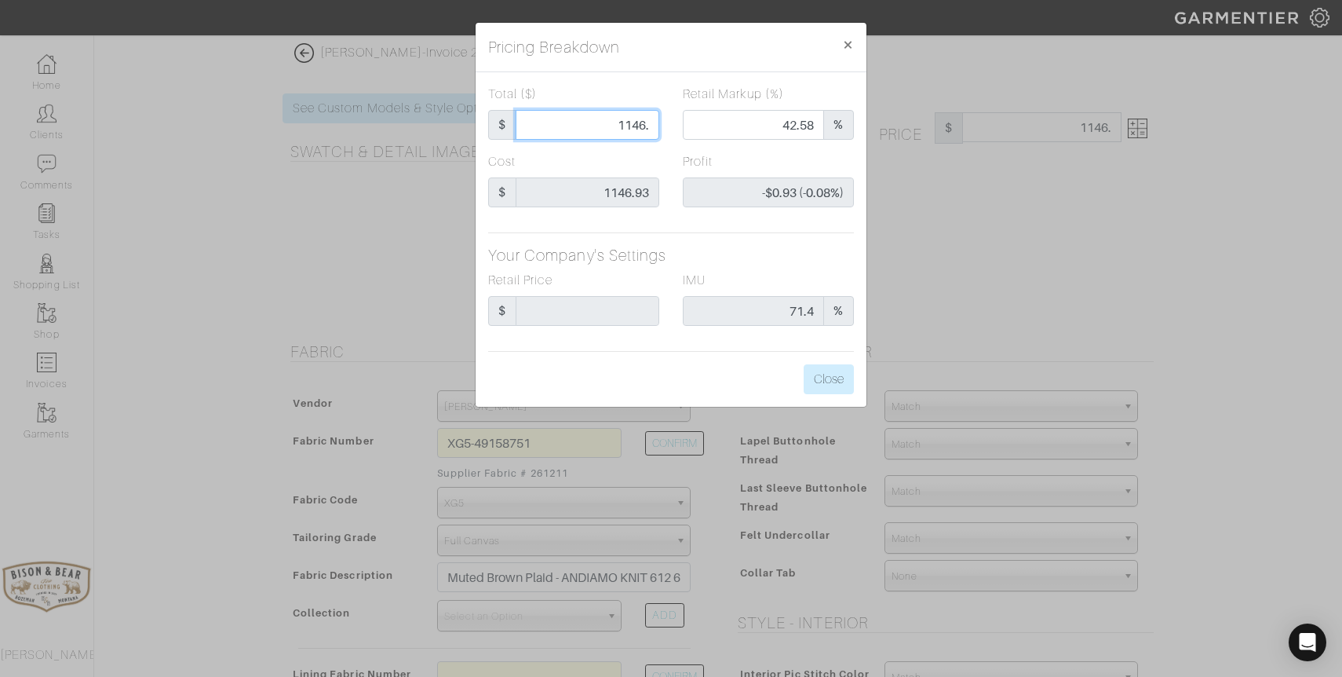
type input "1146.9"
type input "42.63"
type input "-$0.03 (-0.00%)"
type input "1146.93"
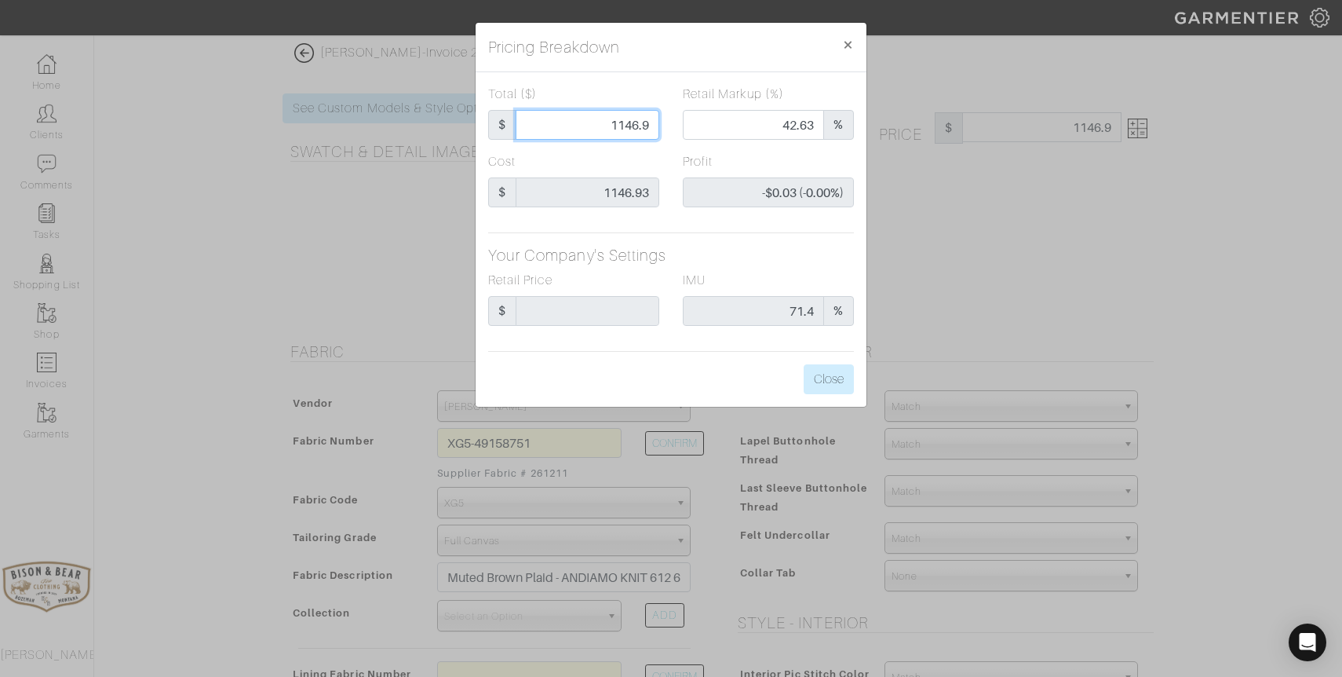
type input "$0.00 (0.00%)"
type input "1146.93"
click at [822, 378] on button "Close" at bounding box center [829, 379] width 50 height 30
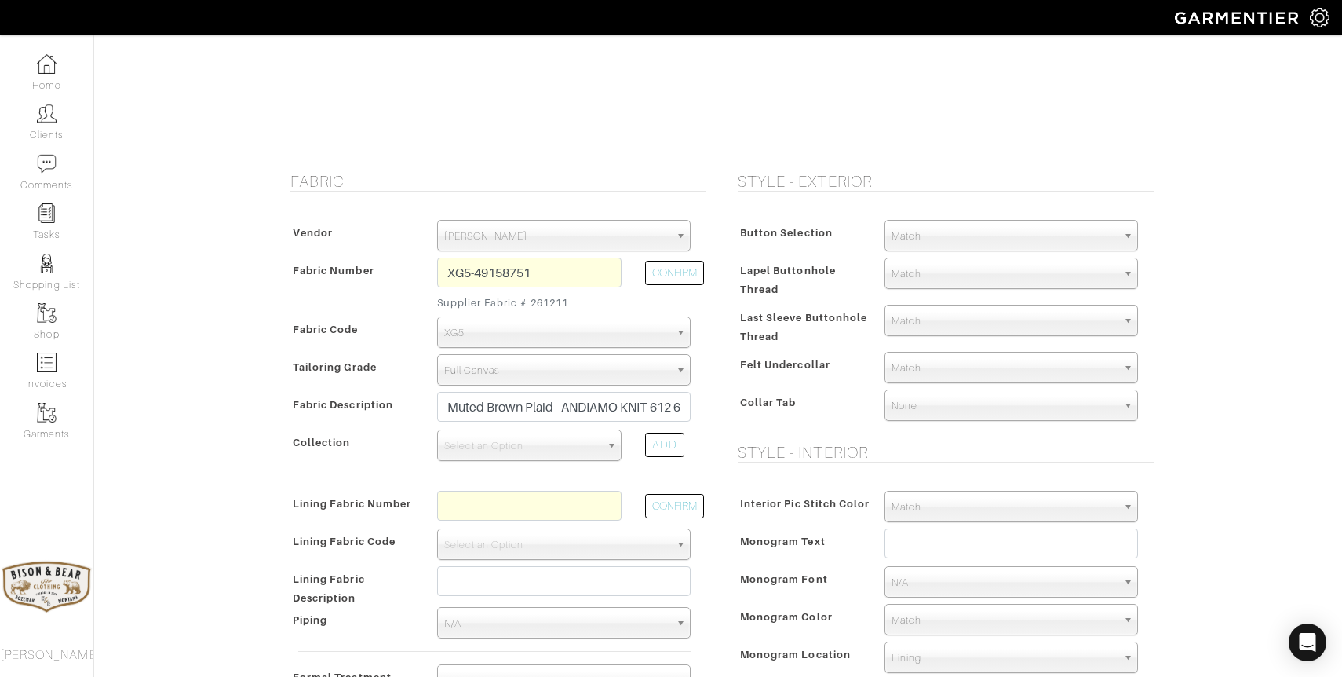
scroll to position [211, 0]
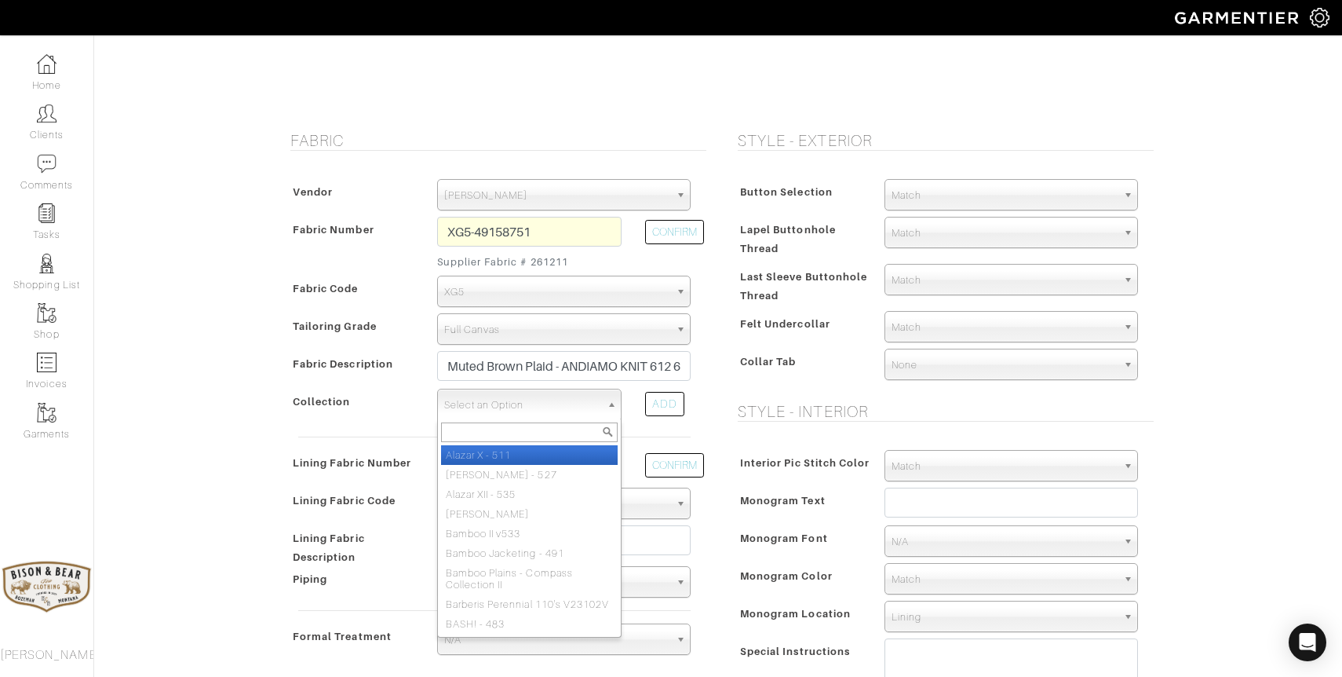
click at [515, 400] on span "Select an Option" at bounding box center [522, 404] width 156 height 31
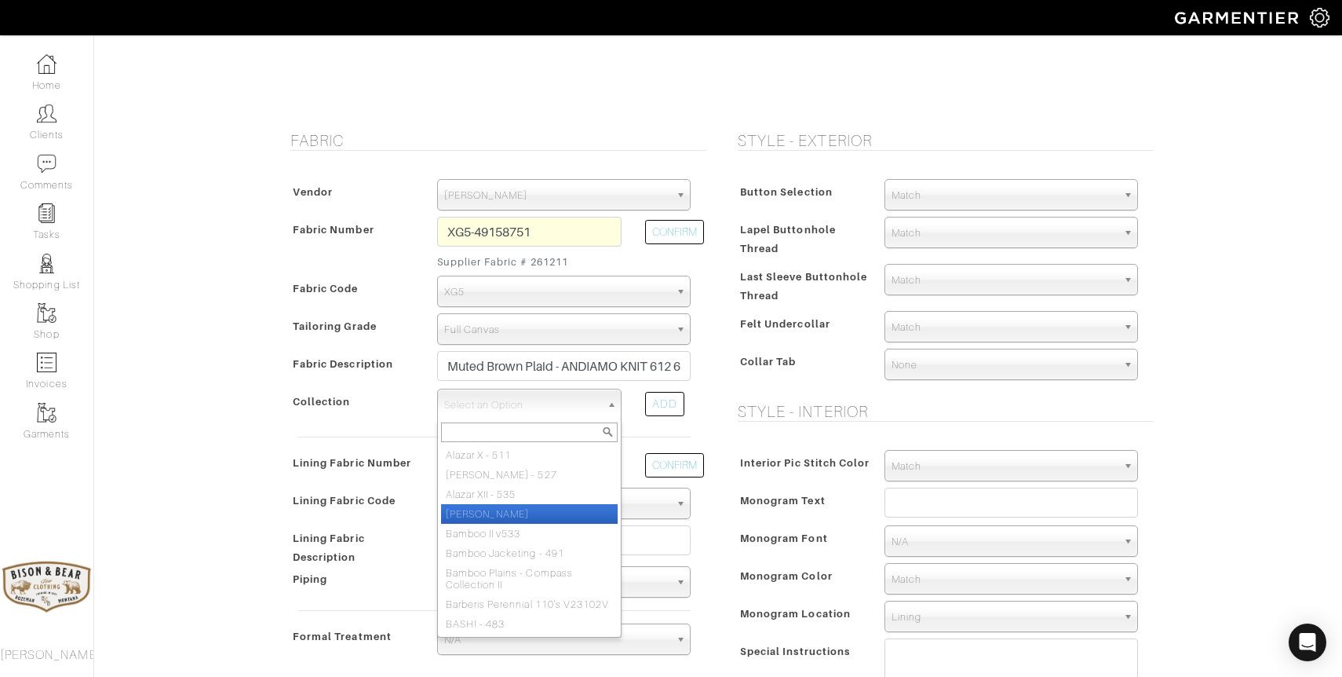
click at [504, 510] on li "Andiamo Knits" at bounding box center [529, 514] width 177 height 20
select select "754"
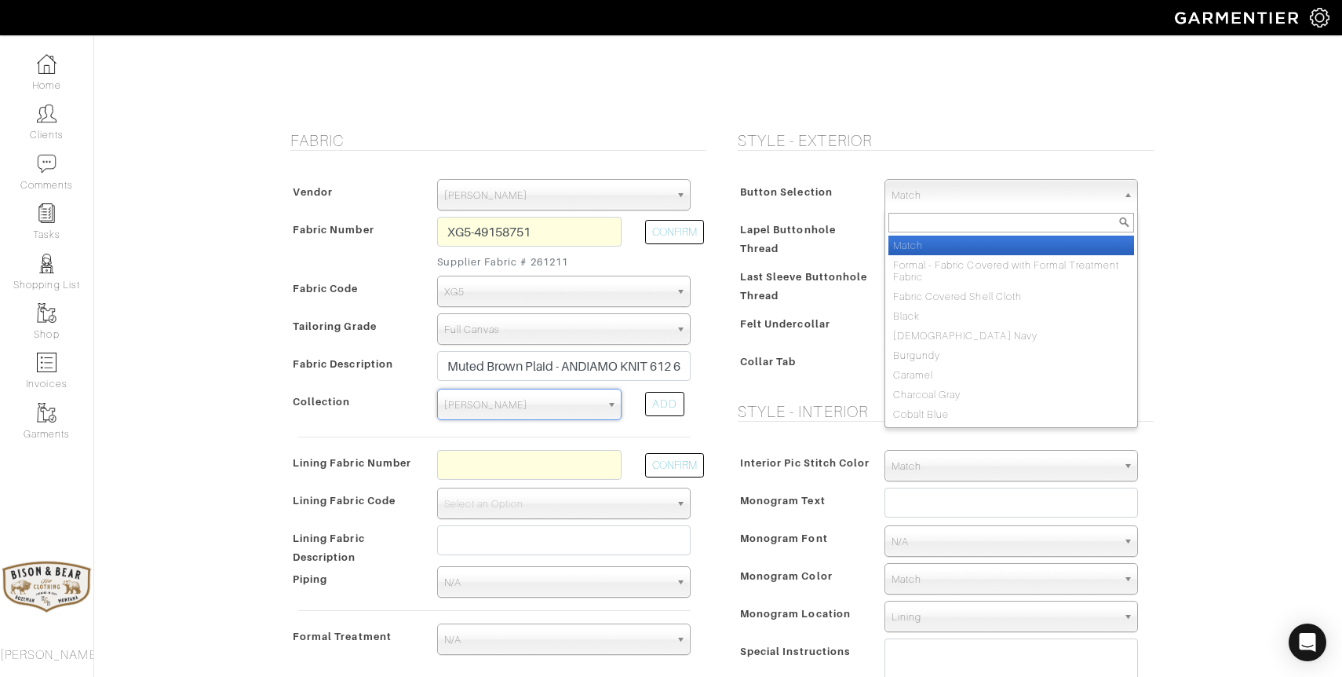
click at [925, 195] on span "Match" at bounding box center [1004, 195] width 225 height 31
type input "horn"
click at [923, 243] on li "Dark Brown Horn" at bounding box center [1012, 246] width 246 height 20
select select "96"
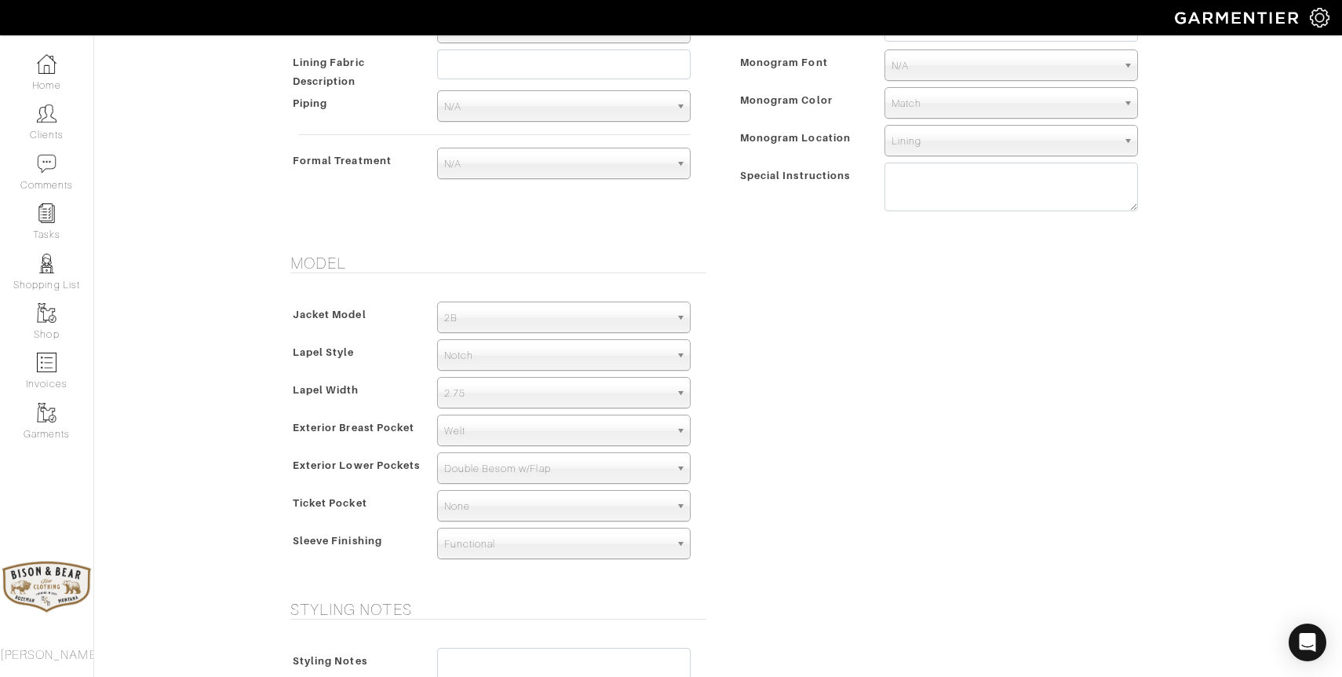
scroll to position [688, 0]
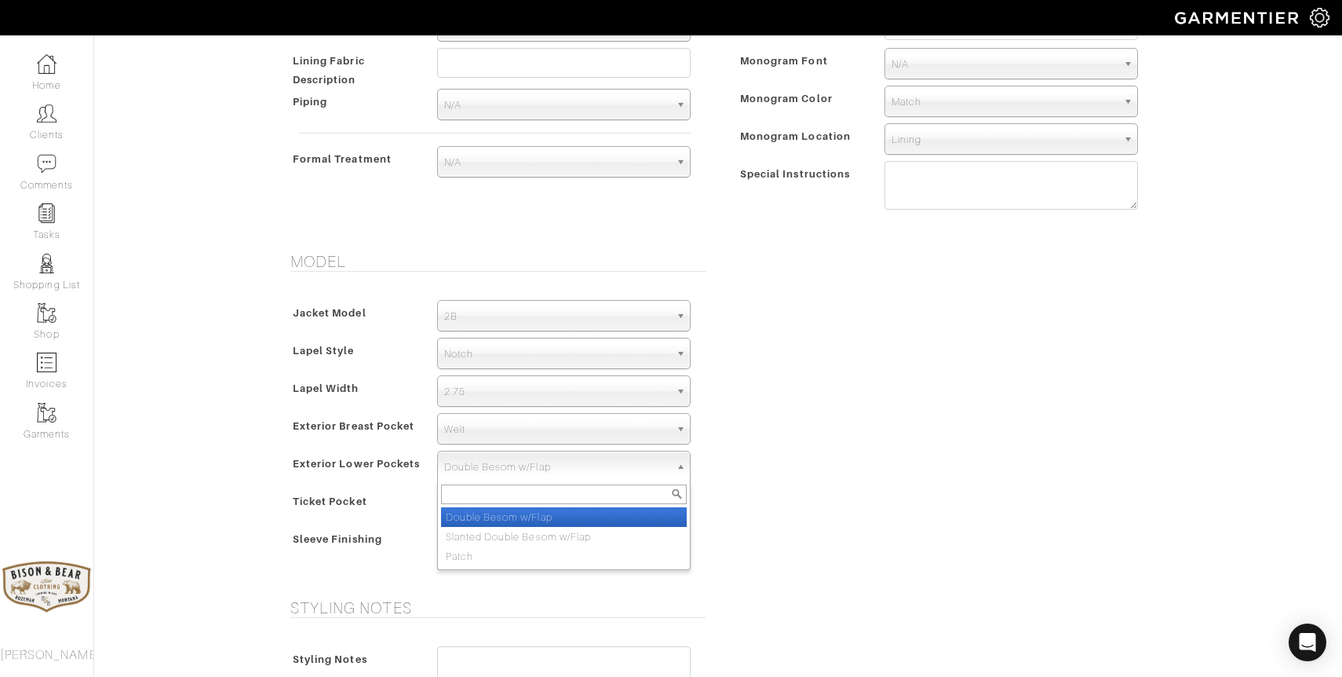
click at [530, 466] on span "Double Besom w/Flap" at bounding box center [556, 466] width 225 height 31
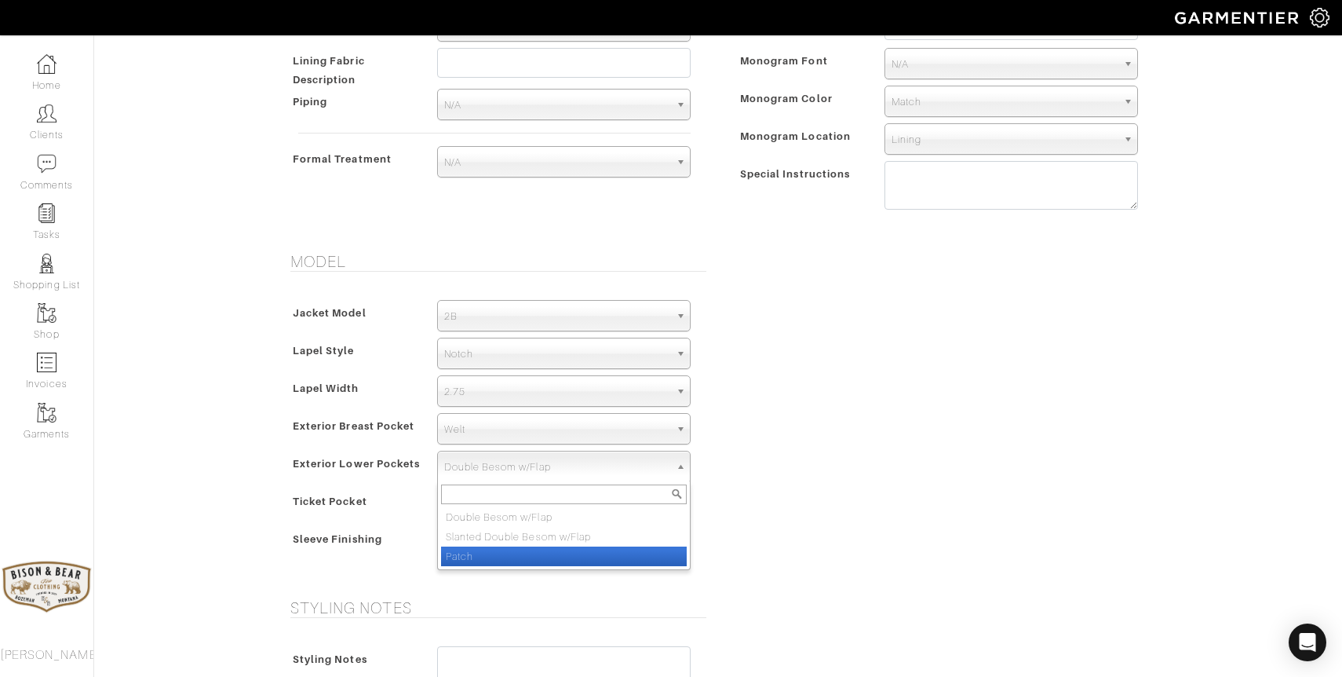
click at [516, 554] on li "Patch" at bounding box center [564, 556] width 246 height 20
select select "Patch"
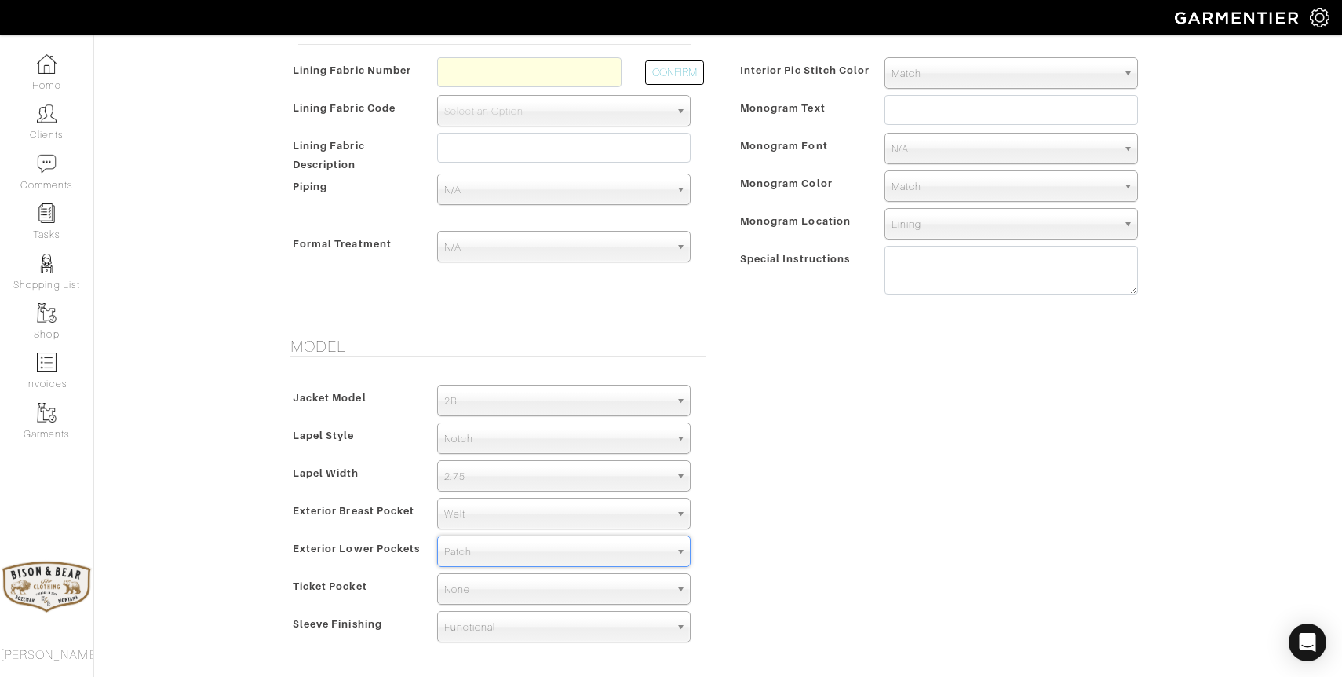
scroll to position [599, 0]
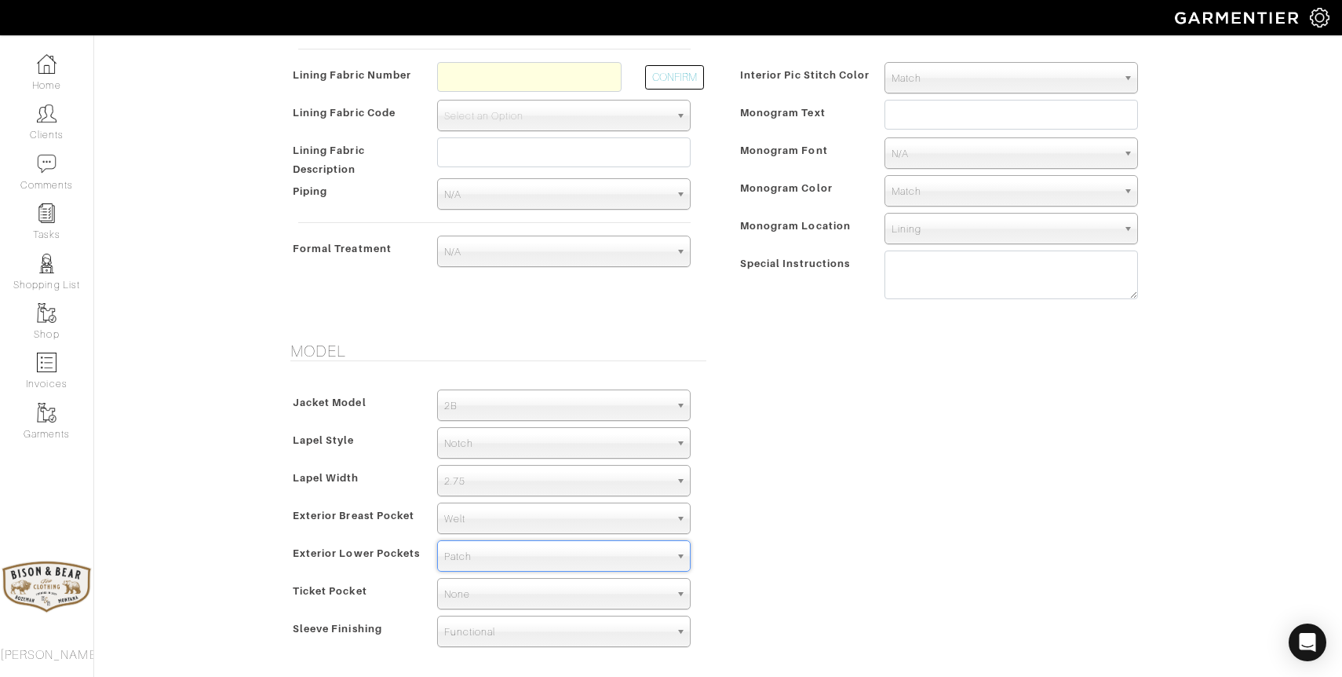
click at [649, 477] on span "2.75" at bounding box center [556, 481] width 225 height 31
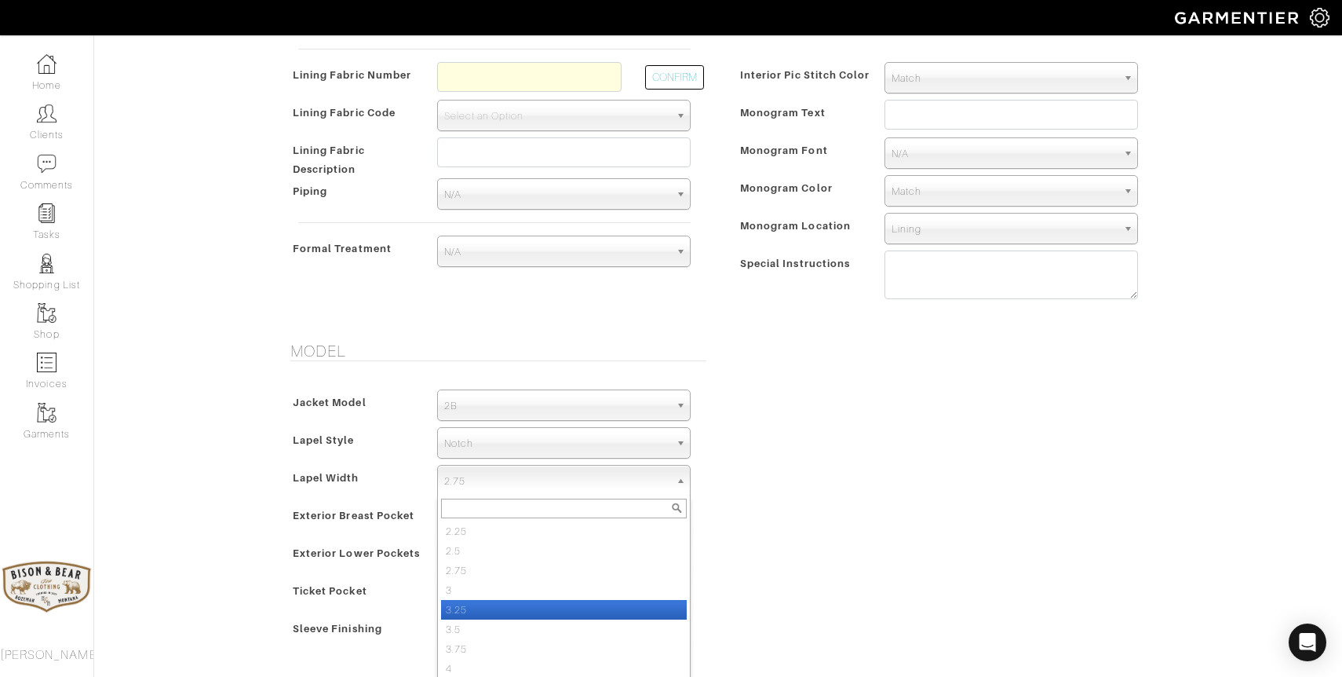
click at [590, 606] on li "3.25" at bounding box center [564, 610] width 246 height 20
select select "3.25"
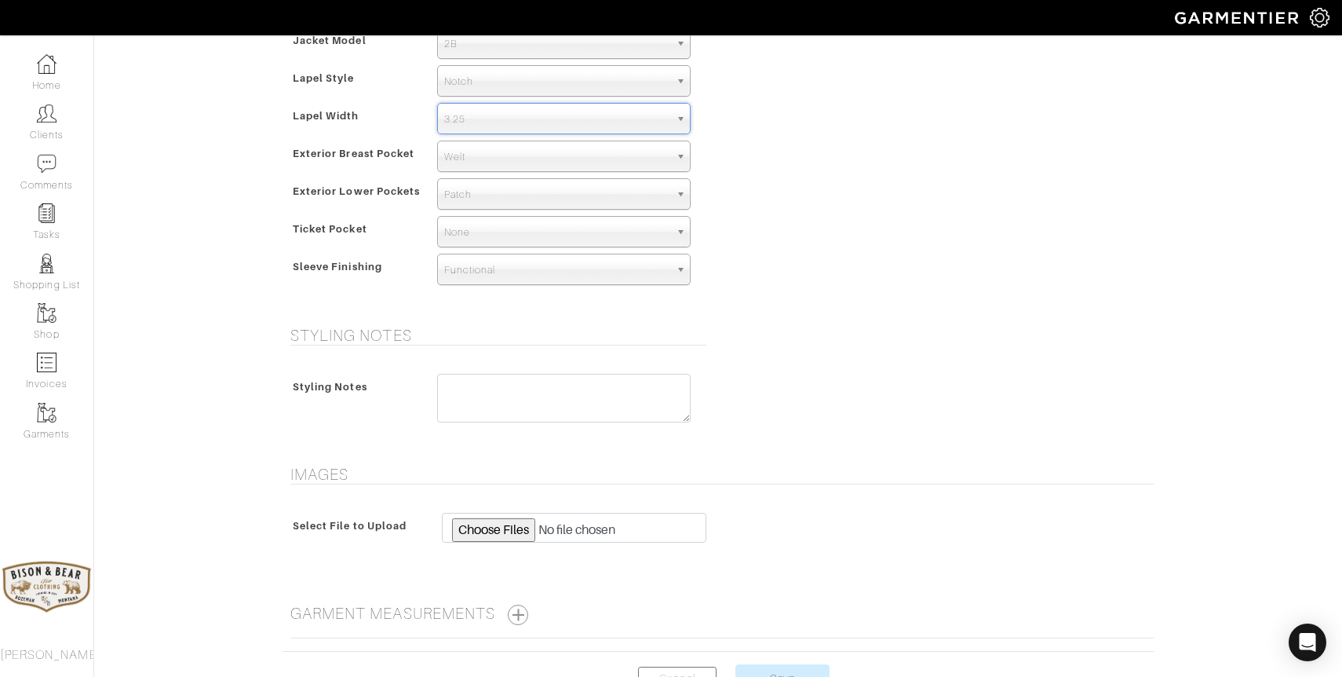
scroll to position [1072, 0]
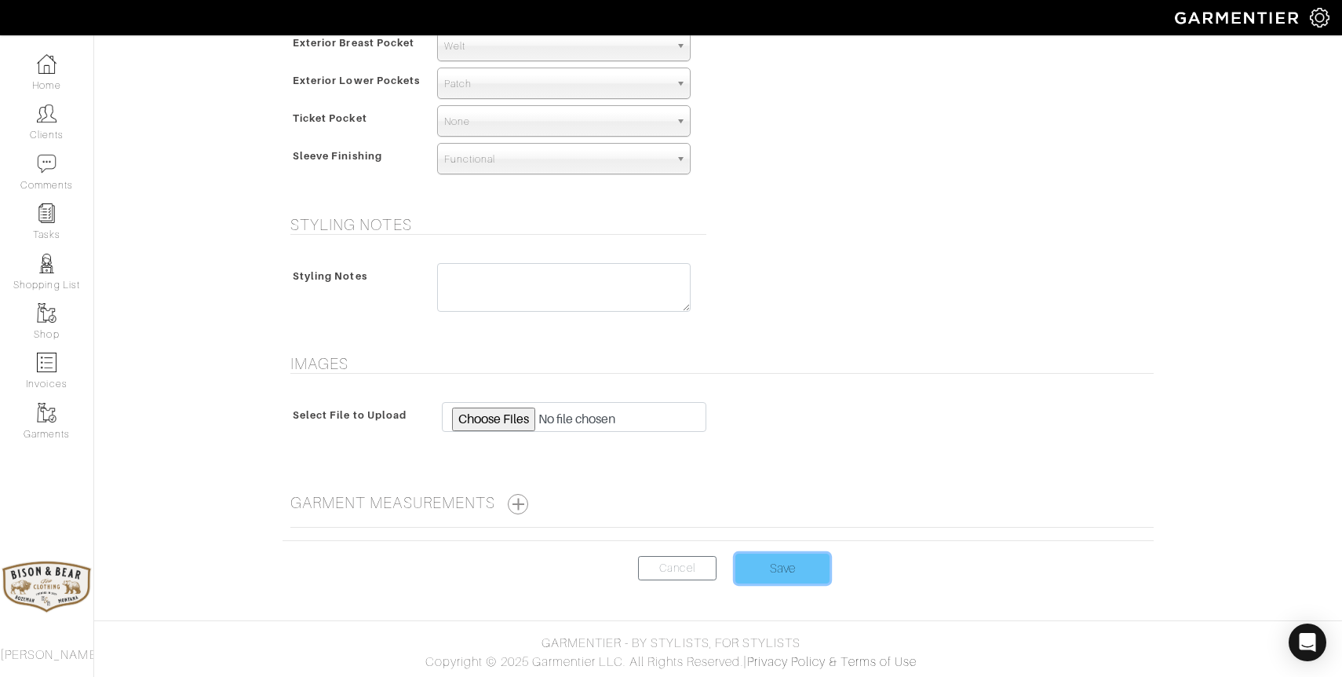
click at [780, 574] on input "Save" at bounding box center [783, 568] width 94 height 30
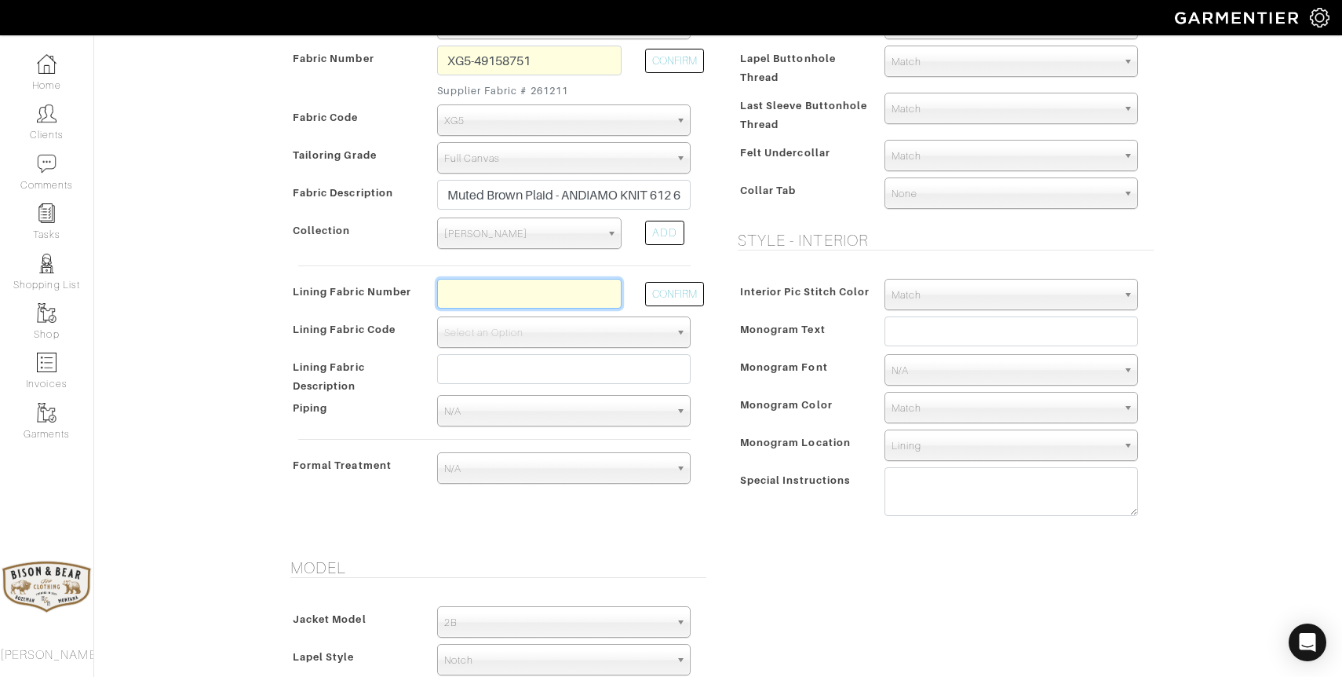
scroll to position [331, 0]
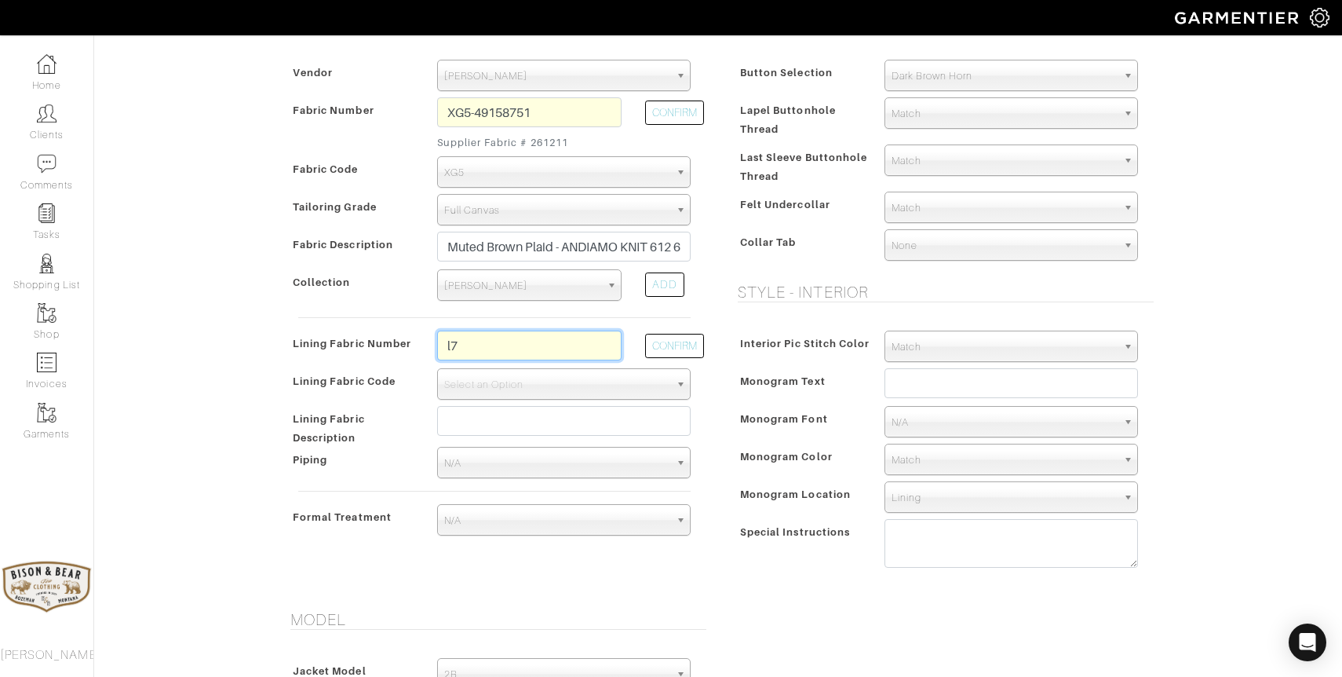
type input "L7-49158981"
click at [673, 348] on button "CONFIRM" at bounding box center [674, 346] width 59 height 24
select select "939"
type input "Florida Blue Orange State"
type input "1231.94"
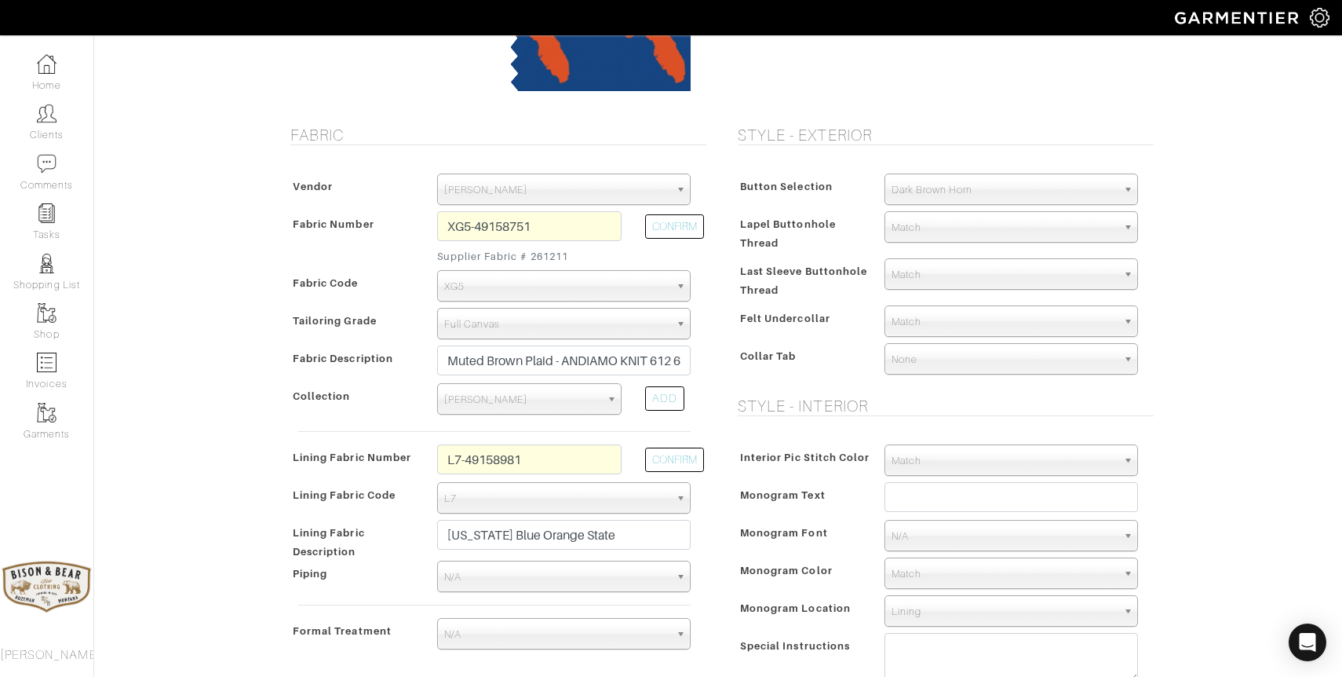
scroll to position [228, 0]
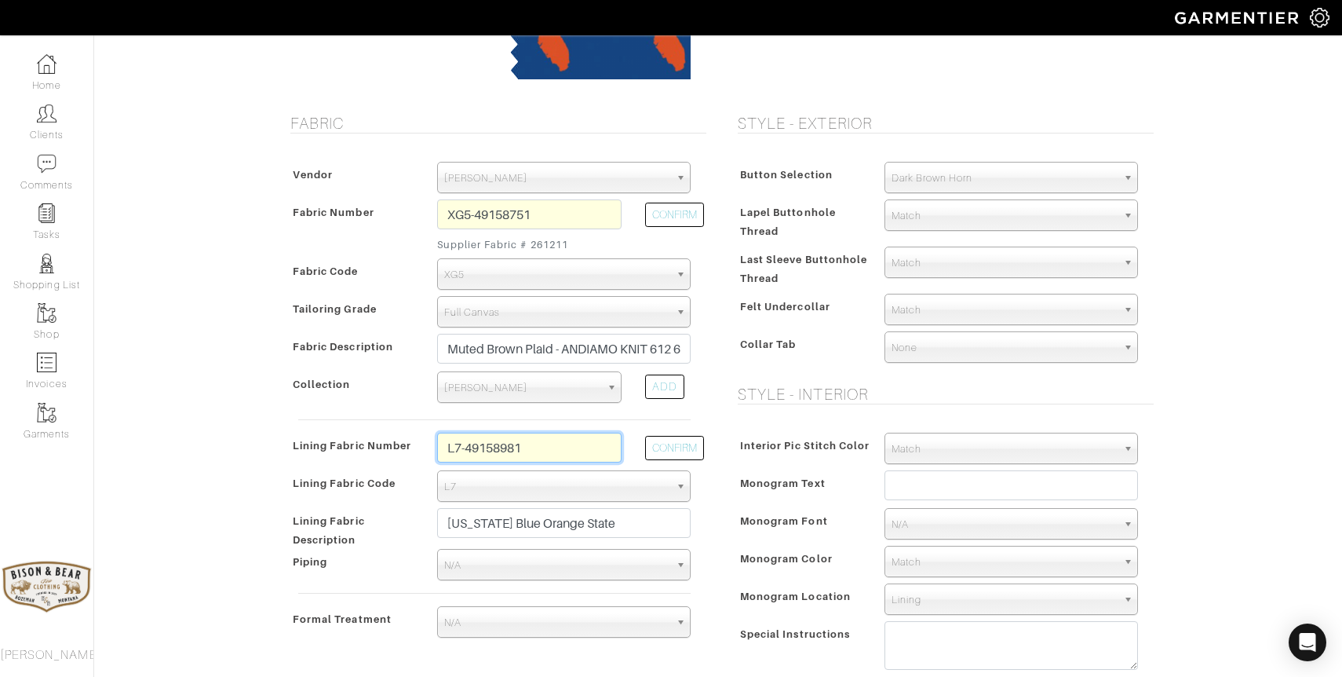
click at [552, 458] on input "L7-49158981" at bounding box center [529, 448] width 184 height 30
type input "l7-48135292"
click at [670, 444] on button "CONFIRM" at bounding box center [674, 448] width 59 height 24
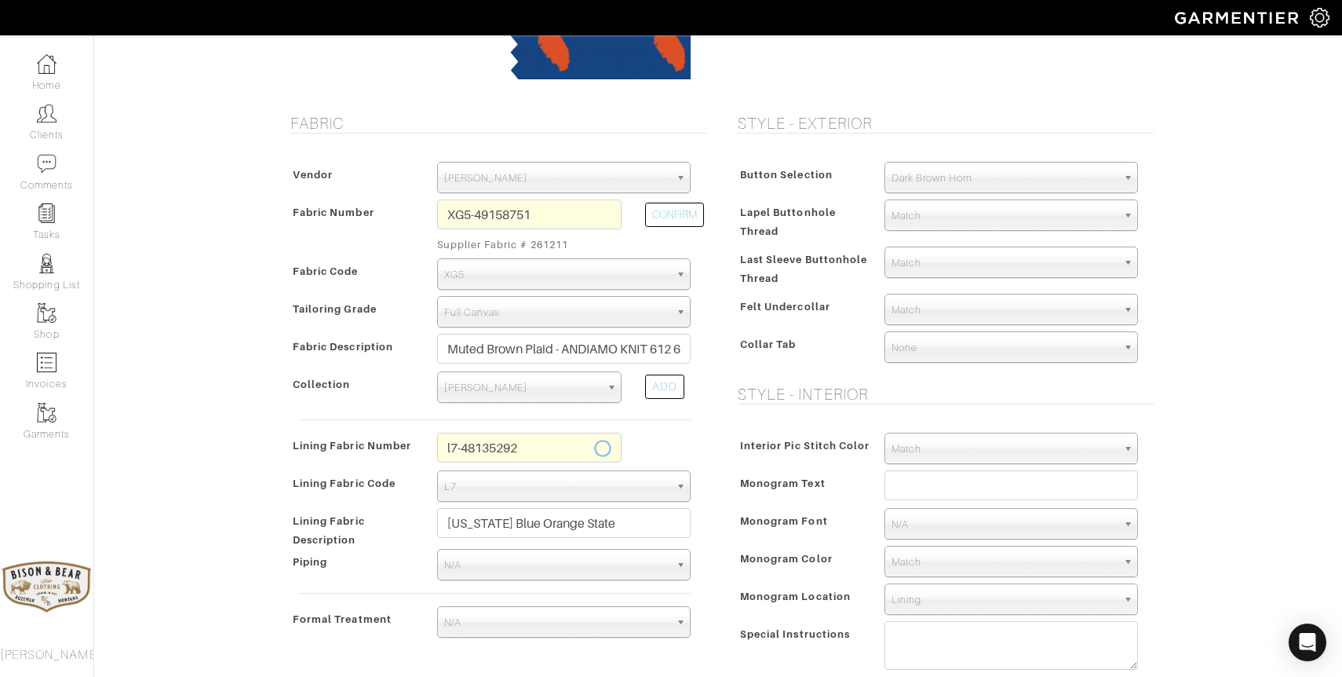
type input "Black Skull"
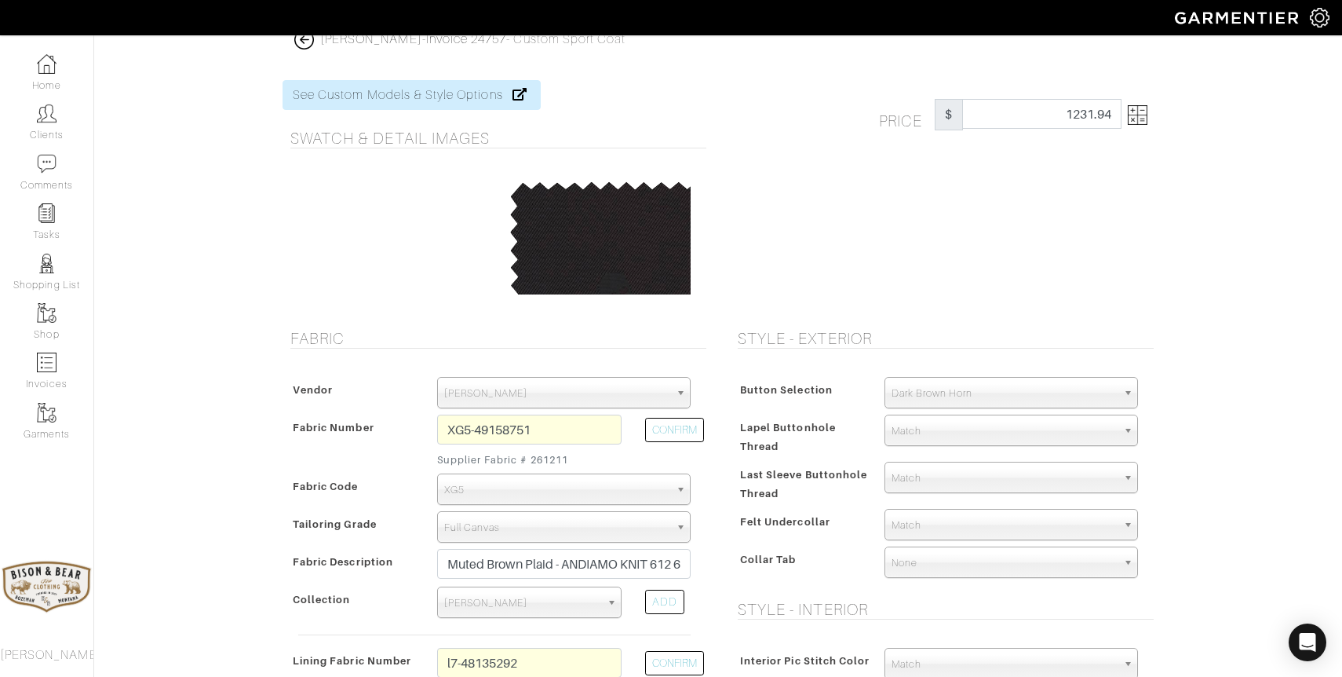
scroll to position [16, 0]
click at [1130, 119] on img at bounding box center [1138, 113] width 20 height 20
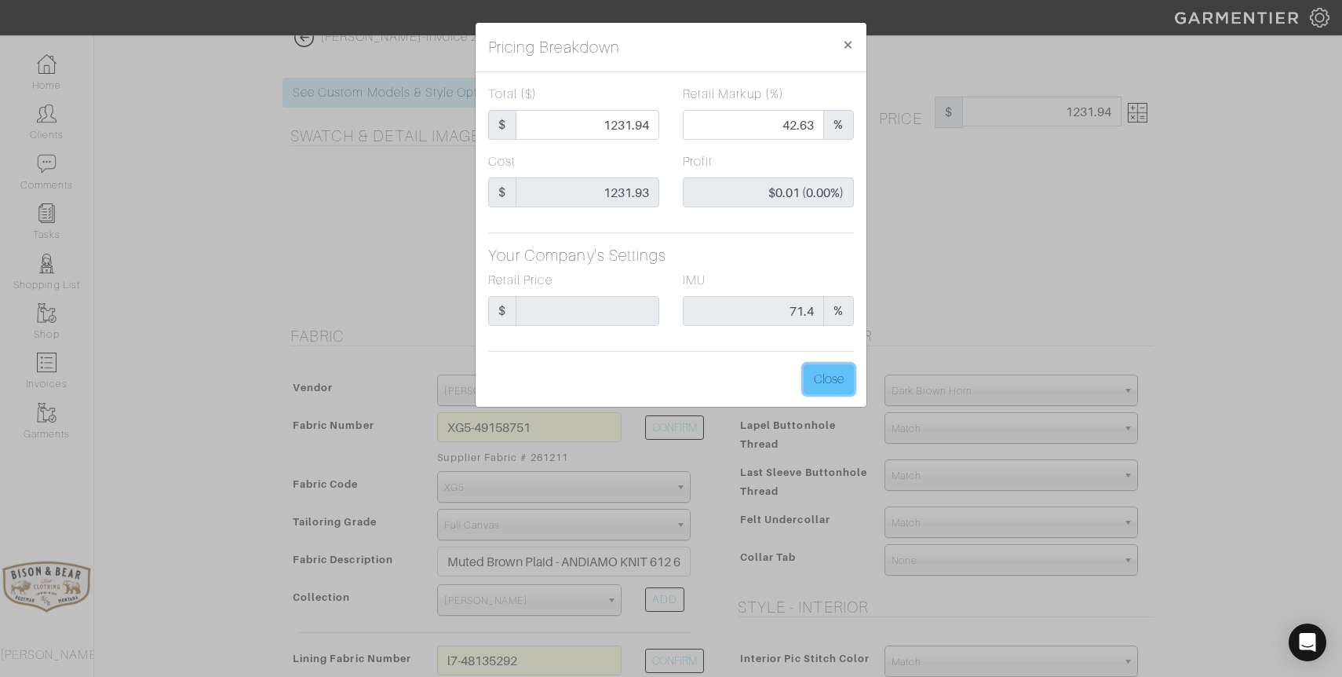
click at [825, 382] on button "Close" at bounding box center [829, 379] width 50 height 30
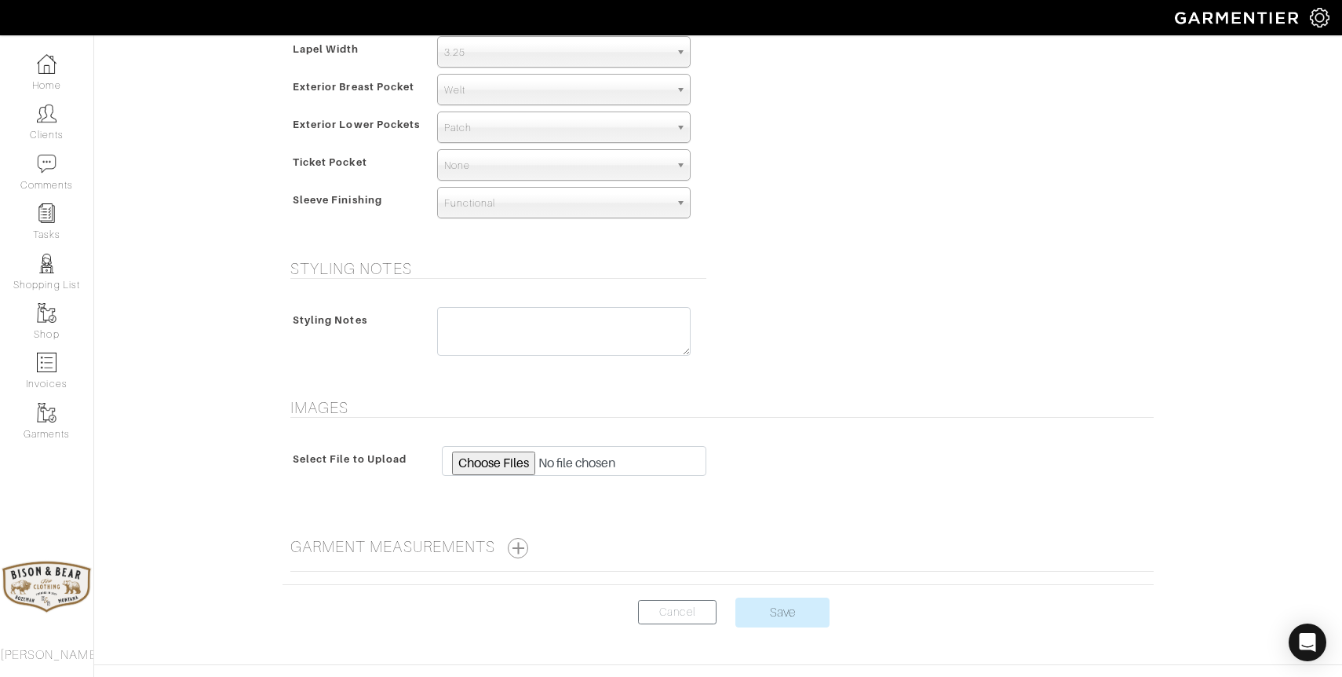
scroll to position [1072, 0]
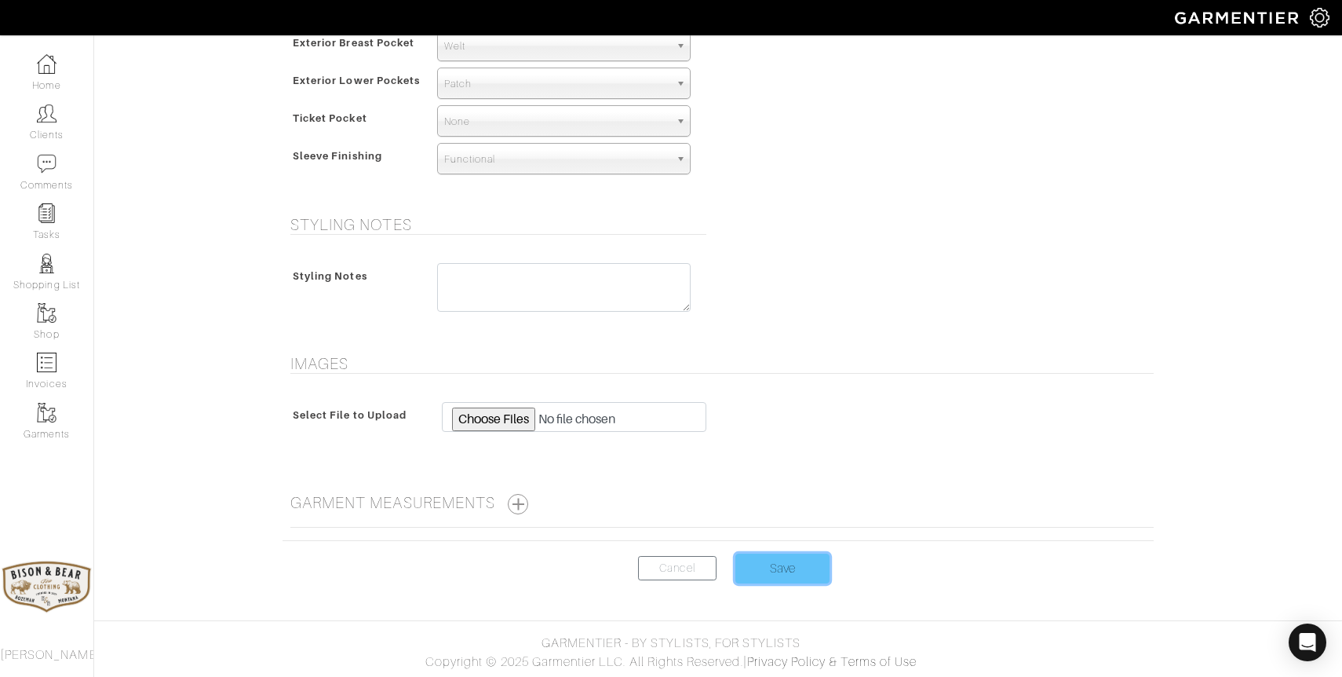
click at [769, 567] on input "Save" at bounding box center [783, 568] width 94 height 30
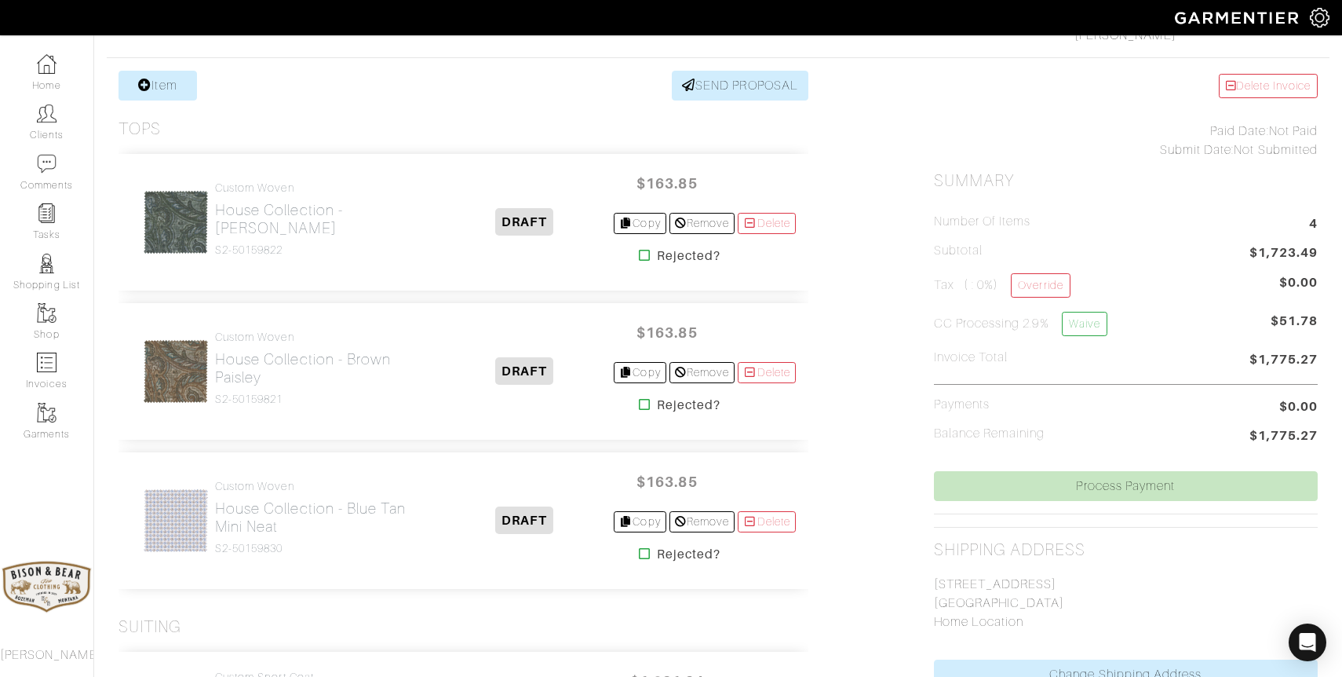
scroll to position [287, 0]
click at [892, 353] on div "Item SEND PROPOSAL Tops Custom Woven House Collection - [PERSON_NAME] S2-501598…" at bounding box center [718, 545] width 1223 height 951
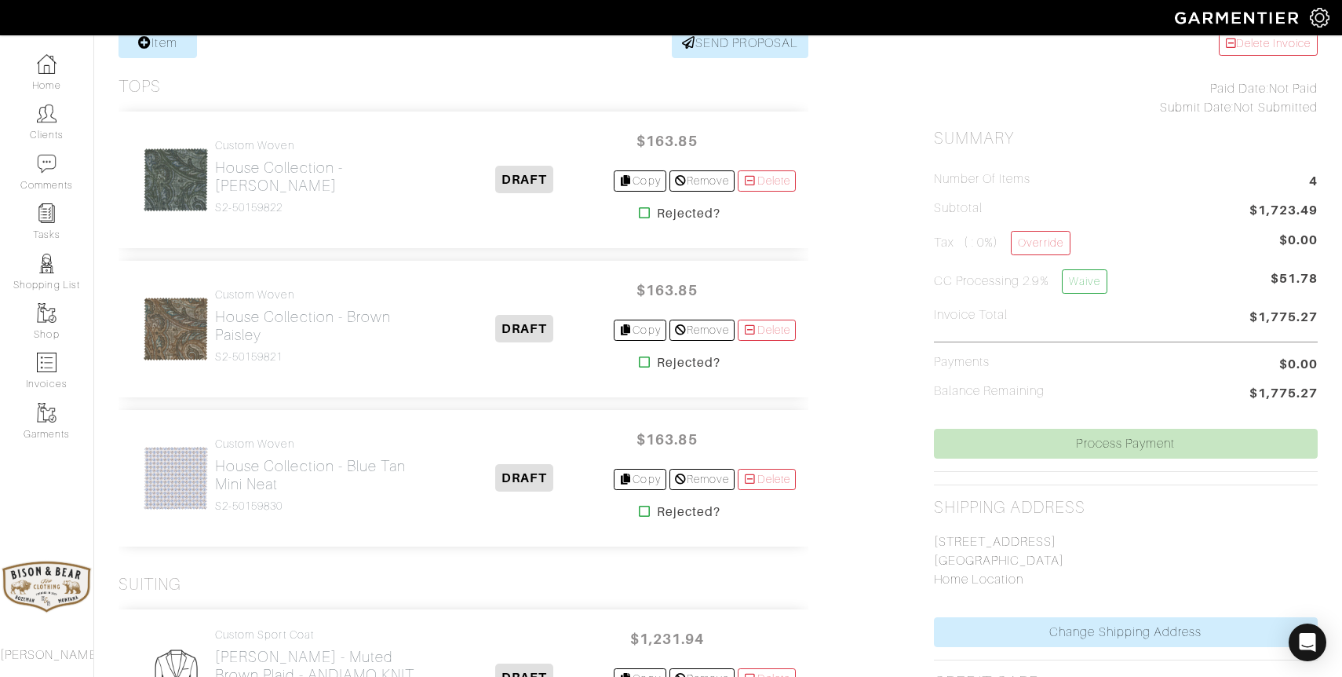
scroll to position [0, 0]
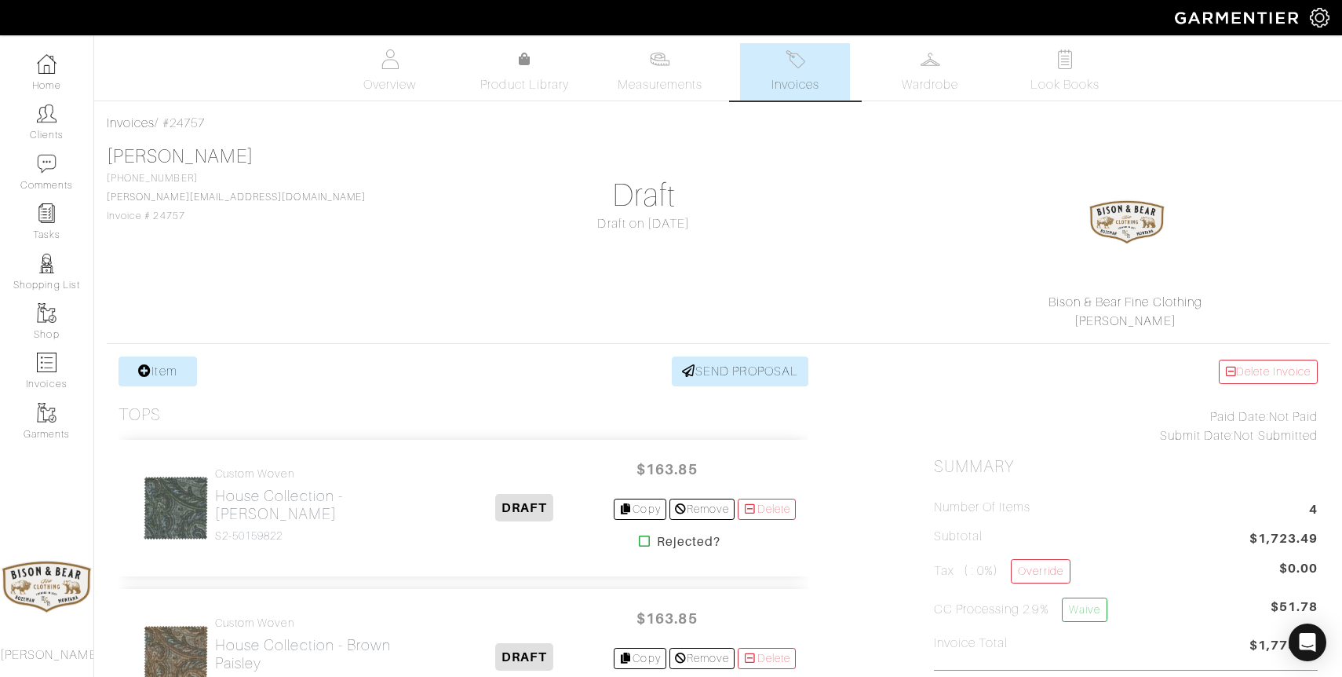
click at [798, 53] on img at bounding box center [796, 59] width 20 height 20
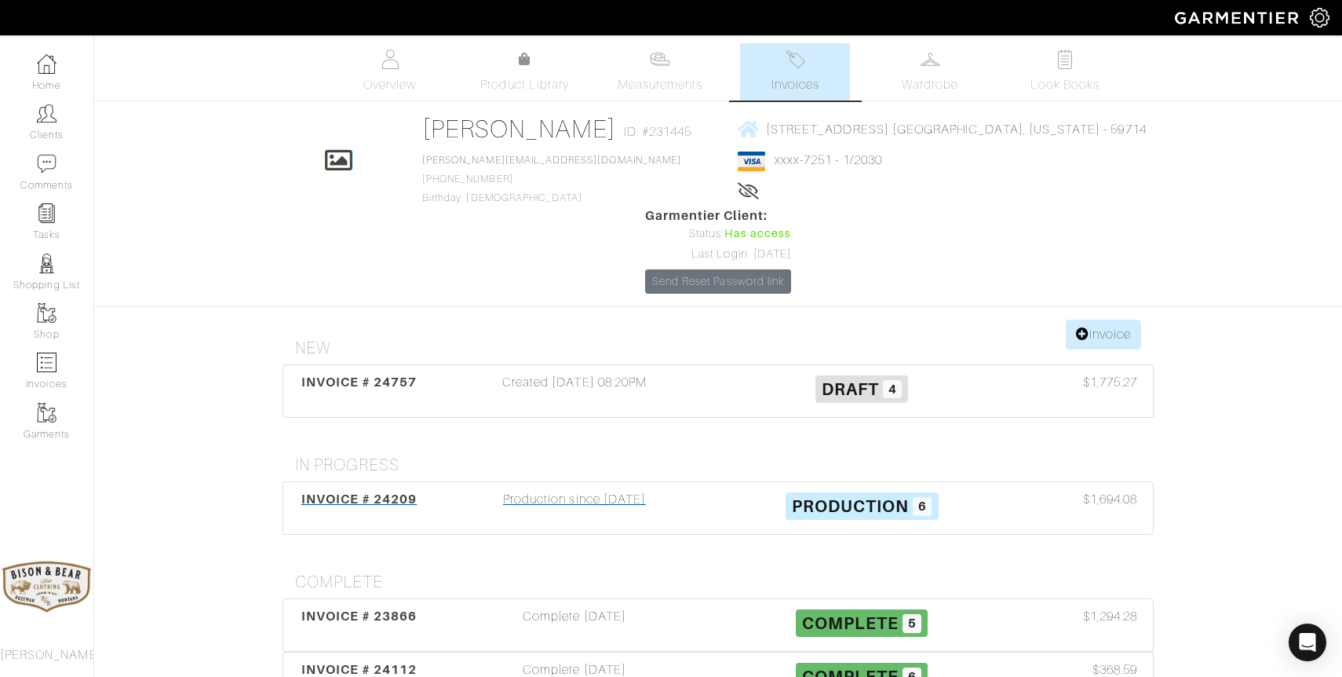
click at [593, 490] on div "Production since [DATE]" at bounding box center [574, 508] width 287 height 36
